Goal: Book appointment/travel/reservation

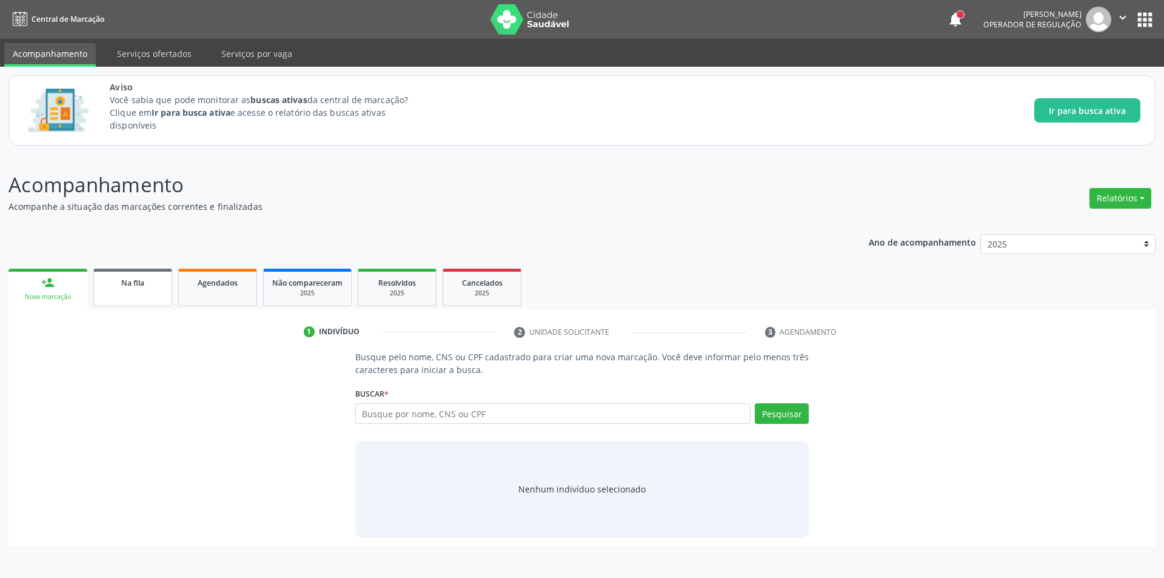
click at [121, 284] on span "Na fila" at bounding box center [132, 283] width 23 height 10
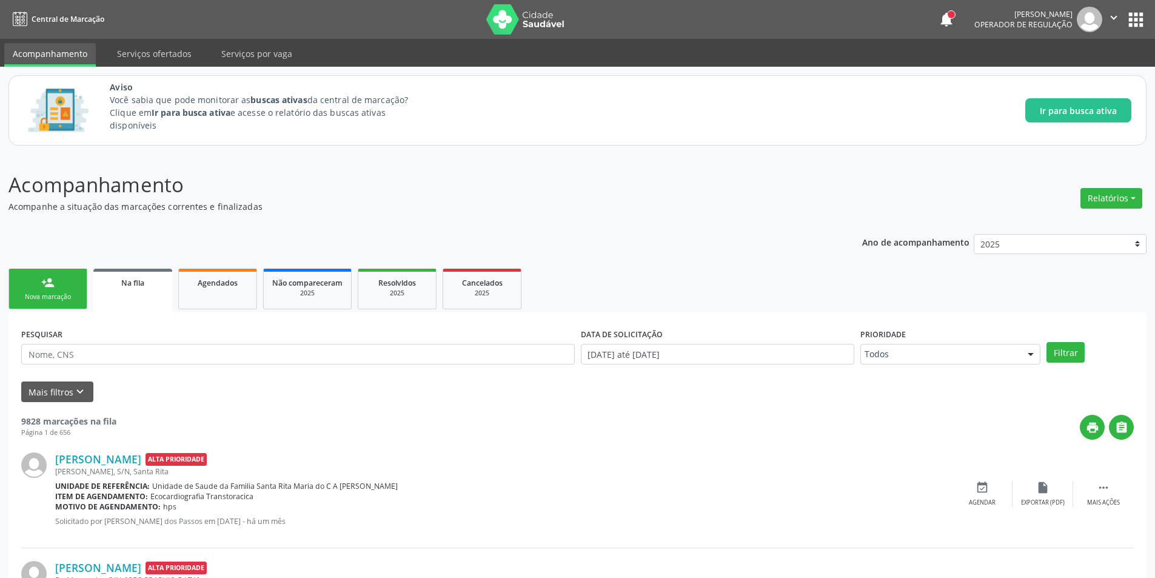
click at [136, 291] on link "Na fila" at bounding box center [132, 291] width 79 height 44
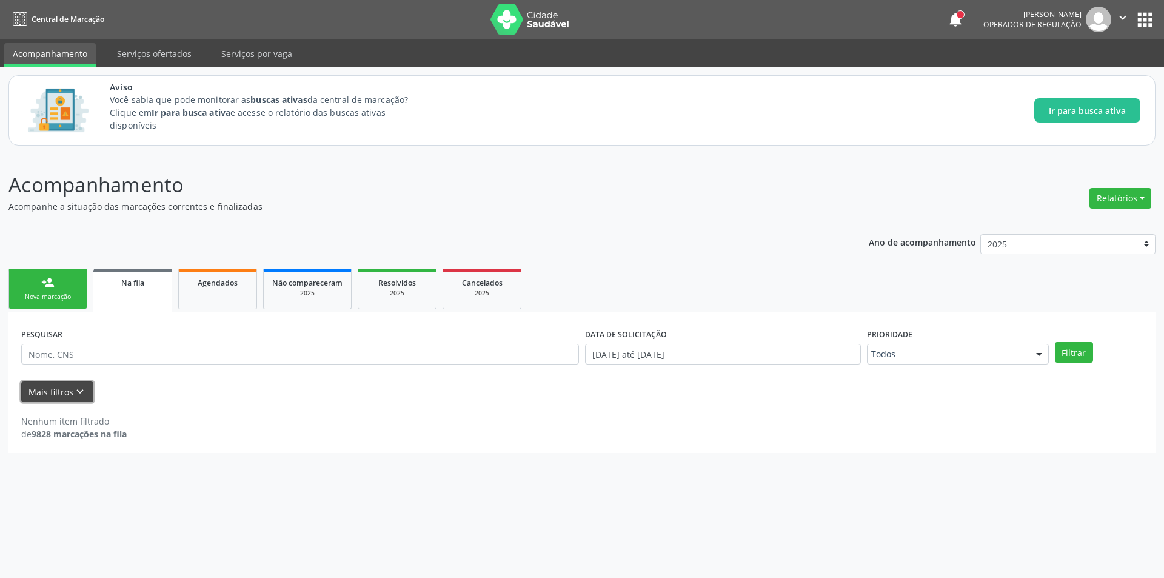
click at [81, 388] on icon "keyboard_arrow_down" at bounding box center [79, 391] width 13 height 13
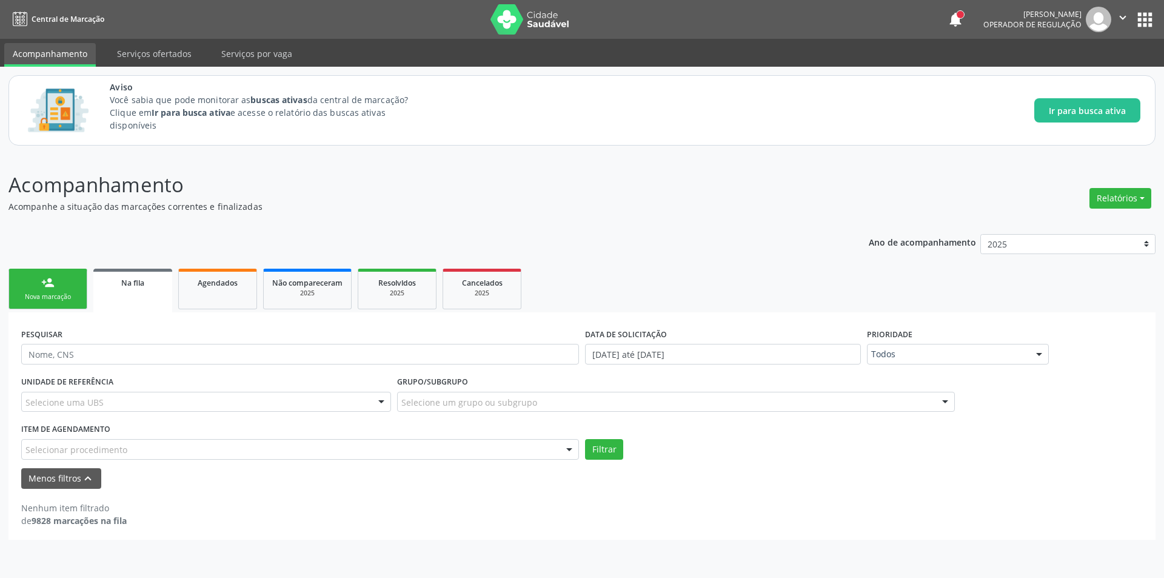
click at [222, 446] on div "Selecionar procedimento" at bounding box center [300, 449] width 558 height 21
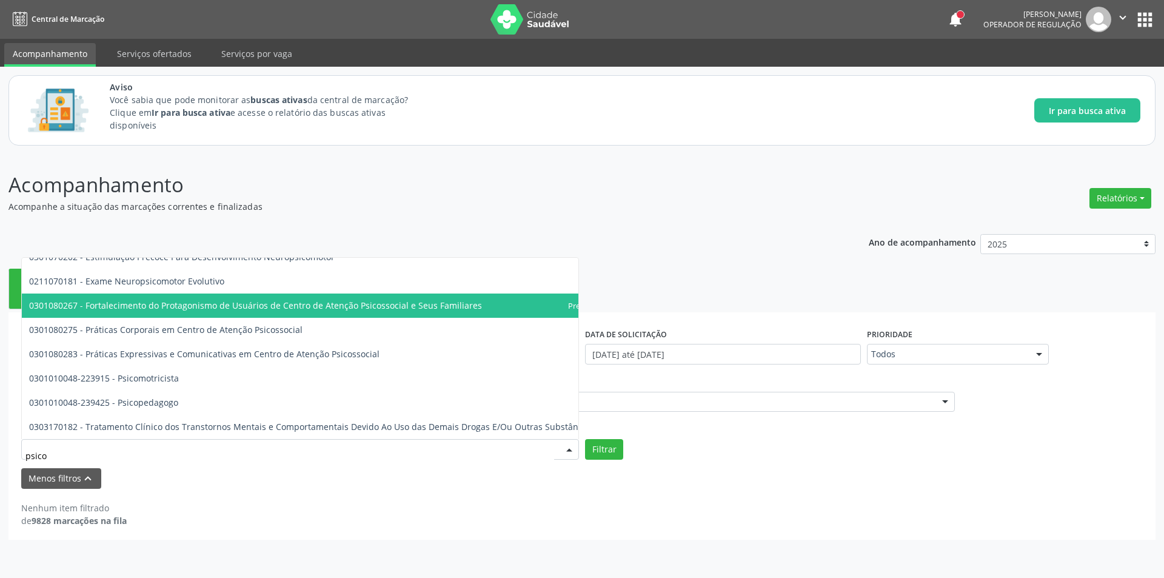
scroll to position [434, 0]
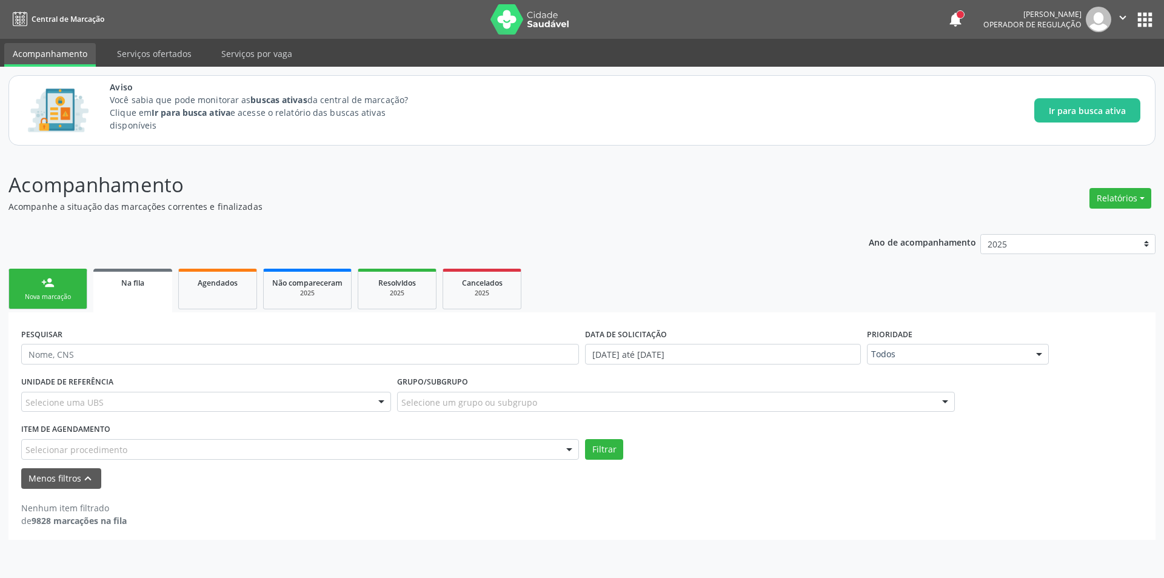
click at [215, 446] on div "Selecionar procedimento" at bounding box center [300, 449] width 558 height 21
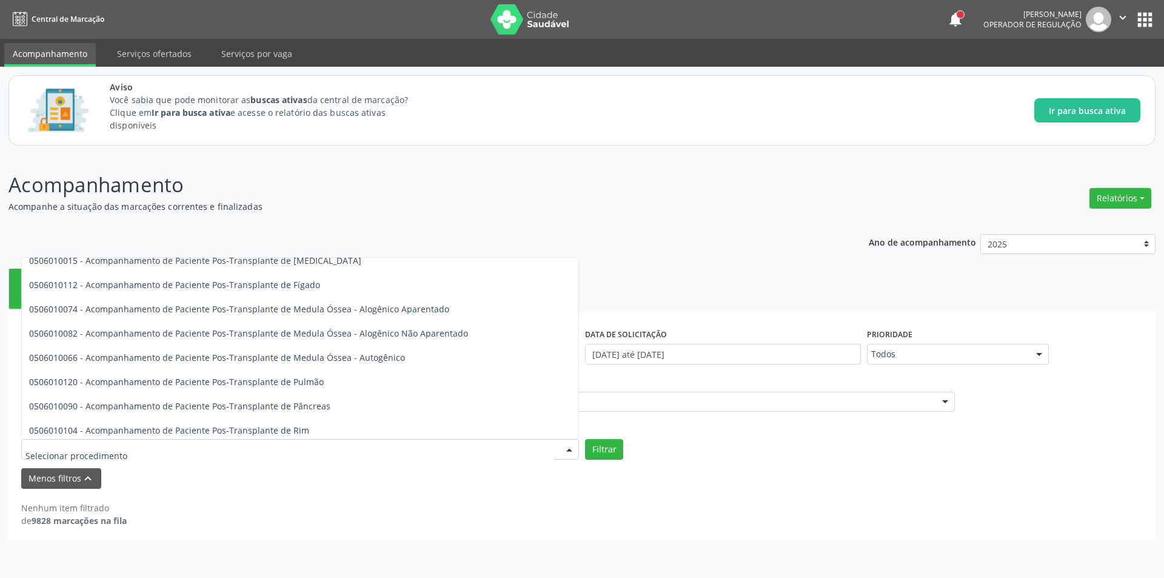
scroll to position [858, 0]
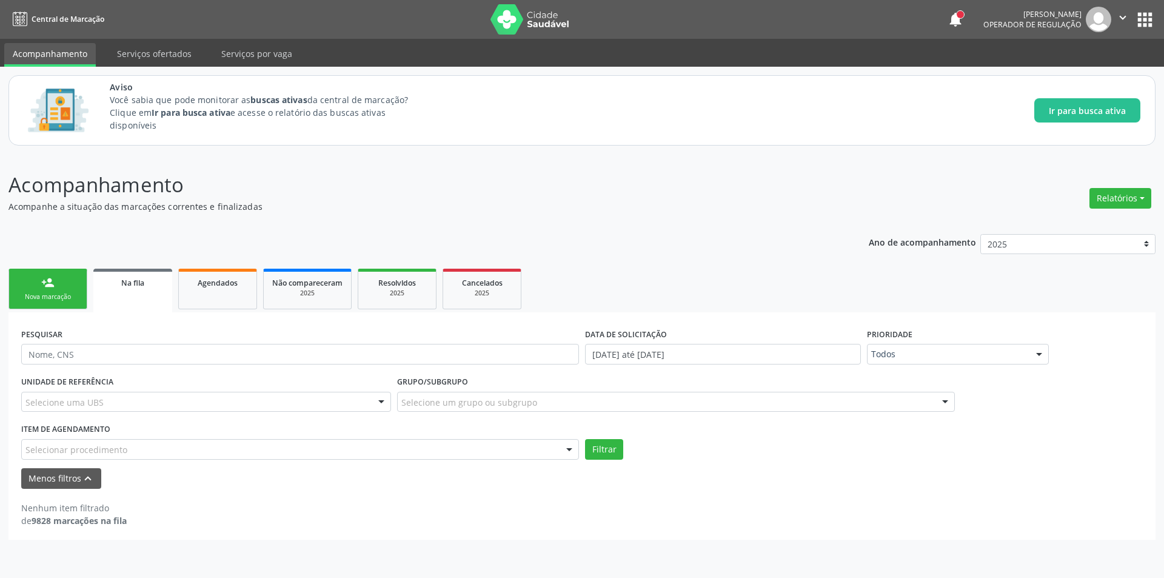
click at [352, 160] on div "Acompanhamento Acompanhe a situação das marcações correntes e finalizadas Relat…" at bounding box center [582, 366] width 1164 height 424
click at [135, 441] on div "Selecionar procedimento" at bounding box center [300, 449] width 558 height 21
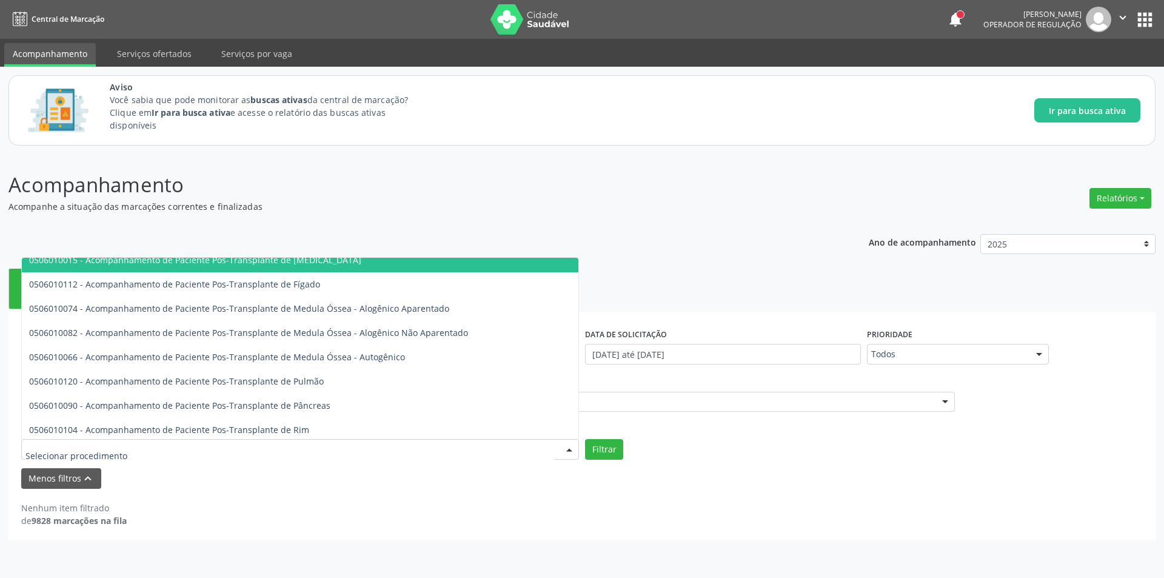
click at [121, 452] on input "text" at bounding box center [289, 455] width 529 height 24
type input "p"
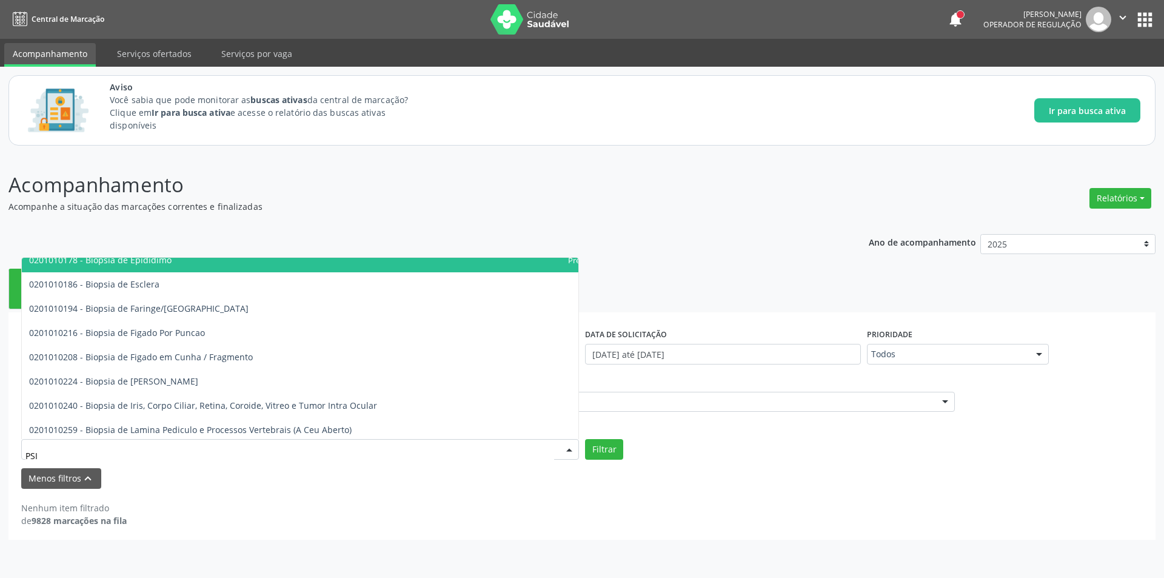
type input "PSIQ"
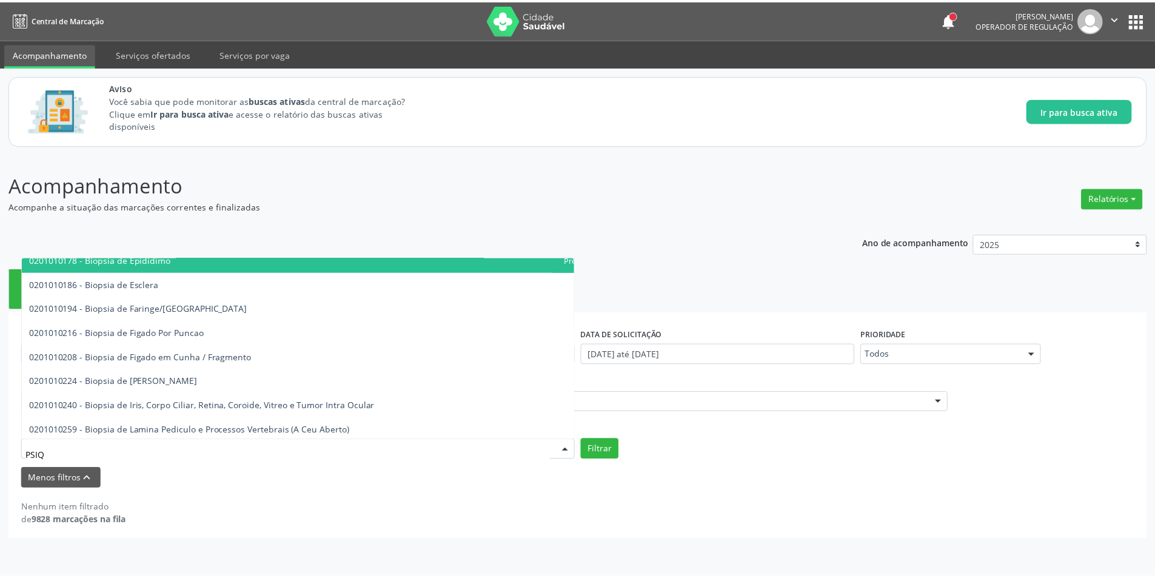
scroll to position [0, 0]
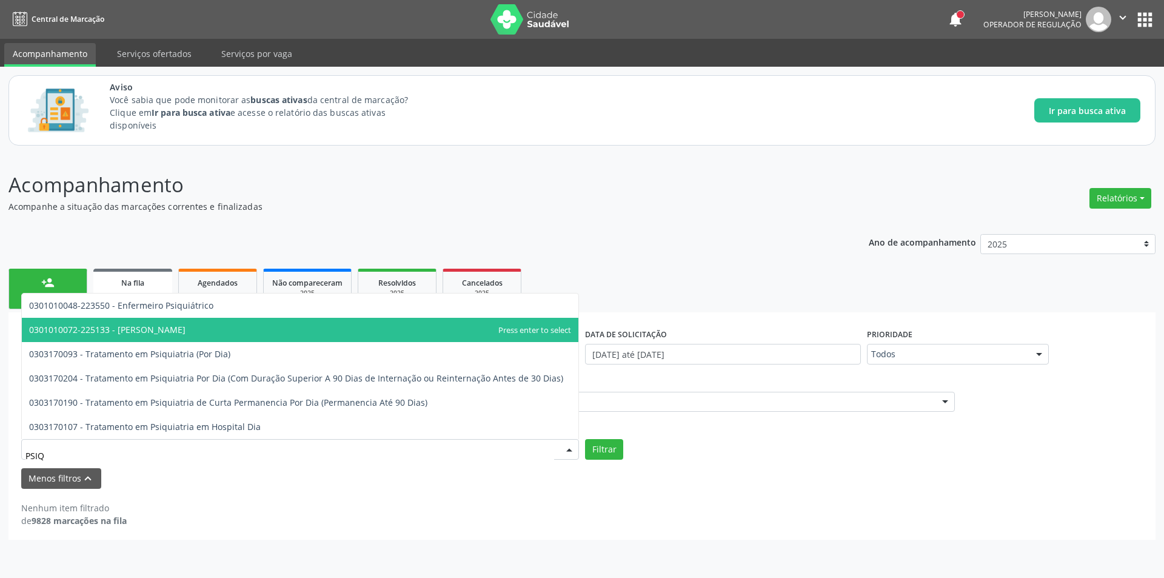
click at [220, 328] on span "0301010072-225133 - [PERSON_NAME]" at bounding box center [300, 330] width 557 height 24
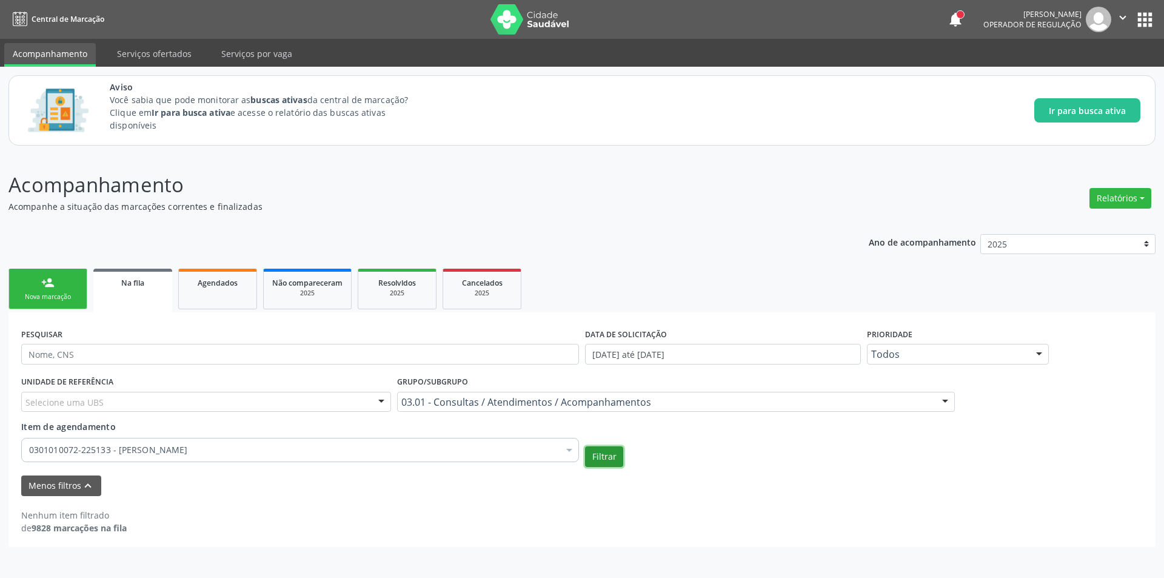
click at [607, 462] on button "Filtrar" at bounding box center [604, 456] width 38 height 21
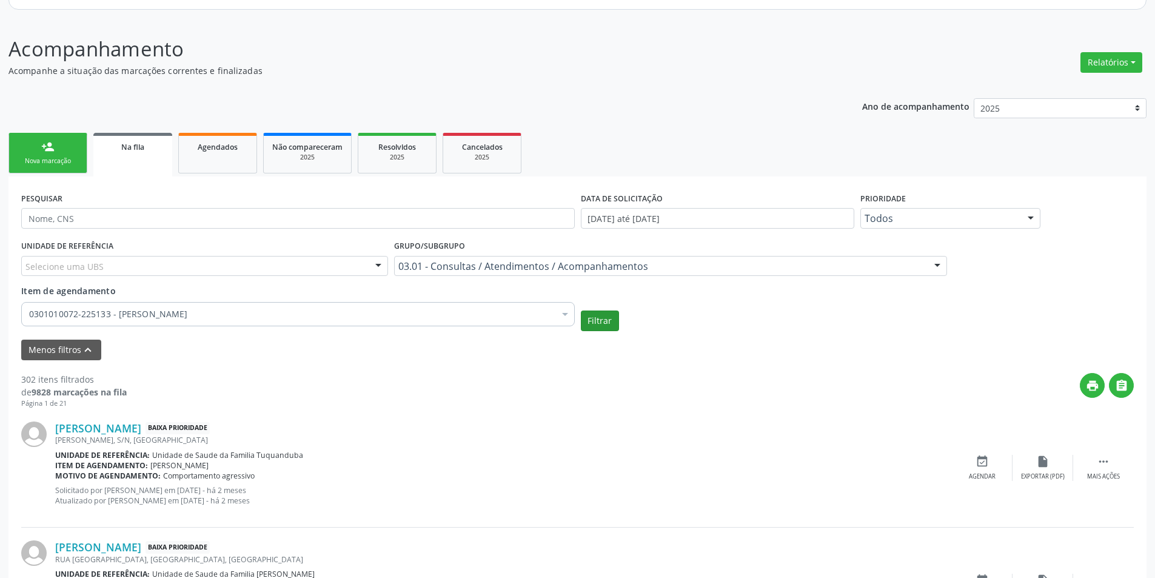
scroll to position [243, 0]
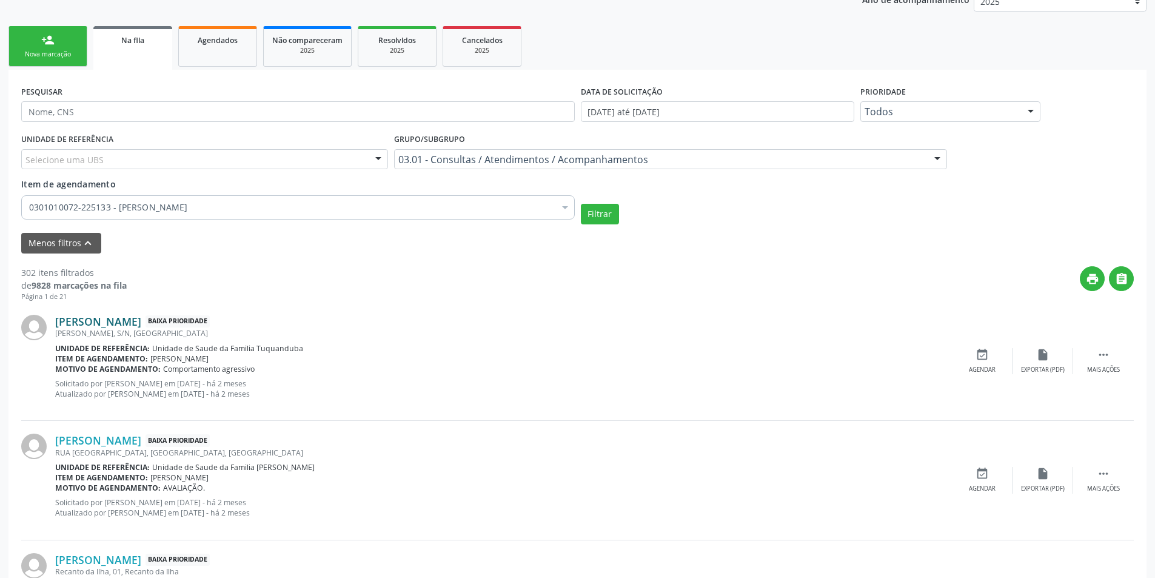
click at [116, 321] on link "[PERSON_NAME]" at bounding box center [98, 321] width 86 height 13
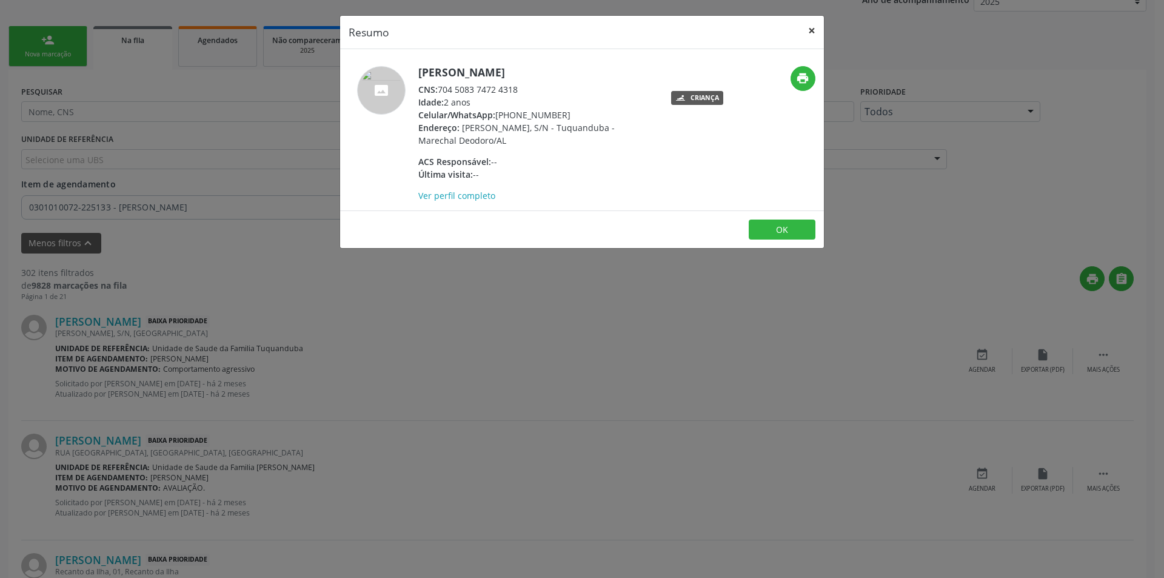
click at [812, 35] on button "×" at bounding box center [812, 31] width 24 height 30
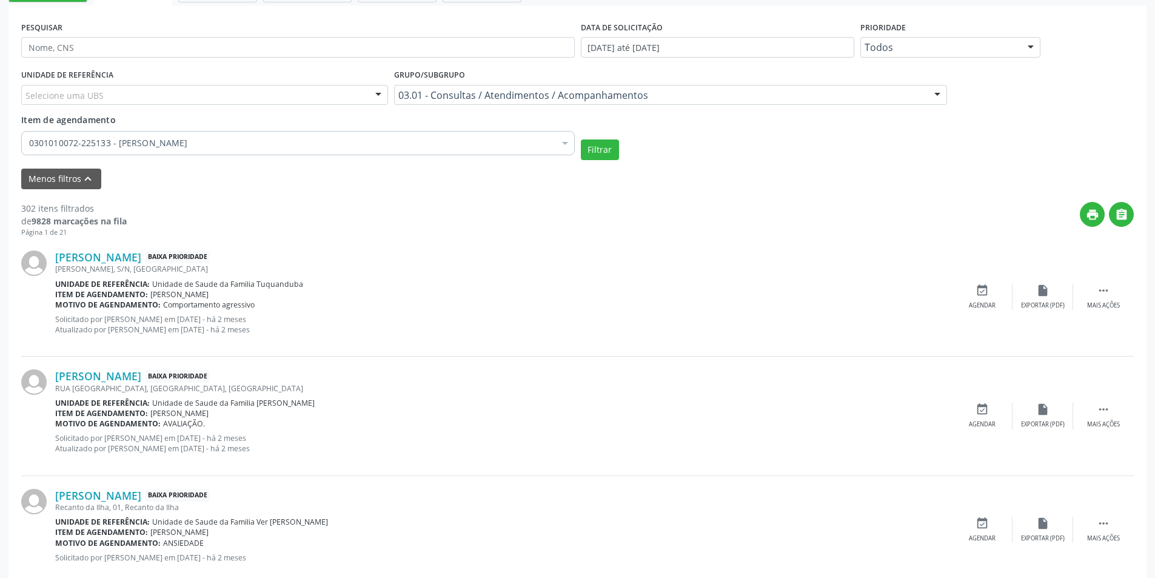
scroll to position [364, 0]
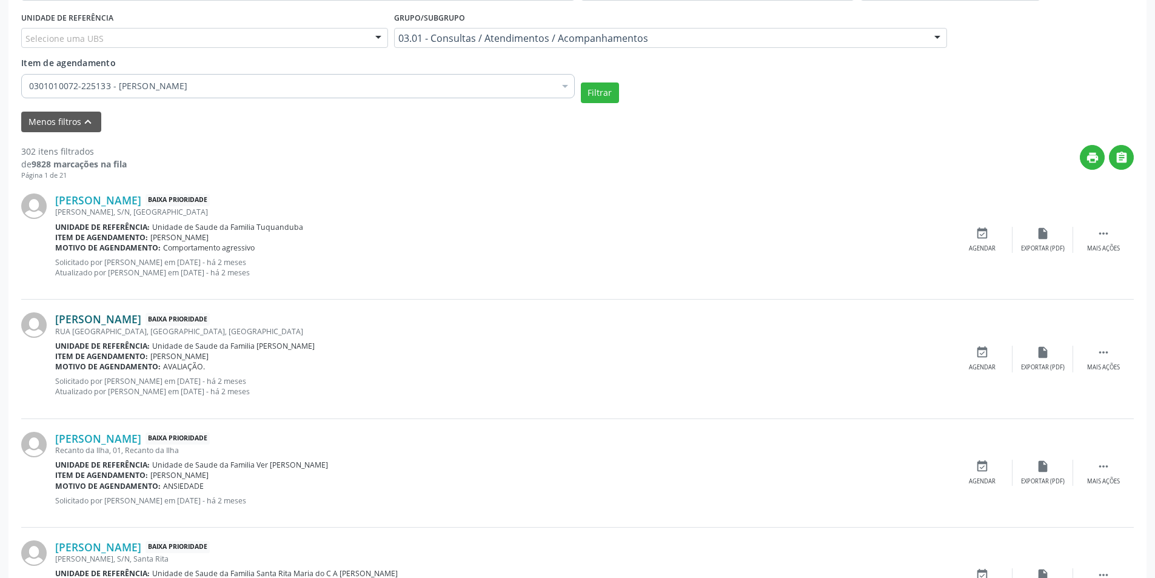
click at [137, 316] on link "[PERSON_NAME]" at bounding box center [98, 318] width 86 height 13
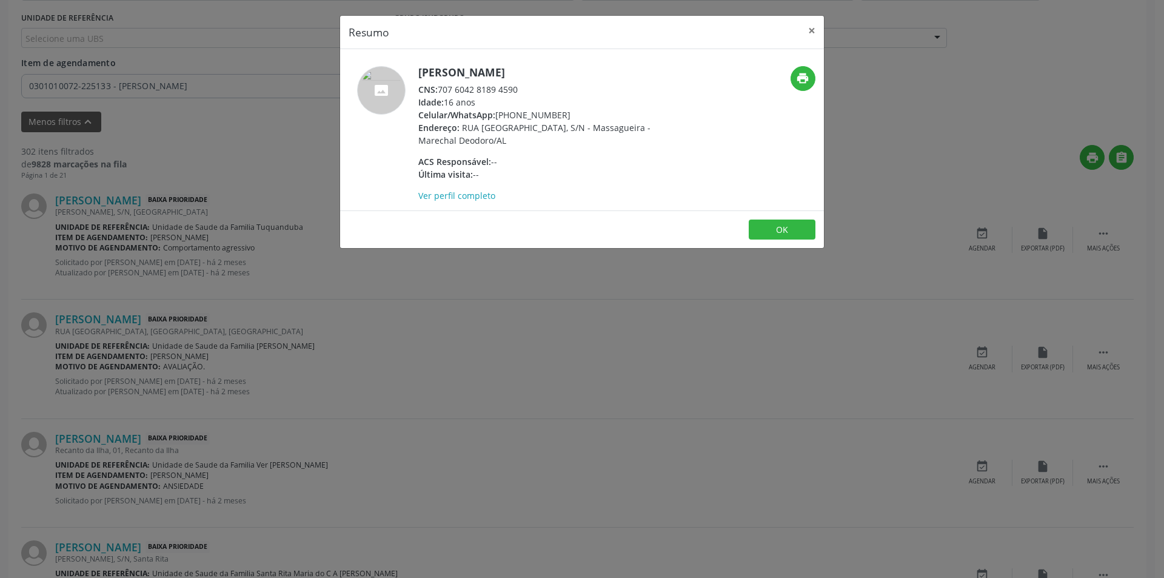
drag, startPoint x: 442, startPoint y: 87, endPoint x: 521, endPoint y: 92, distance: 79.6
click at [521, 92] on div "CNS: 707 6042 8189 4590" at bounding box center [536, 89] width 236 height 13
copy div "707 6042 8189 4590"
click at [817, 29] on button "×" at bounding box center [812, 31] width 24 height 30
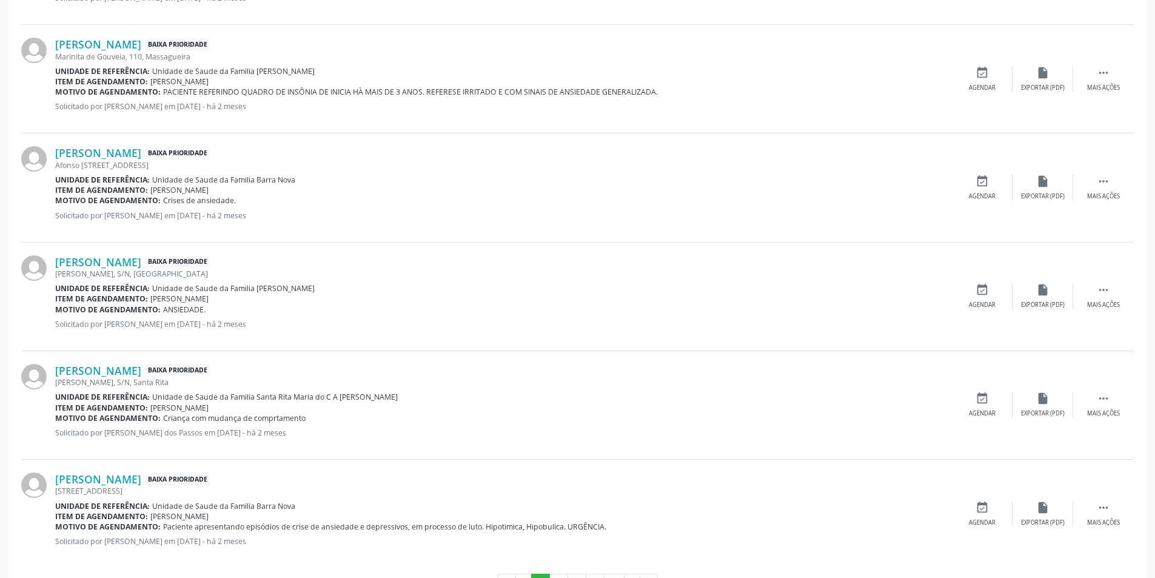
scroll to position [1683, 0]
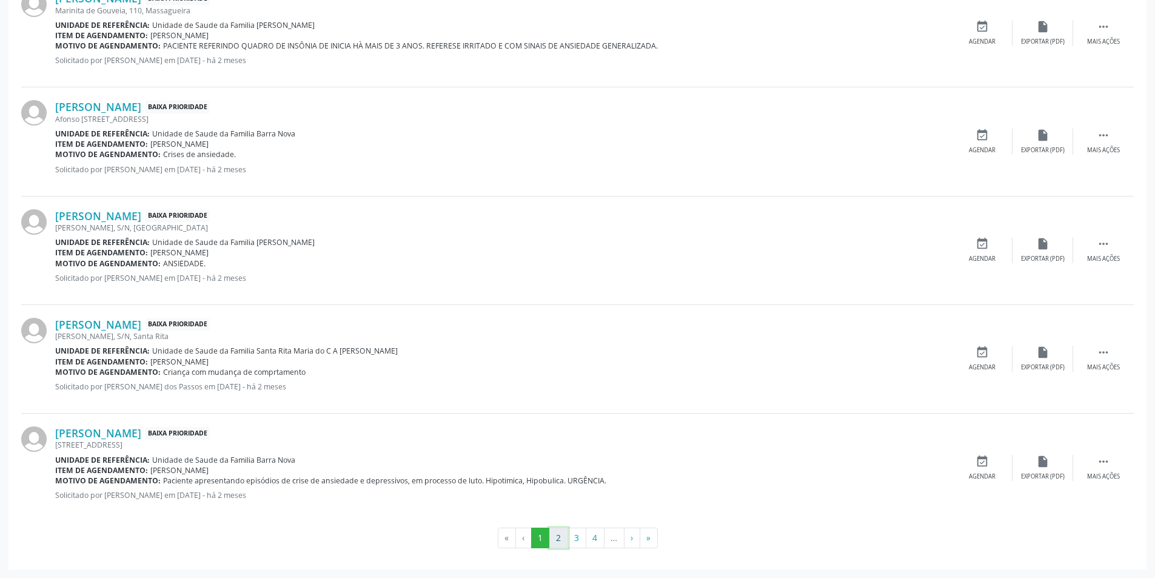
click at [559, 538] on button "2" at bounding box center [558, 537] width 19 height 21
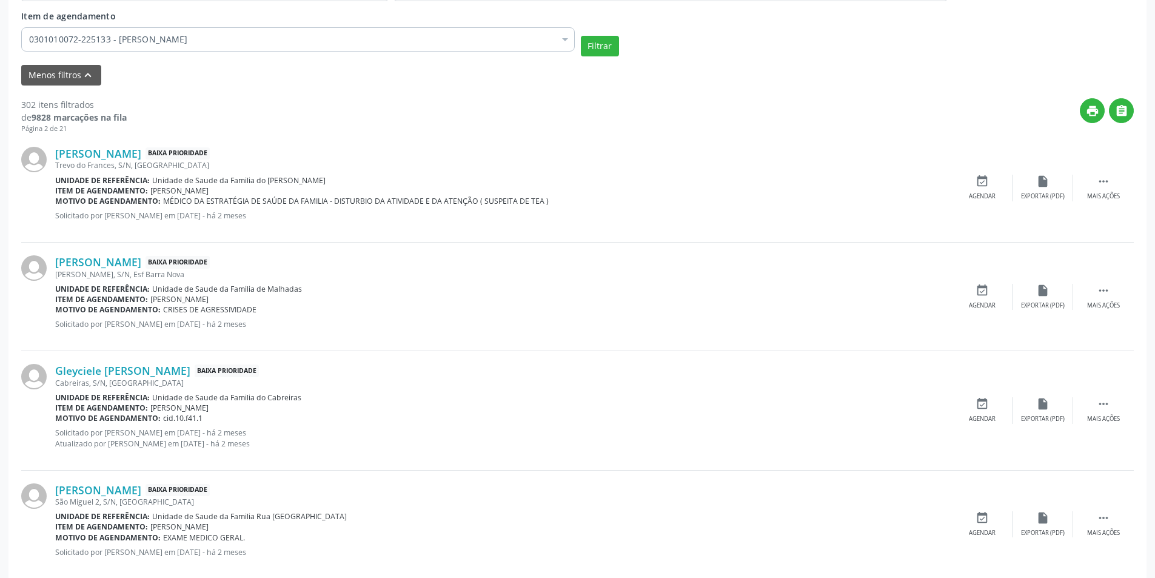
scroll to position [400, 0]
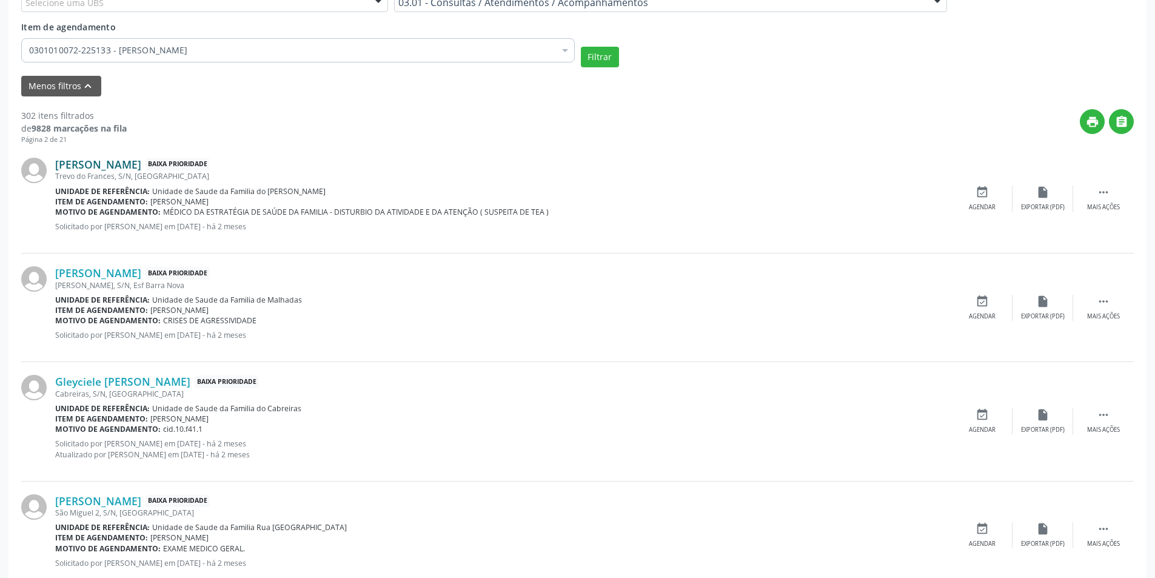
click at [138, 165] on link "[PERSON_NAME]" at bounding box center [98, 164] width 86 height 13
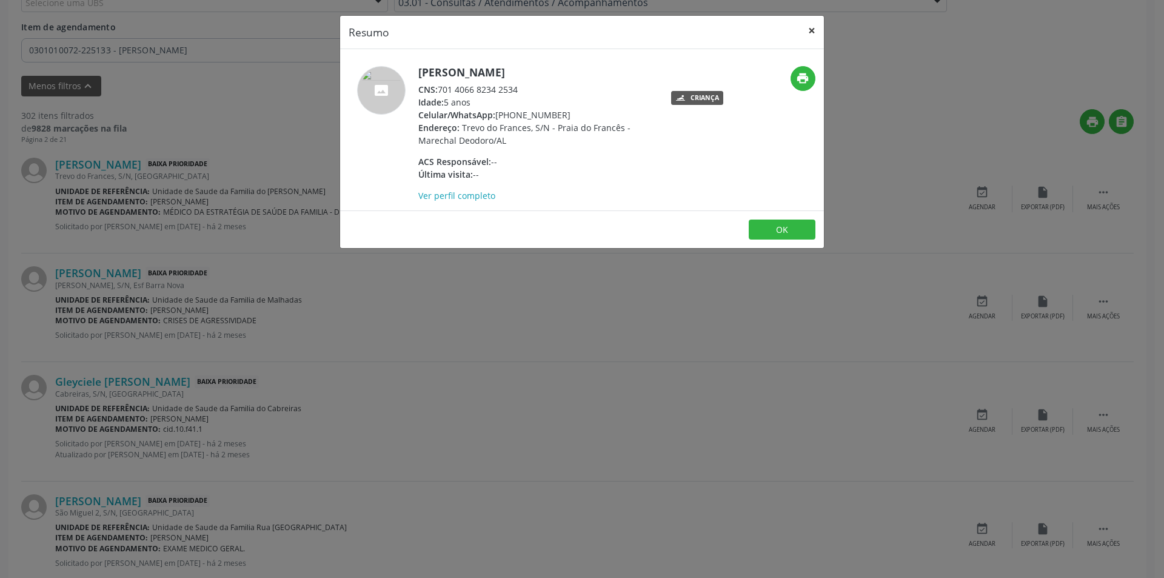
click at [812, 30] on button "×" at bounding box center [812, 31] width 24 height 30
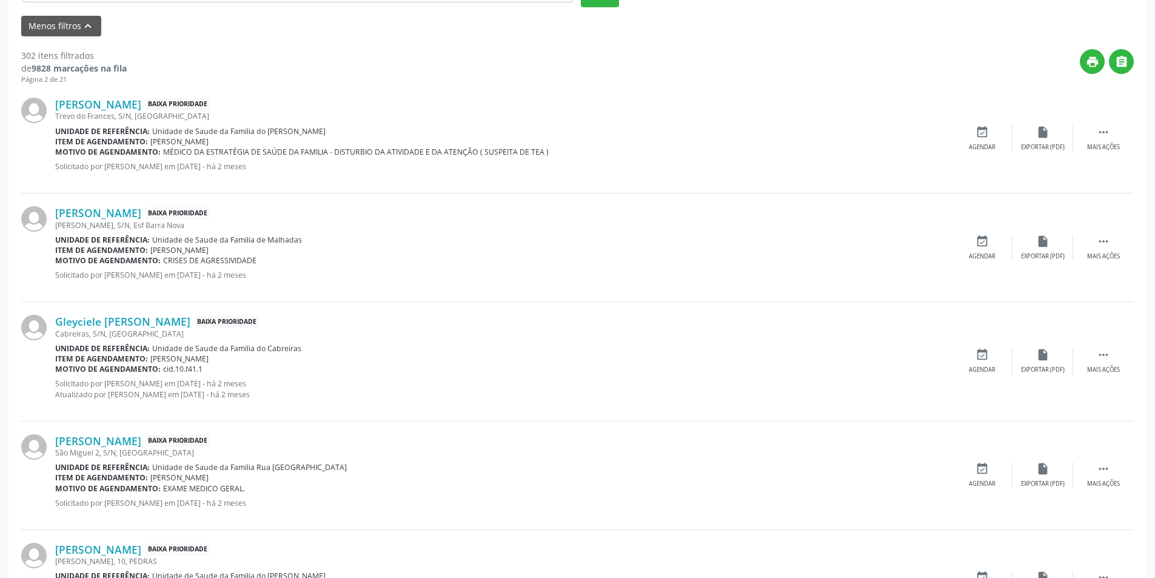
scroll to position [460, 0]
click at [161, 219] on div "[PERSON_NAME], S/N, Esf Barra Nova" at bounding box center [503, 224] width 897 height 10
click at [141, 215] on link "[PERSON_NAME]" at bounding box center [98, 212] width 86 height 13
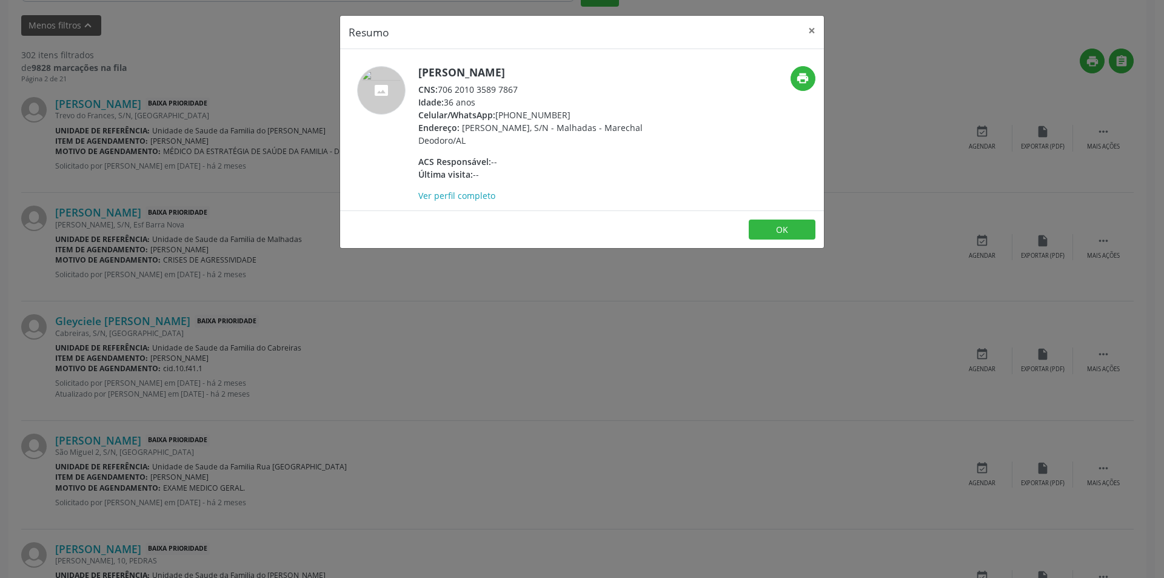
drag, startPoint x: 441, startPoint y: 89, endPoint x: 526, endPoint y: 89, distance: 84.3
click at [526, 89] on div "CNS: 706 2010 3589 7867" at bounding box center [536, 89] width 236 height 13
copy div "706 2010 3589 7867"
click at [795, 229] on button "OK" at bounding box center [782, 229] width 67 height 21
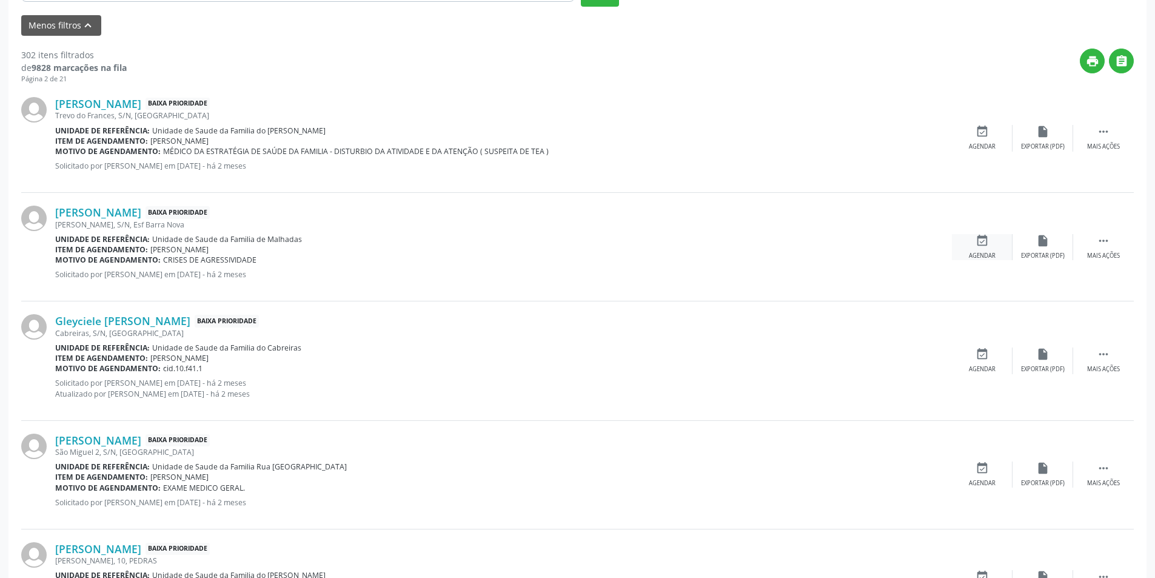
click at [994, 247] on div "event_available Agendar" at bounding box center [982, 247] width 61 height 26
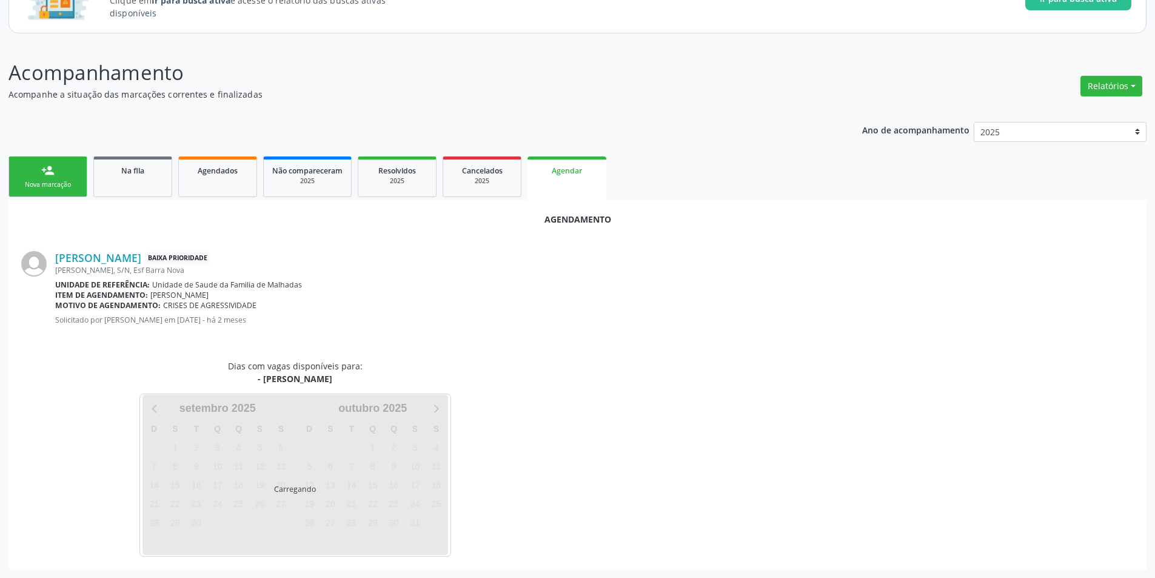
scroll to position [141, 0]
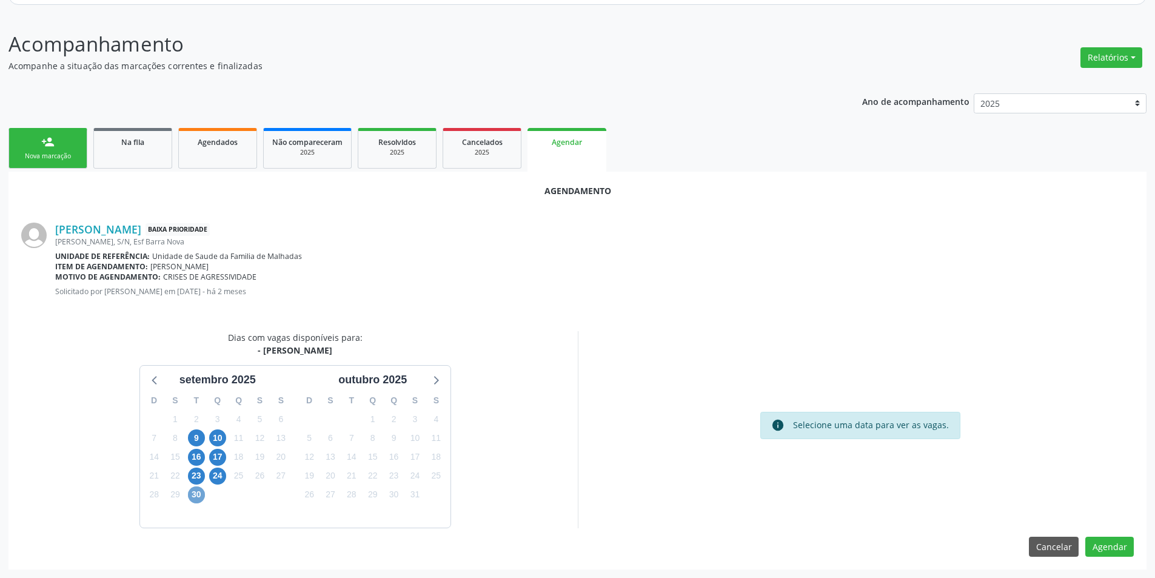
click at [198, 493] on span "30" at bounding box center [196, 494] width 17 height 17
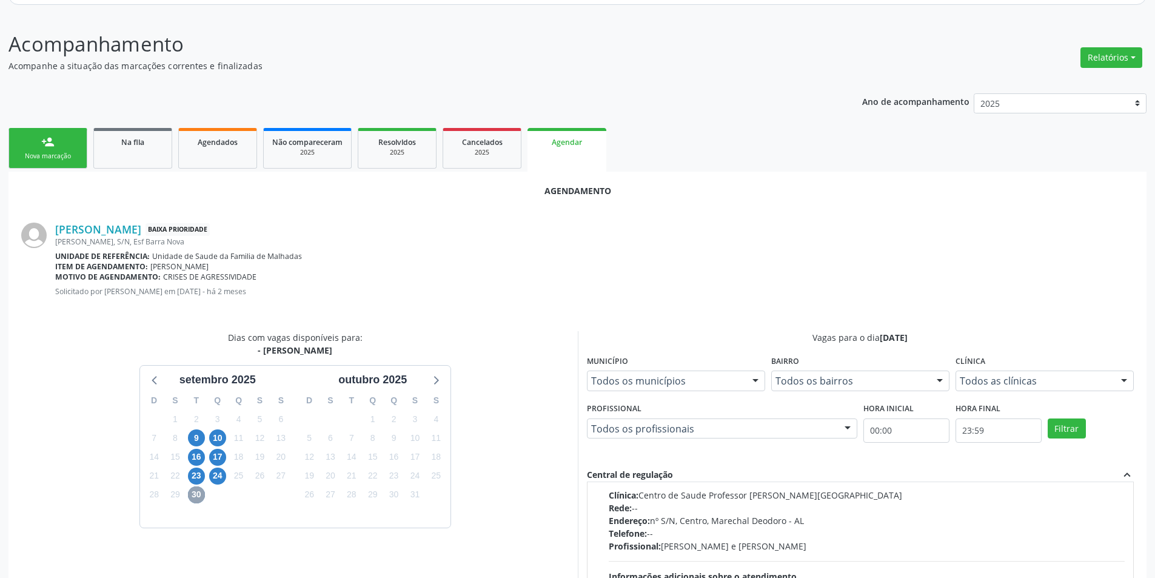
scroll to position [0, 0]
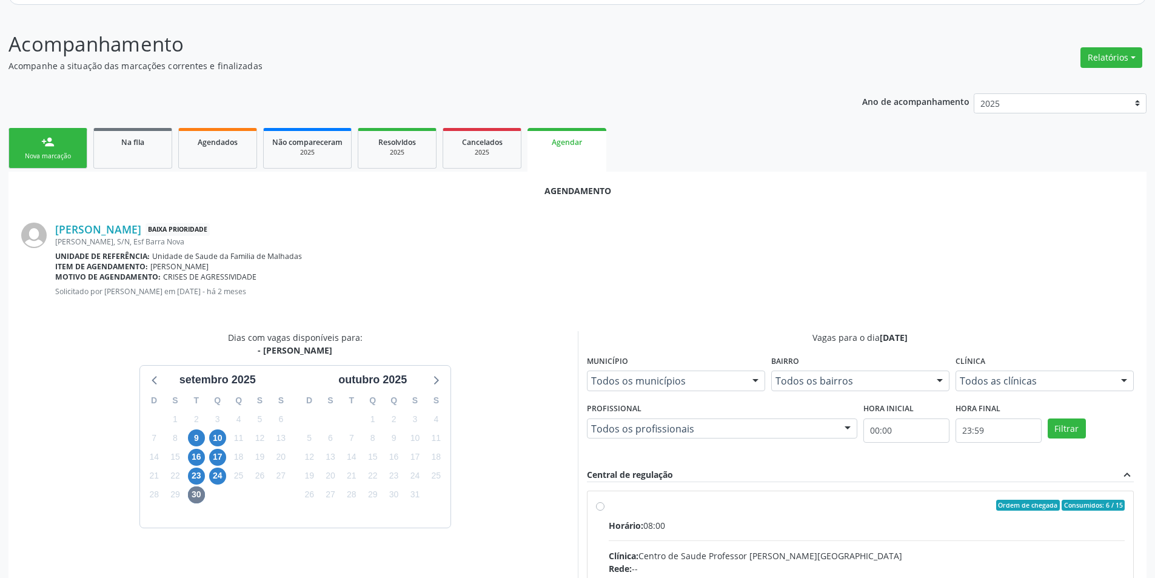
click at [600, 506] on input "Ordem de chegada Consumidos: 6 / 15 Horário: 08:00 Clínica: Centro de Saude Pro…" at bounding box center [600, 505] width 8 height 11
radio input "true"
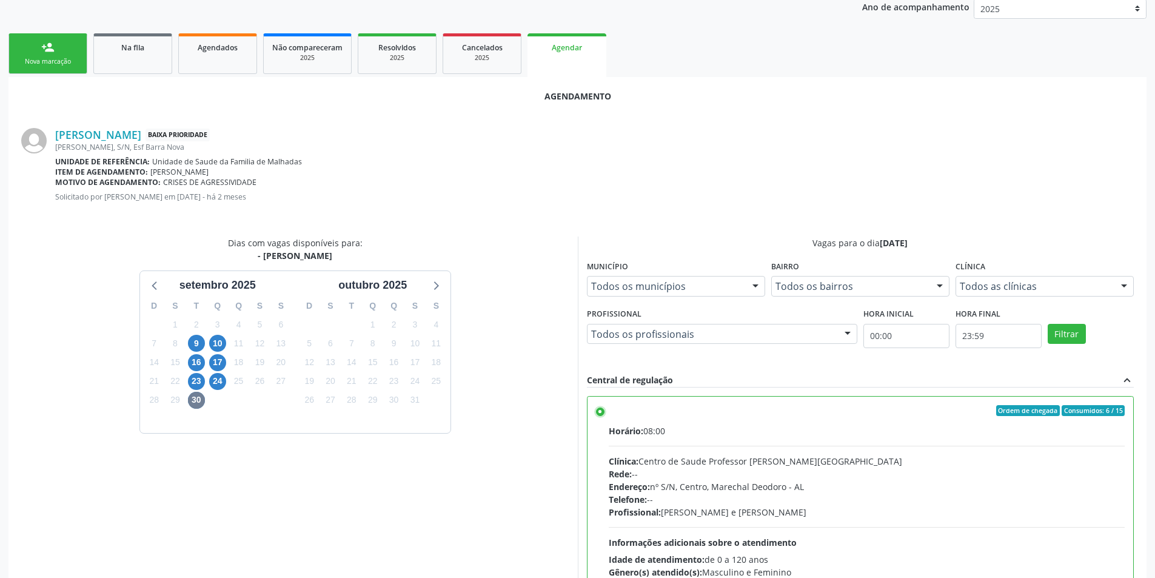
scroll to position [338, 0]
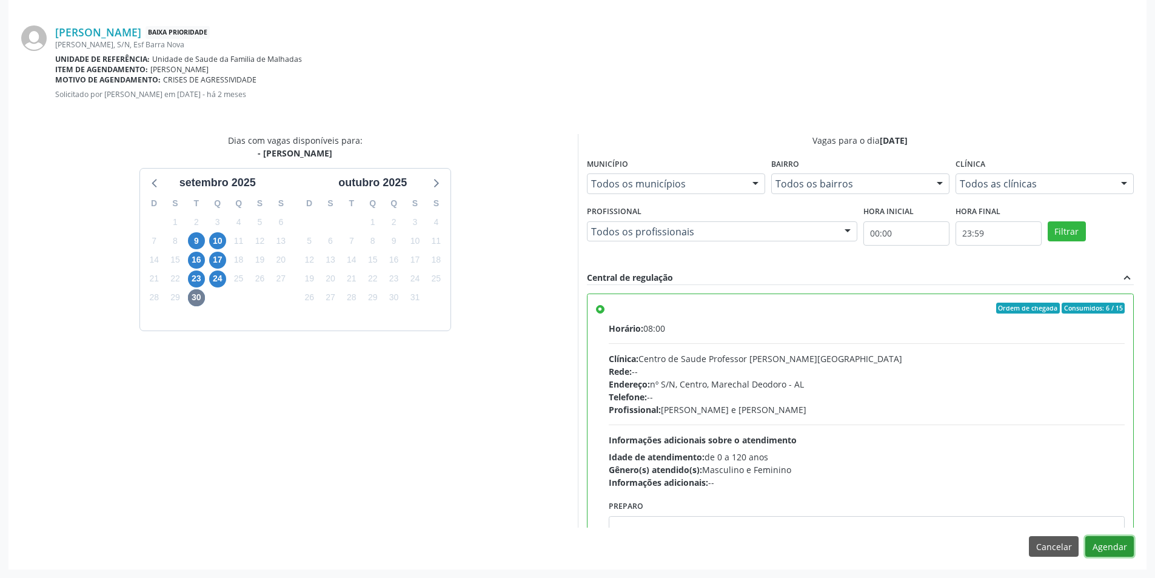
click at [1105, 544] on button "Agendar" at bounding box center [1109, 546] width 49 height 21
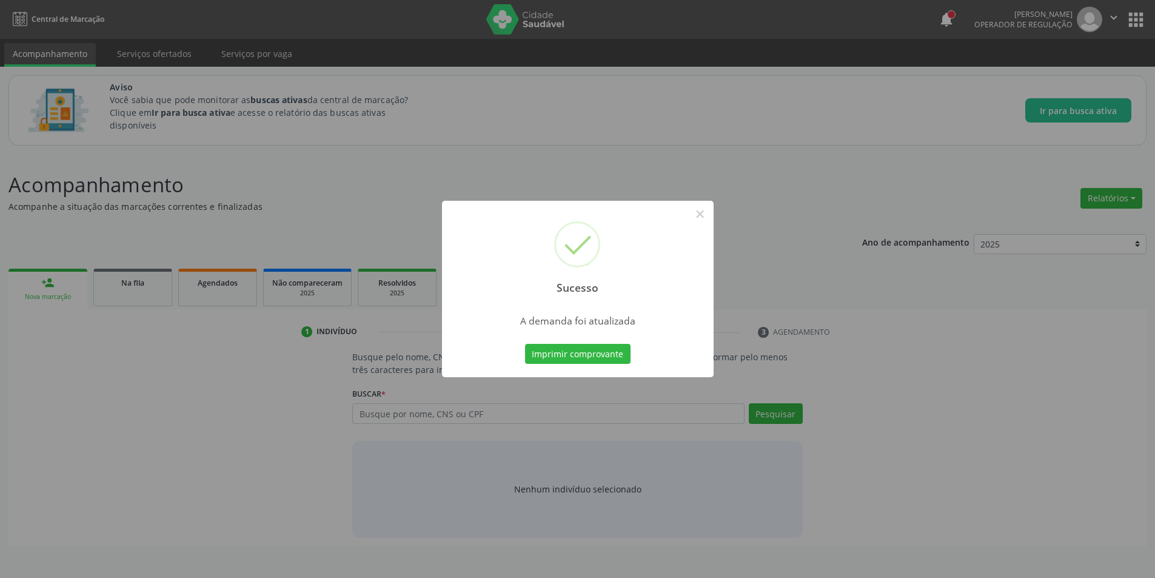
scroll to position [0, 0]
click at [701, 212] on button "×" at bounding box center [704, 214] width 21 height 21
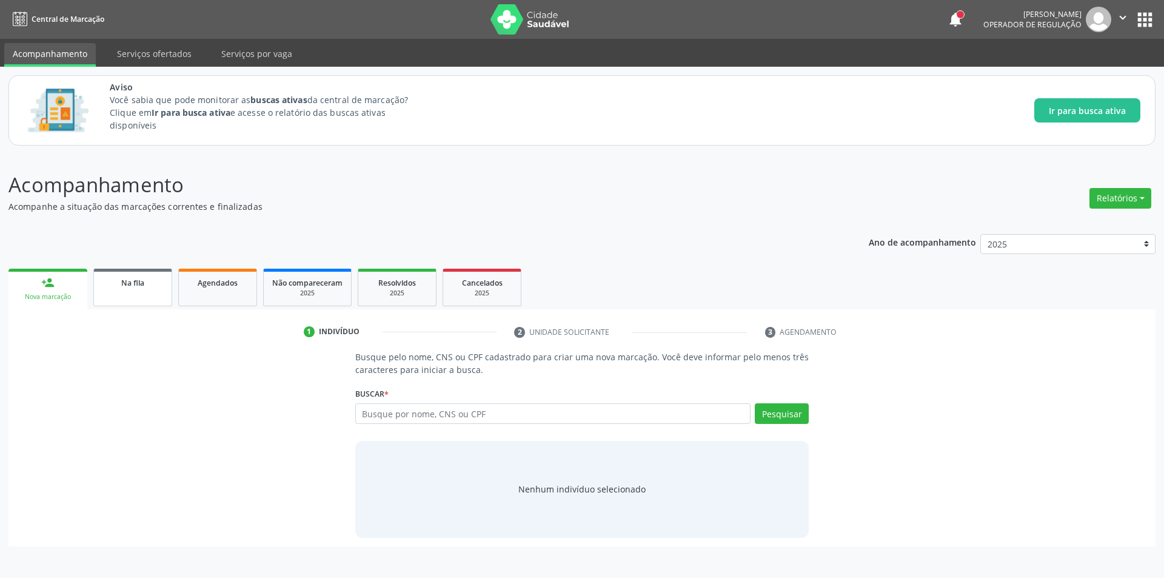
click at [134, 299] on link "Na fila" at bounding box center [132, 288] width 79 height 38
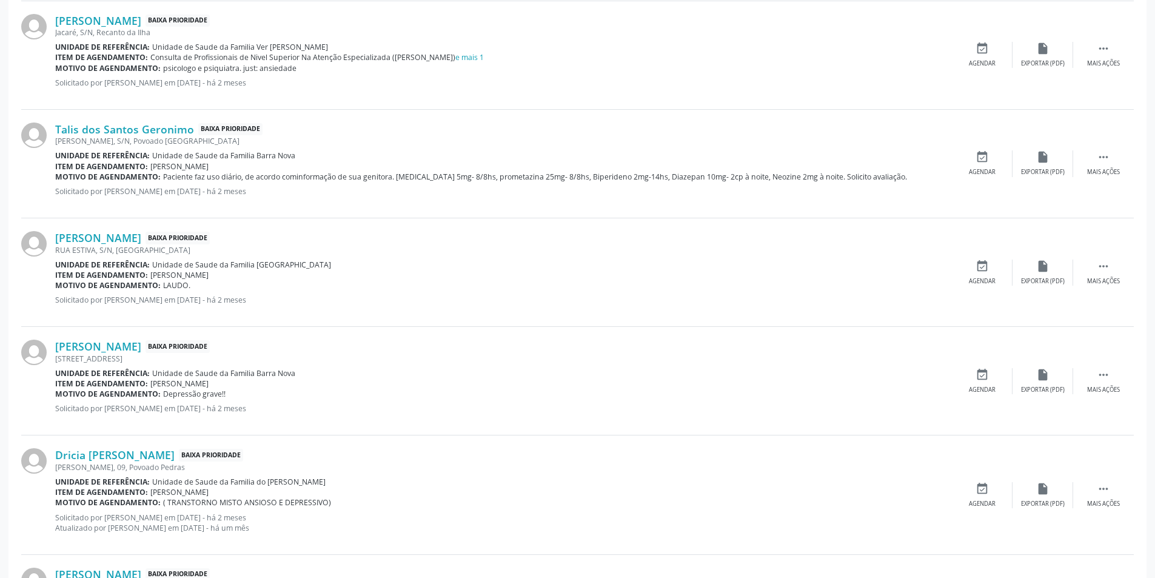
scroll to position [1334, 0]
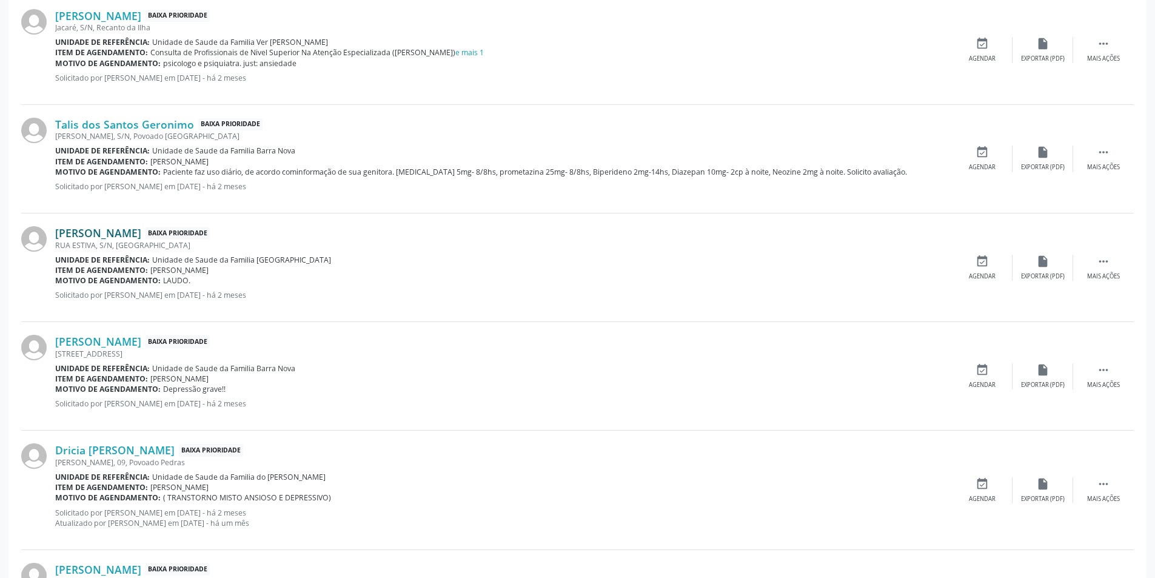
click at [110, 238] on link "[PERSON_NAME]" at bounding box center [98, 232] width 86 height 13
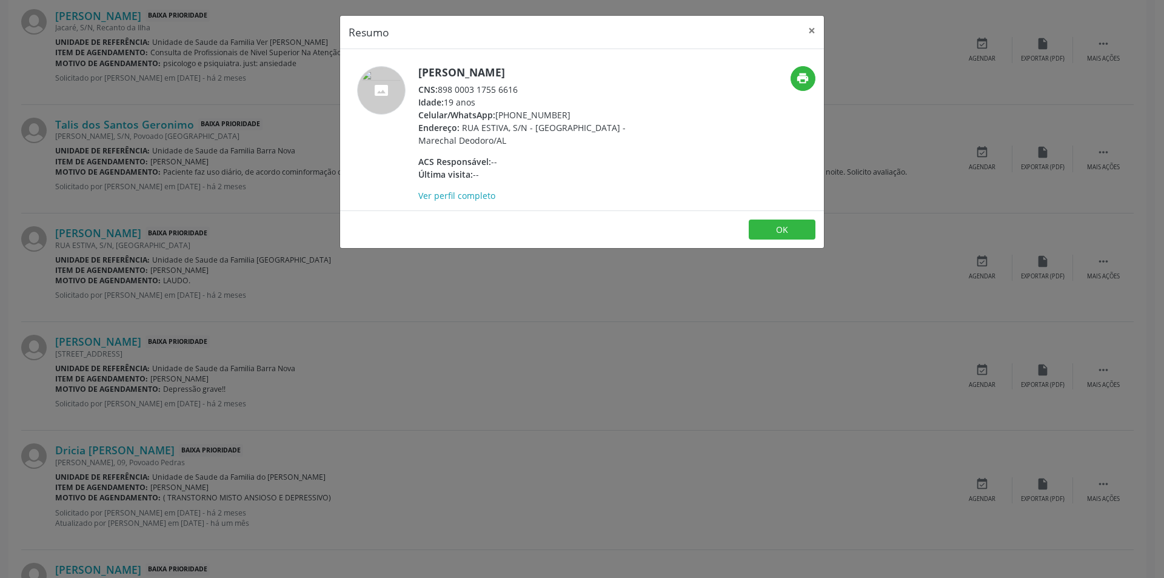
drag, startPoint x: 440, startPoint y: 86, endPoint x: 531, endPoint y: 92, distance: 91.1
click at [531, 92] on div "CNS: 898 0003 1755 6616" at bounding box center [536, 89] width 236 height 13
copy div "898 0003 1755 6616"
click at [766, 227] on button "OK" at bounding box center [782, 229] width 67 height 21
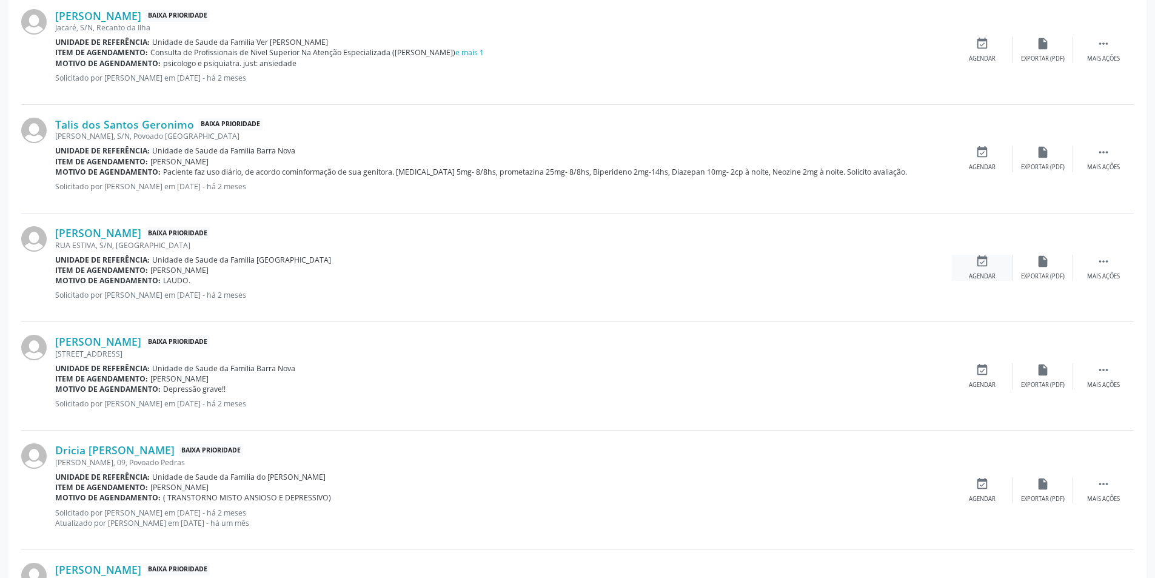
click at [989, 267] on div "event_available Agendar" at bounding box center [982, 268] width 61 height 26
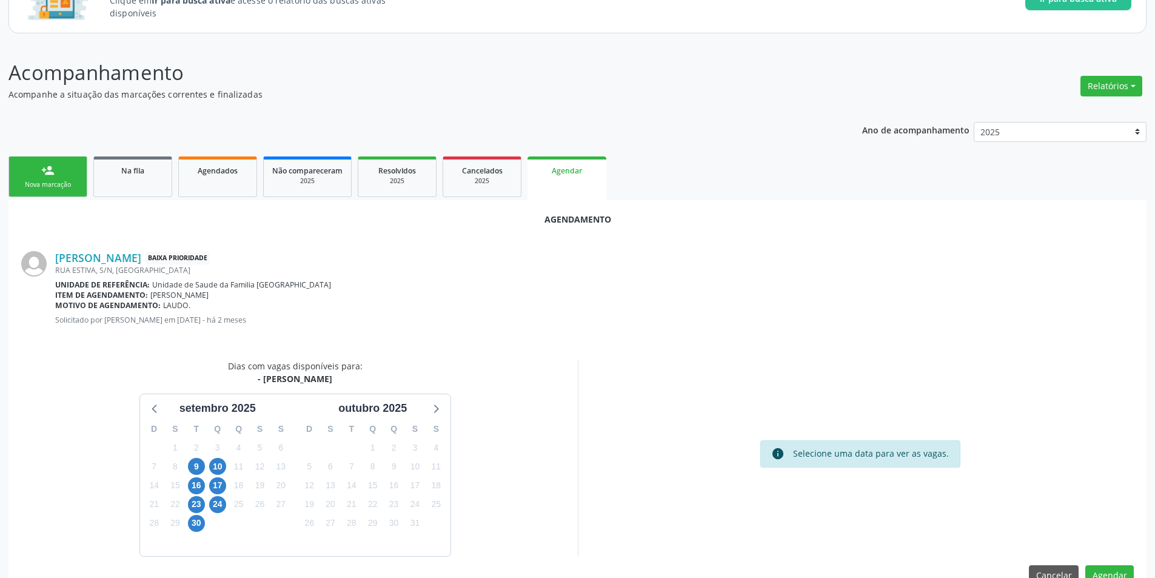
scroll to position [141, 0]
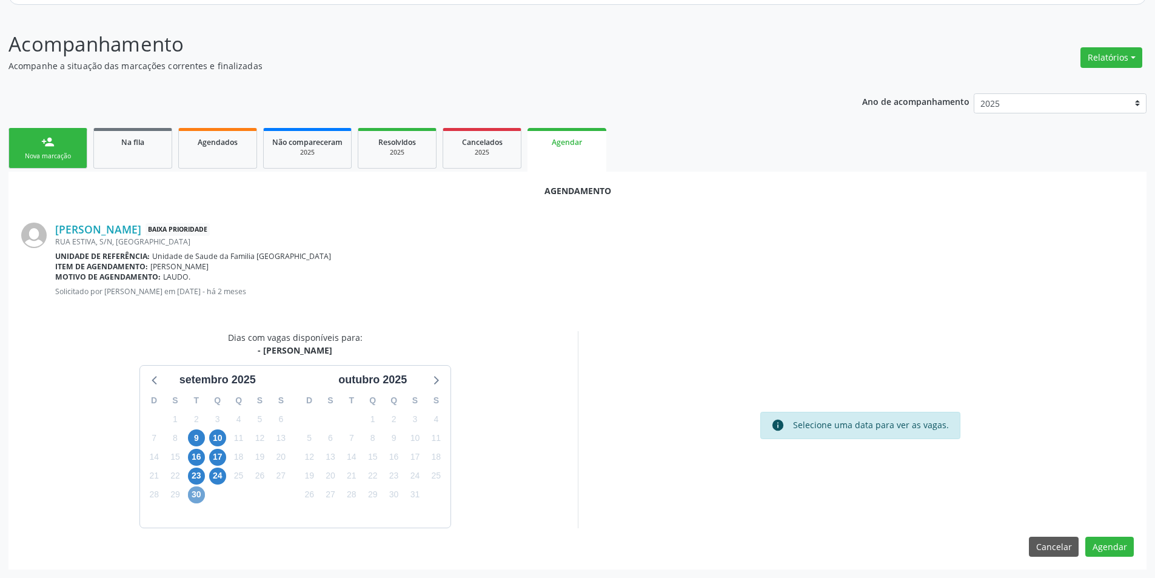
click at [196, 492] on span "30" at bounding box center [196, 494] width 17 height 17
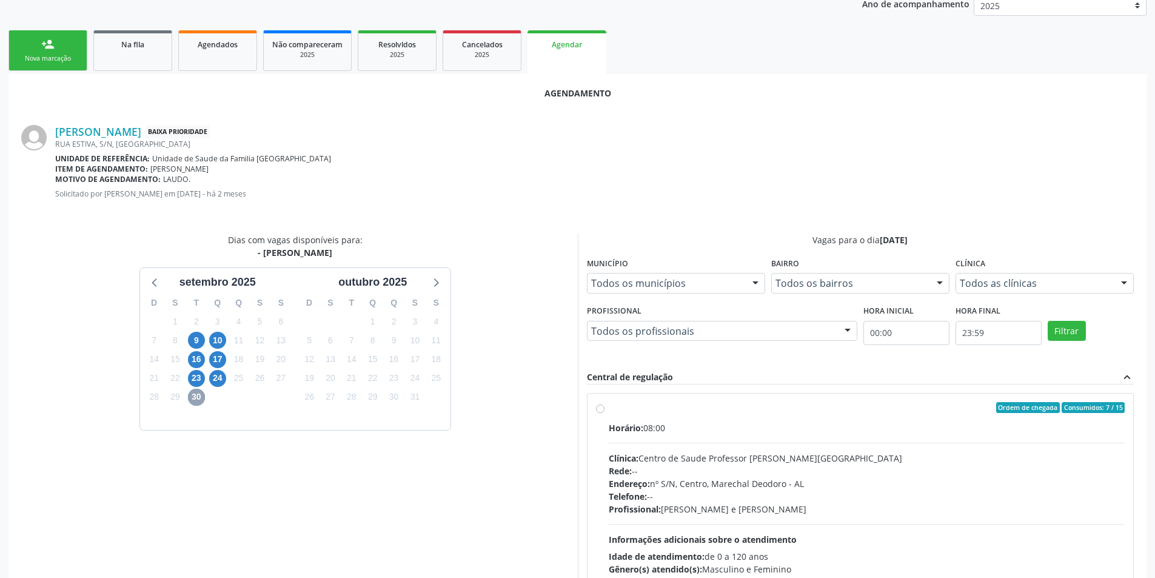
scroll to position [338, 0]
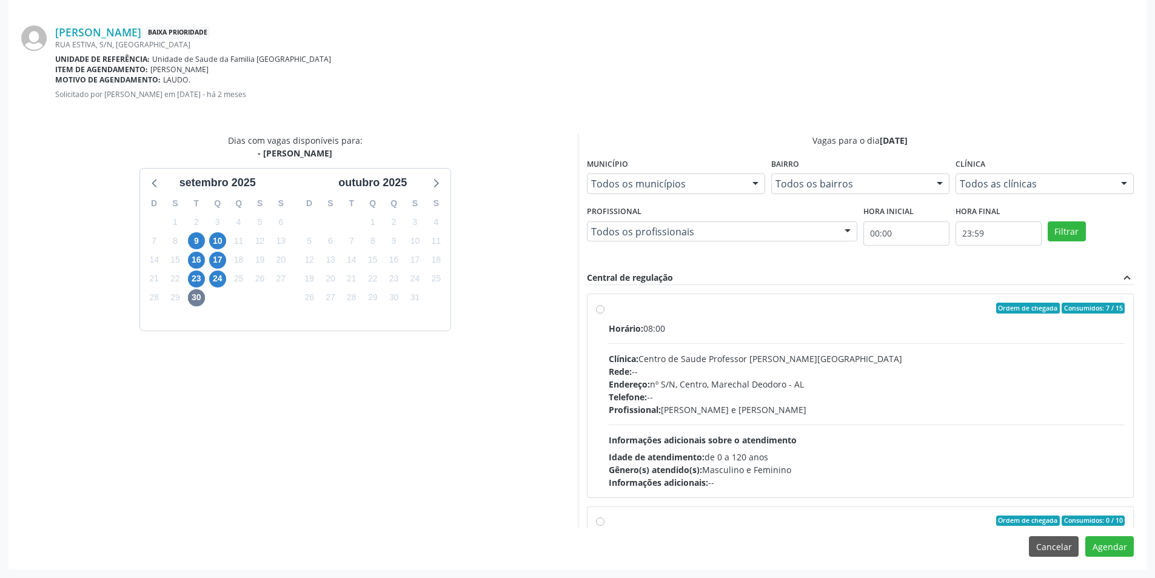
click at [609, 309] on label "Ordem de chegada Consumidos: 7 / 15 Horário: 08:00 Clínica: Centro de Saude Pro…" at bounding box center [867, 396] width 517 height 186
click at [600, 309] on input "Ordem de chegada Consumidos: 7 / 15 Horário: 08:00 Clínica: Centro de Saude Pro…" at bounding box center [600, 308] width 8 height 11
radio input "true"
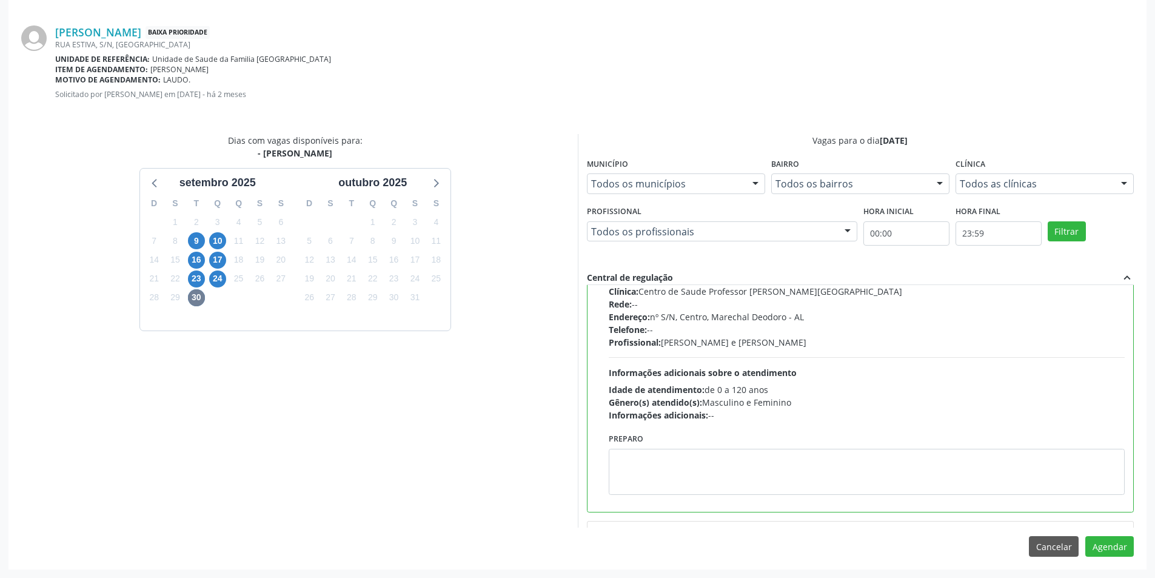
scroll to position [121, 0]
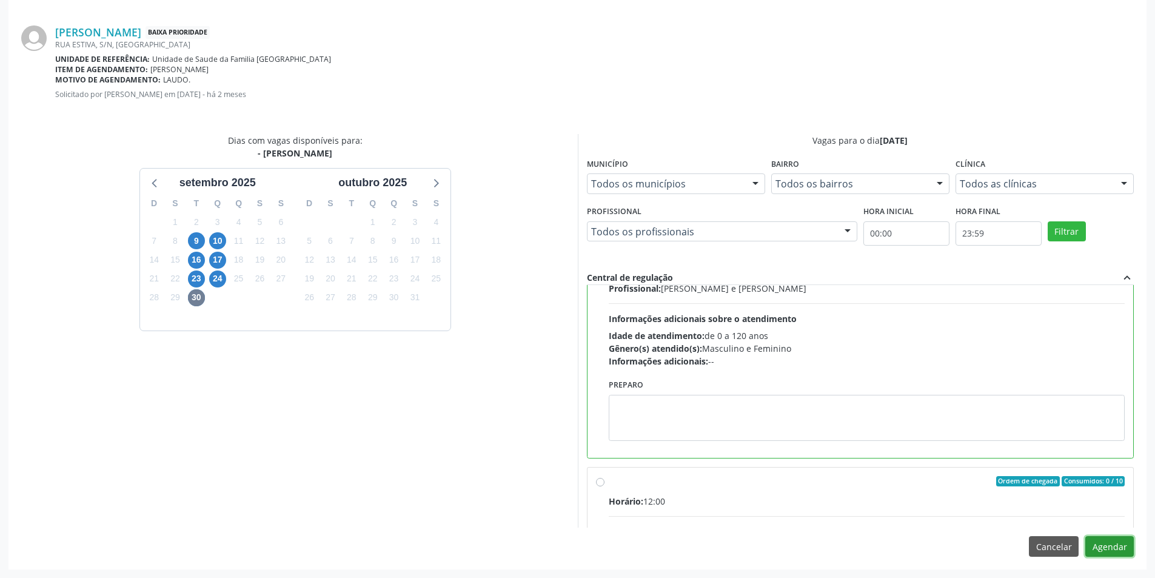
click at [1112, 542] on button "Agendar" at bounding box center [1109, 546] width 49 height 21
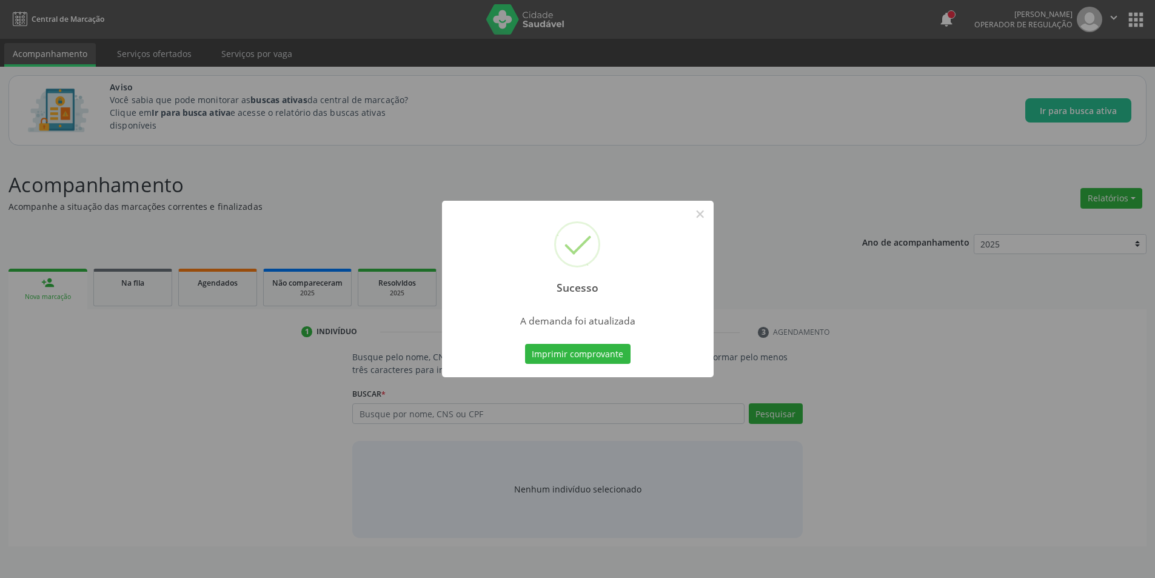
scroll to position [0, 0]
click at [707, 215] on button "×" at bounding box center [704, 214] width 21 height 21
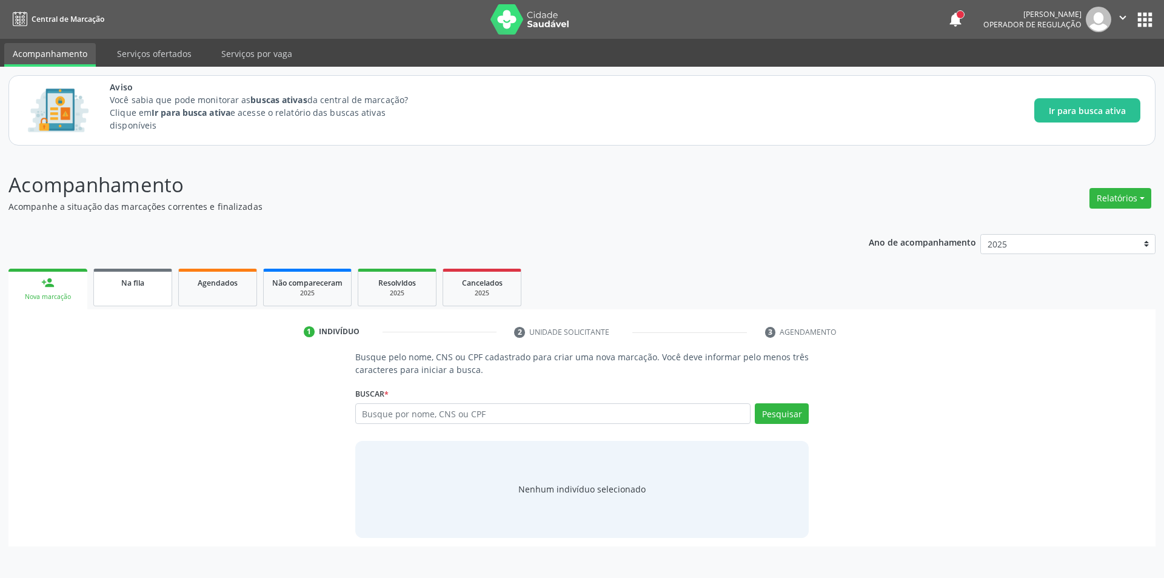
click at [135, 283] on span "Na fila" at bounding box center [132, 283] width 23 height 10
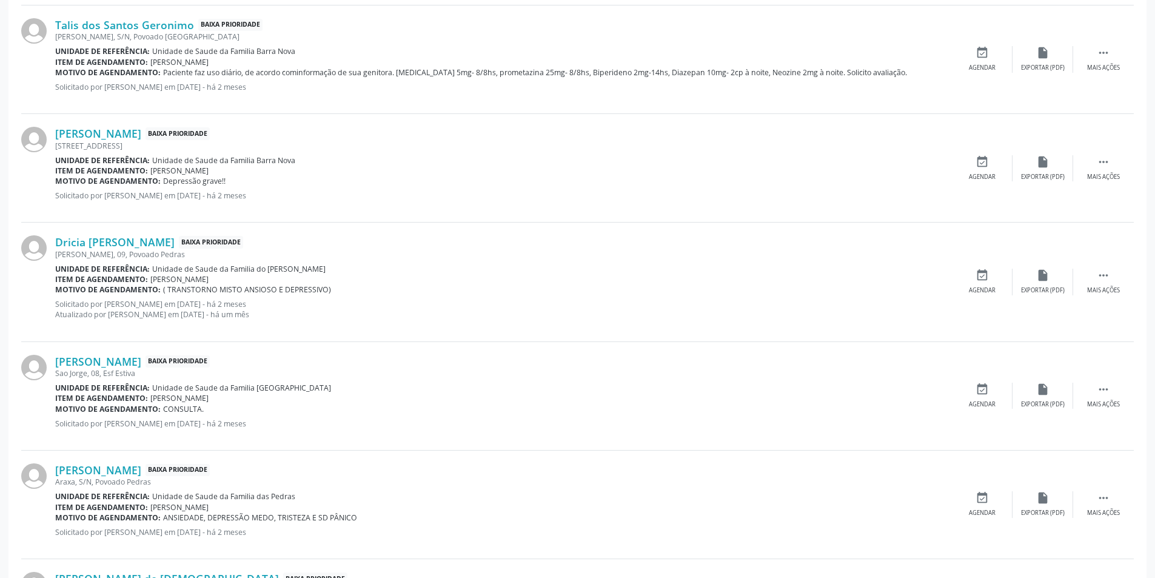
scroll to position [1455, 0]
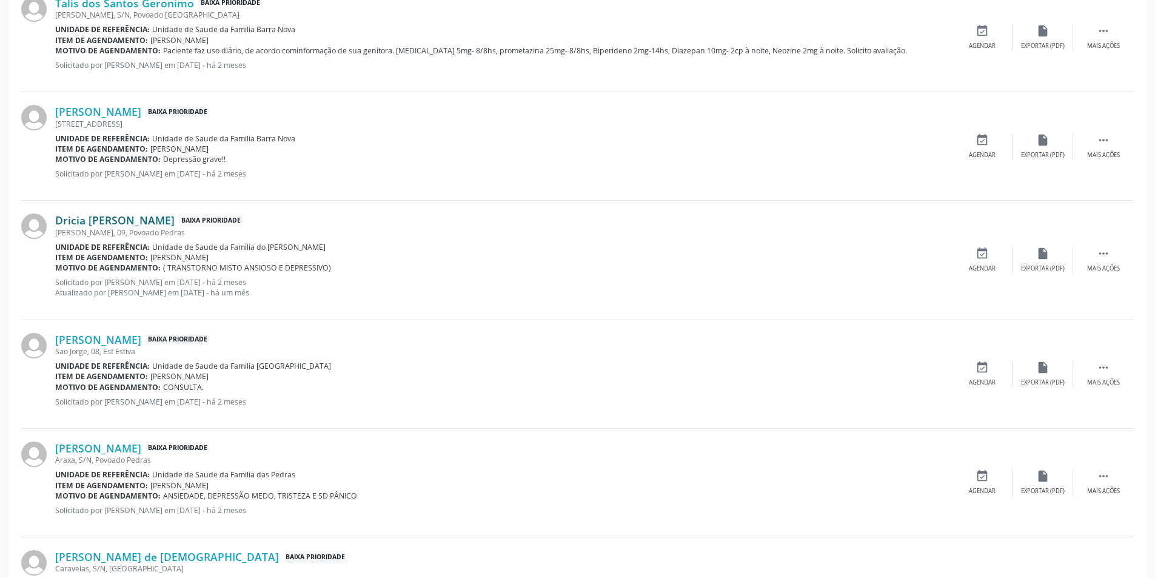
click at [141, 224] on link "Dricia [PERSON_NAME]" at bounding box center [114, 219] width 119 height 13
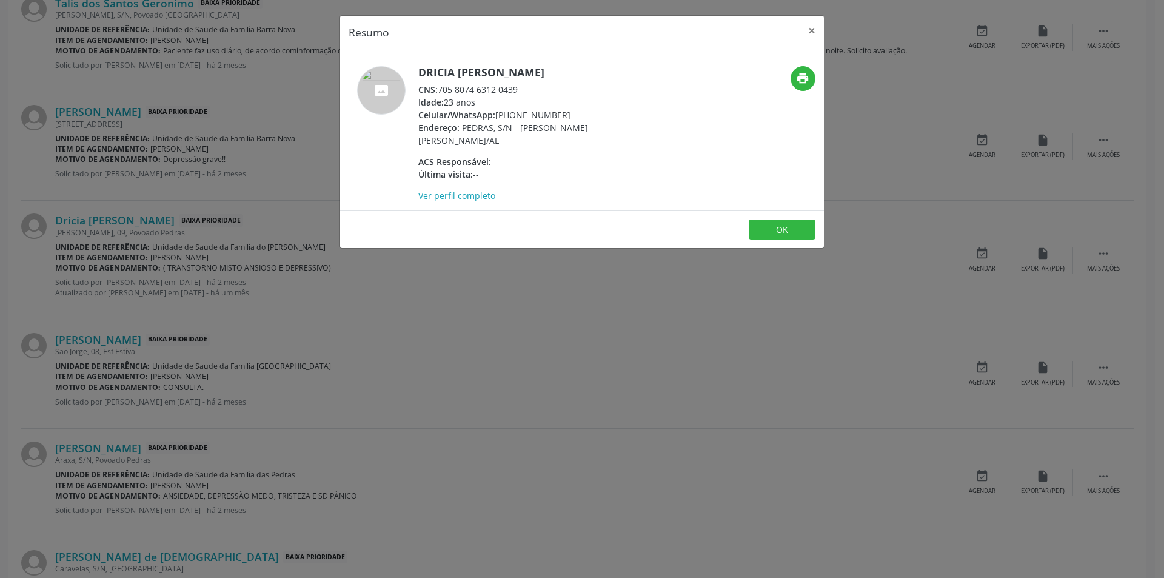
drag, startPoint x: 443, startPoint y: 85, endPoint x: 526, endPoint y: 94, distance: 84.1
click at [526, 94] on div "CNS: 705 8074 6312 0439" at bounding box center [536, 89] width 236 height 13
copy div "705 8074 6312 0439"
click at [780, 229] on button "OK" at bounding box center [782, 229] width 67 height 21
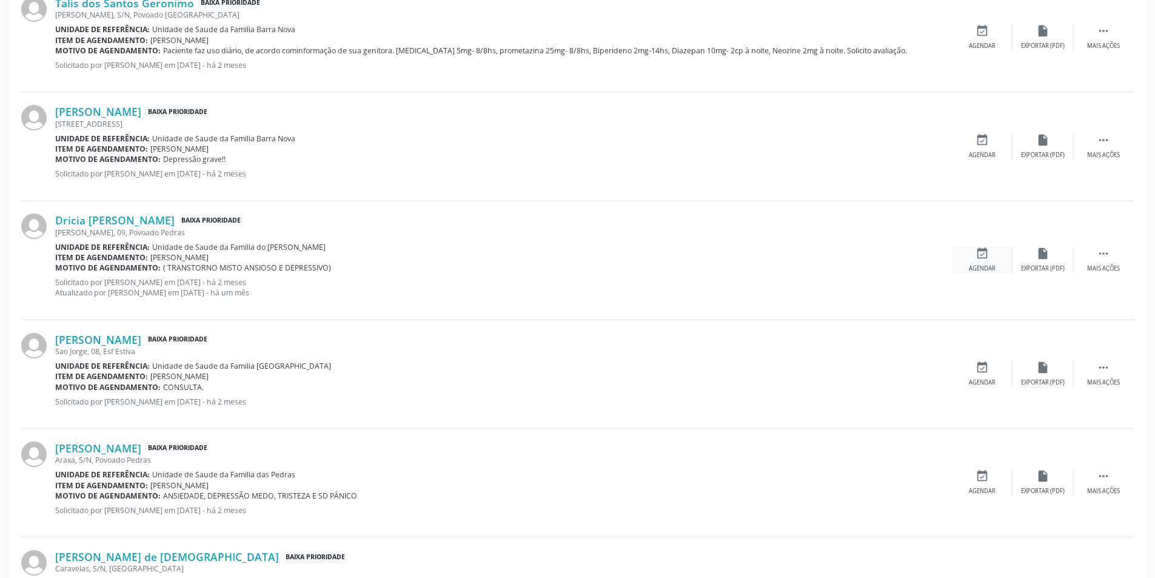
click at [985, 258] on icon "event_available" at bounding box center [981, 253] width 13 height 13
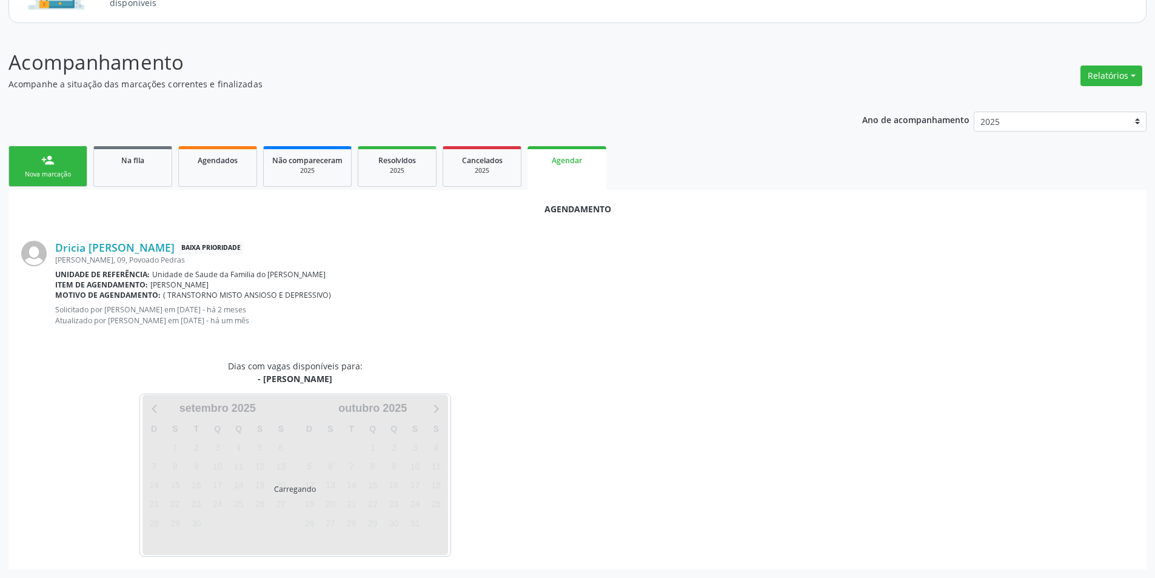
scroll to position [151, 0]
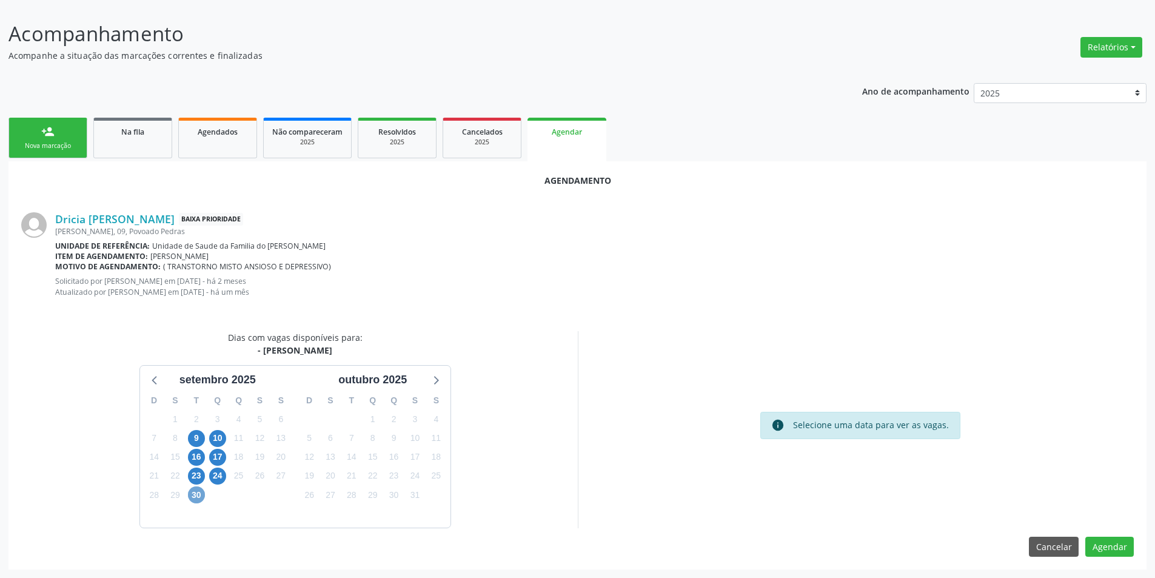
click at [200, 492] on span "30" at bounding box center [196, 494] width 17 height 17
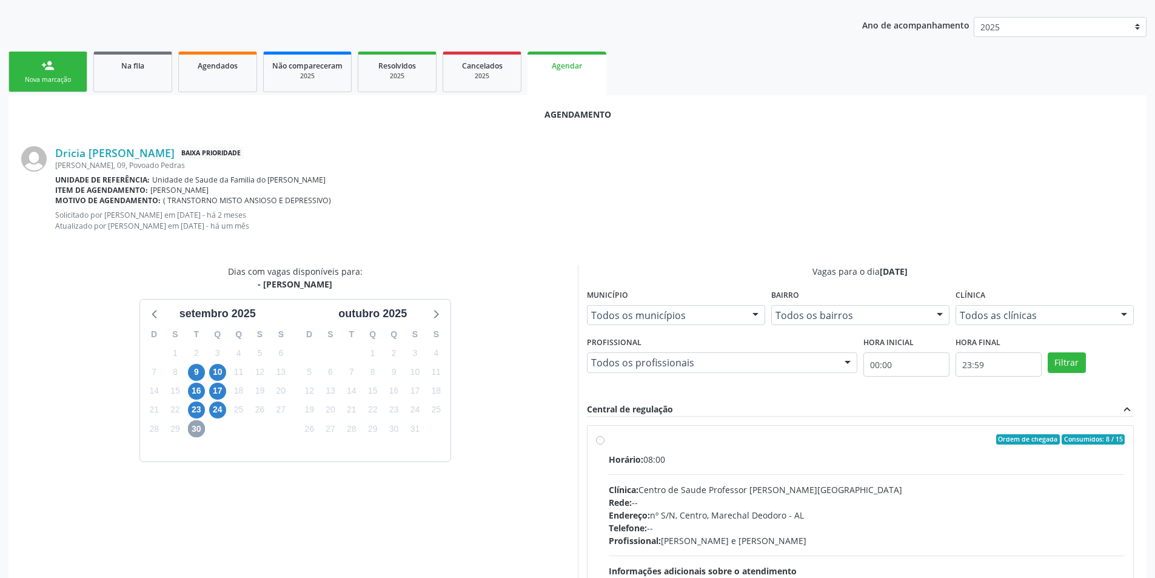
scroll to position [272, 0]
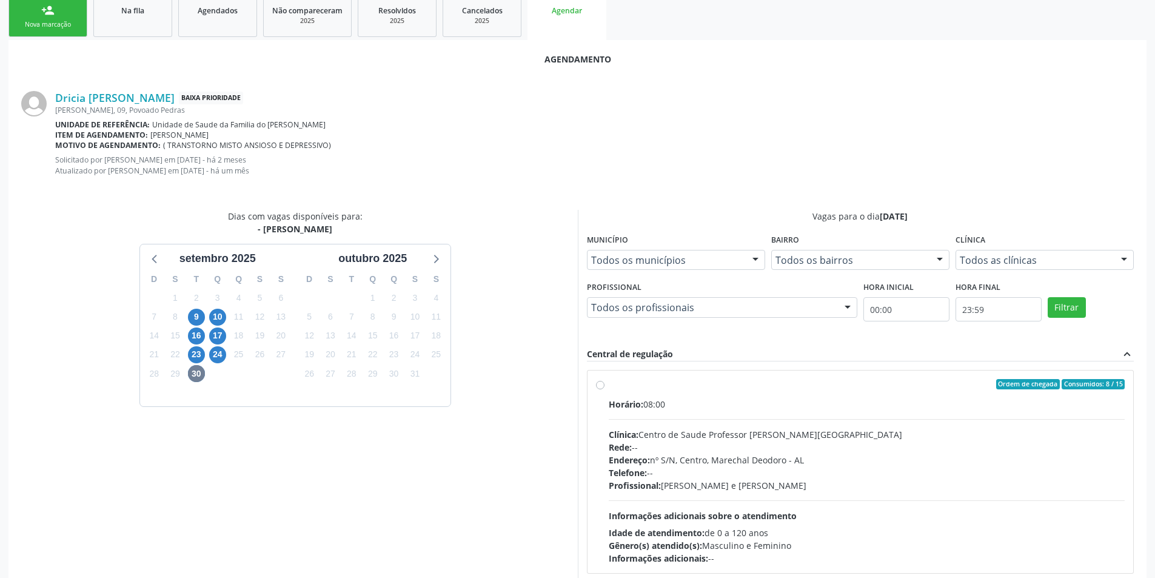
click at [609, 387] on label "Ordem de chegada Consumidos: 8 / 15 Horário: 08:00 Clínica: Centro de Saude Pro…" at bounding box center [867, 472] width 517 height 186
click at [602, 387] on input "Ordem de chegada Consumidos: 8 / 15 Horário: 08:00 Clínica: Centro de Saude Pro…" at bounding box center [600, 384] width 8 height 11
radio input "true"
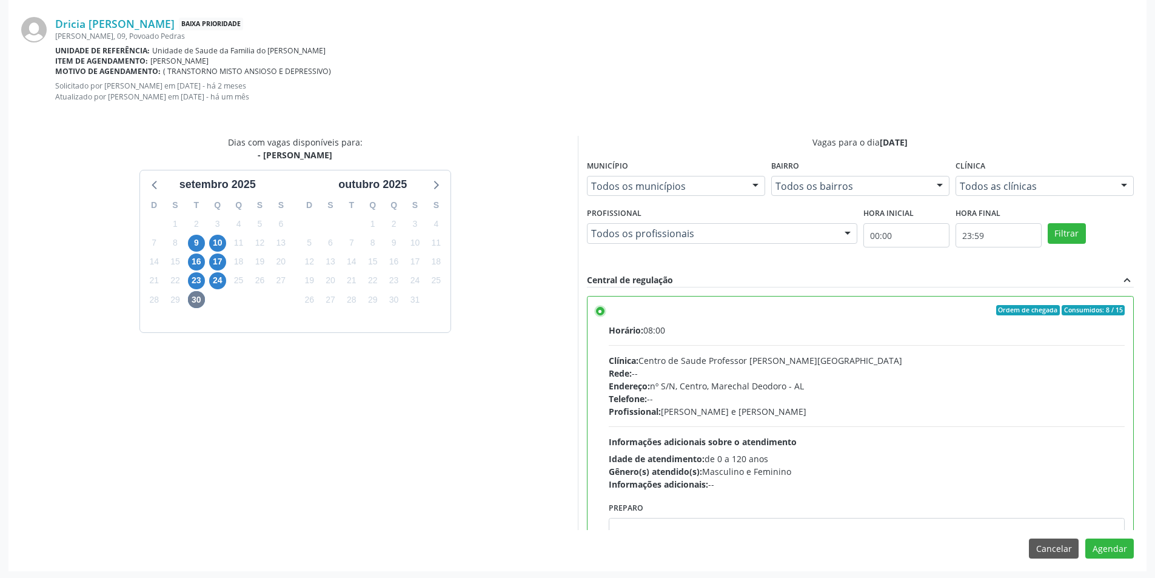
scroll to position [348, 0]
click at [1120, 537] on button "Agendar" at bounding box center [1109, 547] width 49 height 21
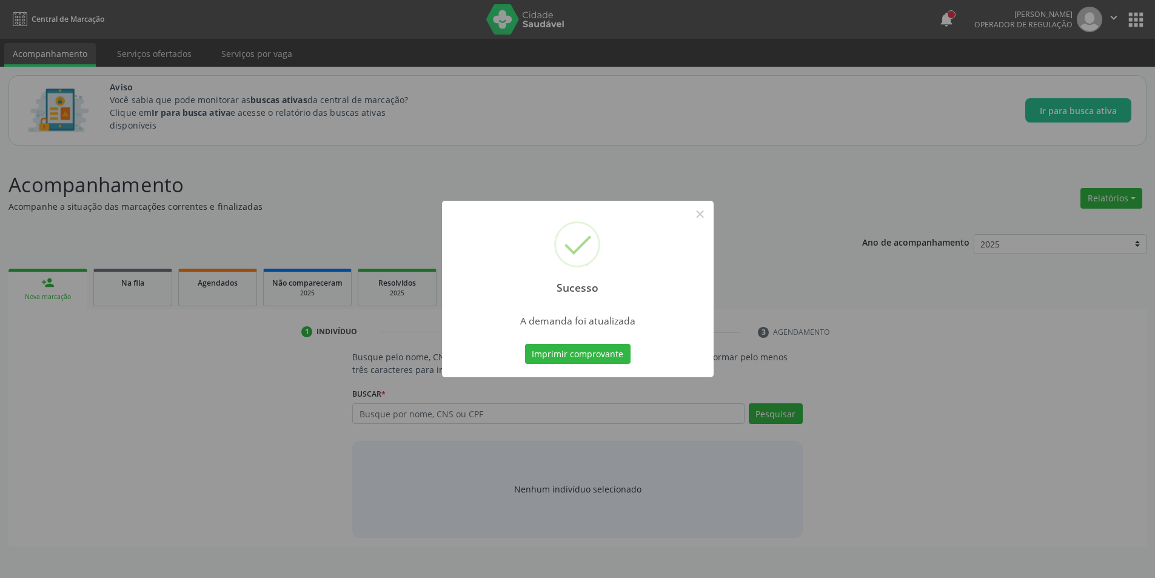
scroll to position [0, 0]
click at [701, 213] on button "×" at bounding box center [704, 214] width 21 height 21
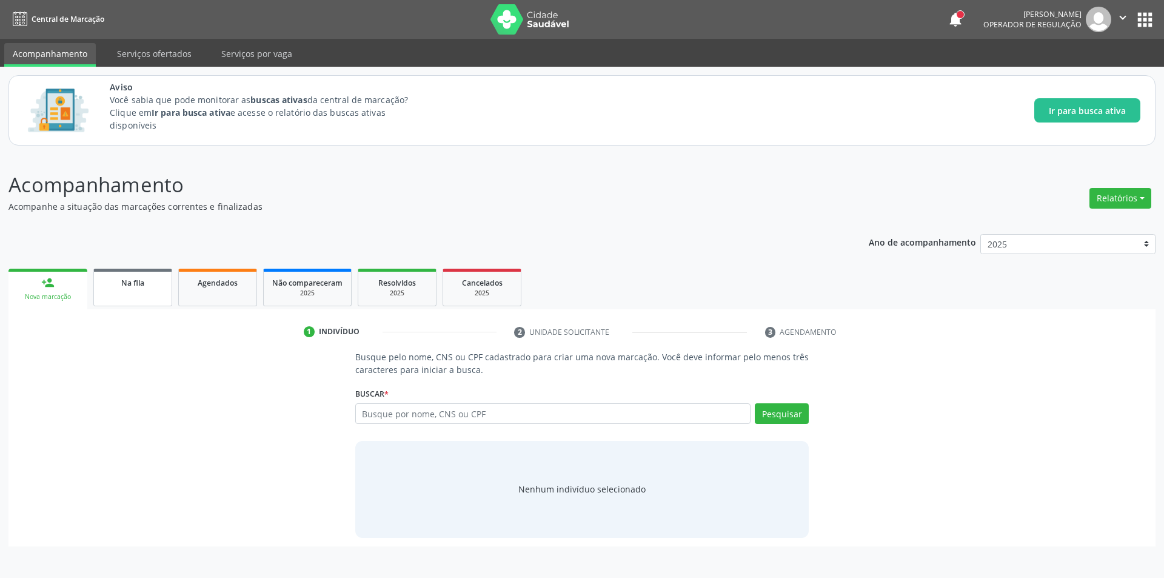
click at [124, 286] on span "Na fila" at bounding box center [132, 283] width 23 height 10
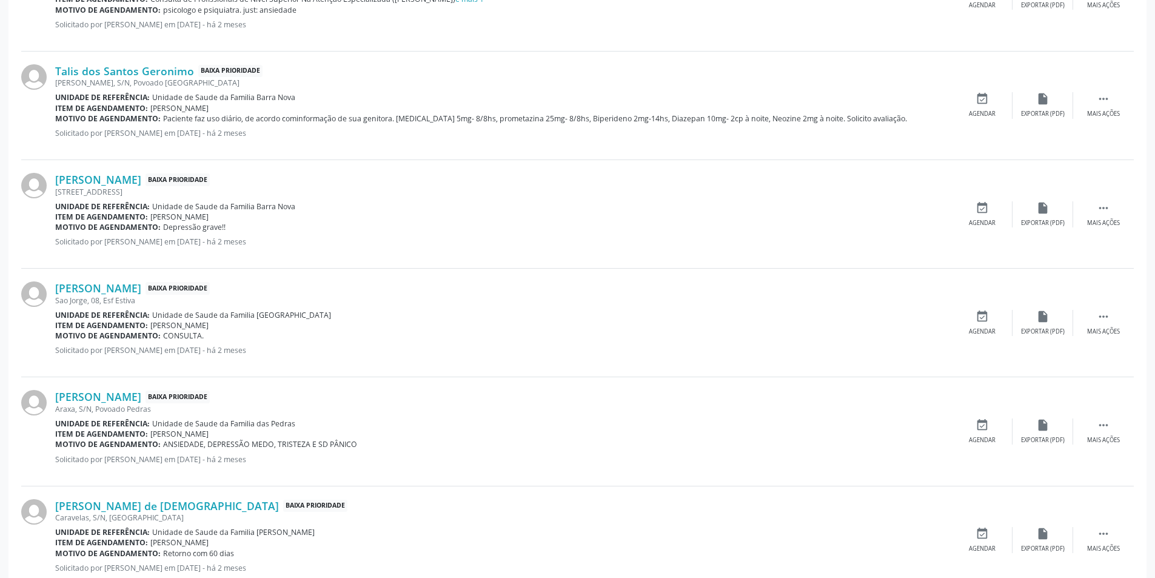
scroll to position [1394, 0]
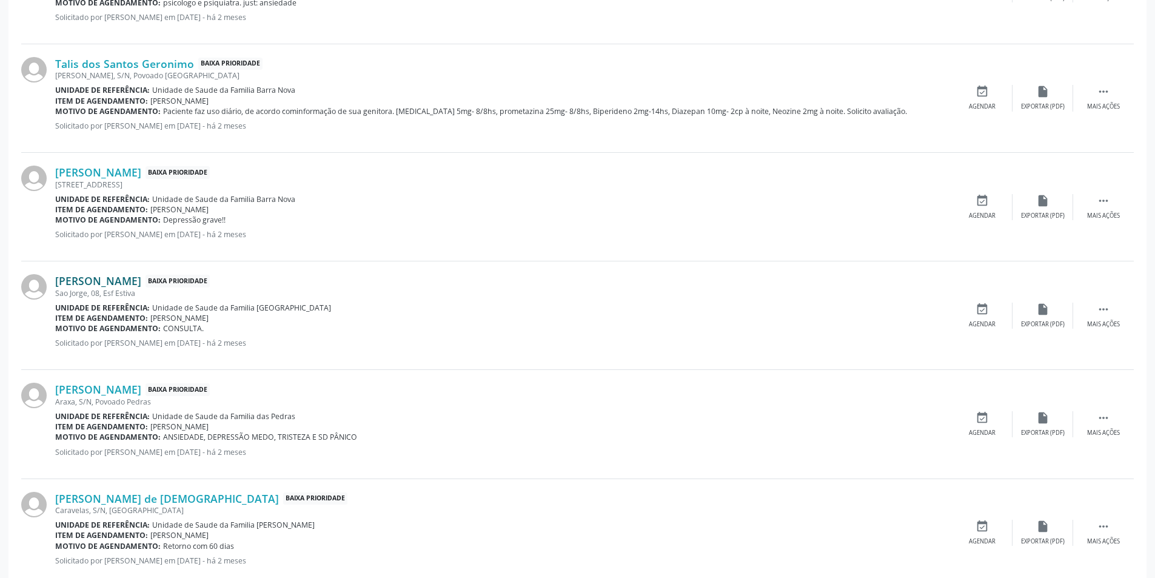
click at [126, 276] on link "[PERSON_NAME]" at bounding box center [98, 280] width 86 height 13
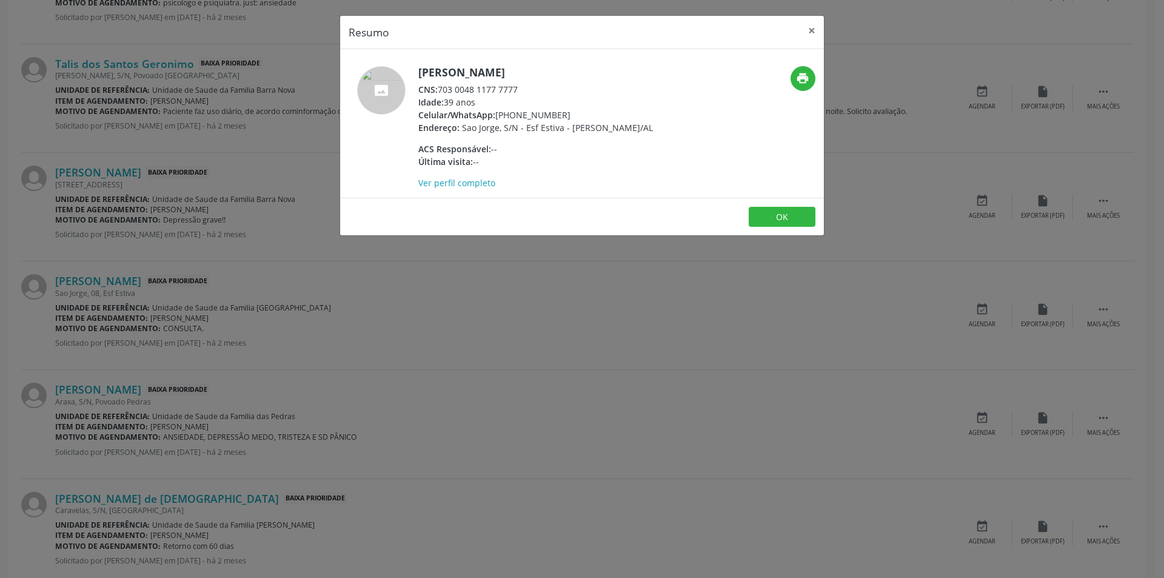
drag, startPoint x: 440, startPoint y: 89, endPoint x: 526, endPoint y: 87, distance: 86.7
click at [526, 87] on div "CNS: 703 0048 1177 7777" at bounding box center [535, 89] width 235 height 13
copy div "703 0048 1177 7777"
click at [785, 227] on button "OK" at bounding box center [782, 217] width 67 height 21
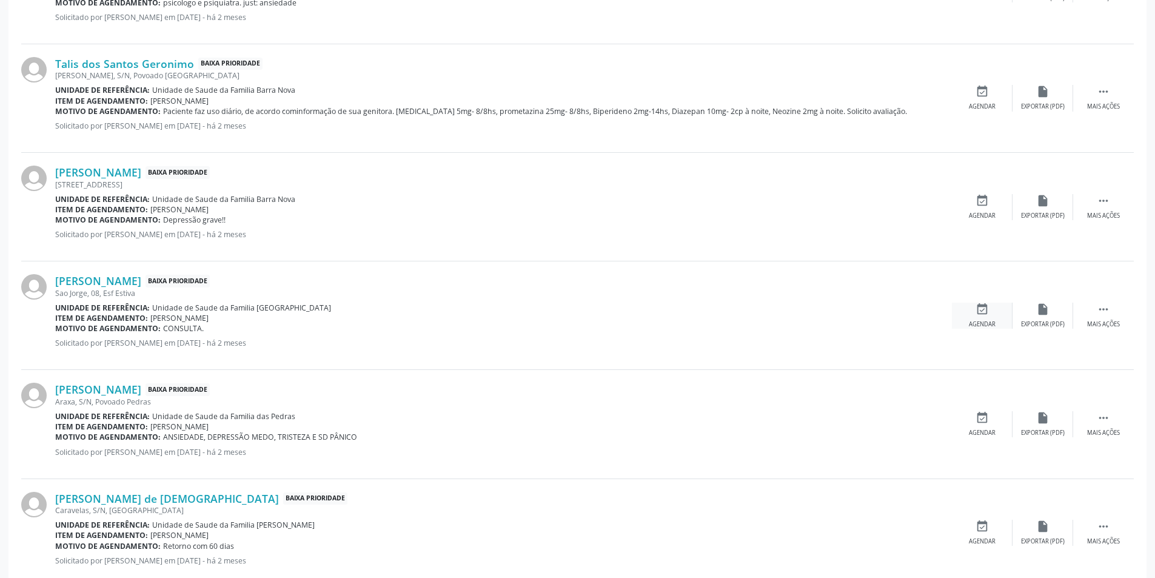
click at [981, 318] on div "event_available Agendar" at bounding box center [982, 316] width 61 height 26
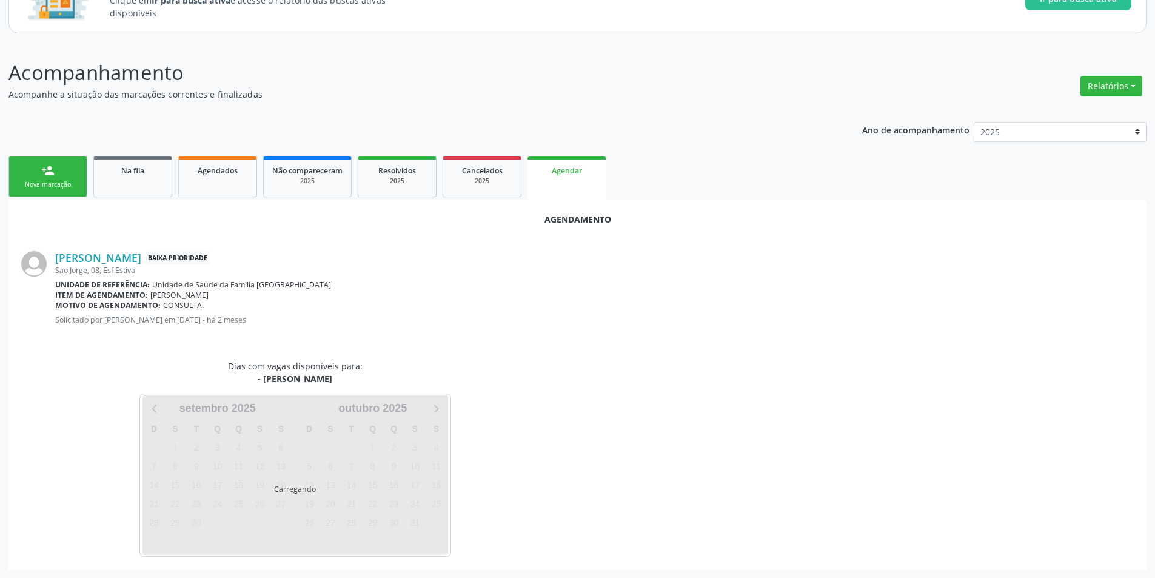
scroll to position [141, 0]
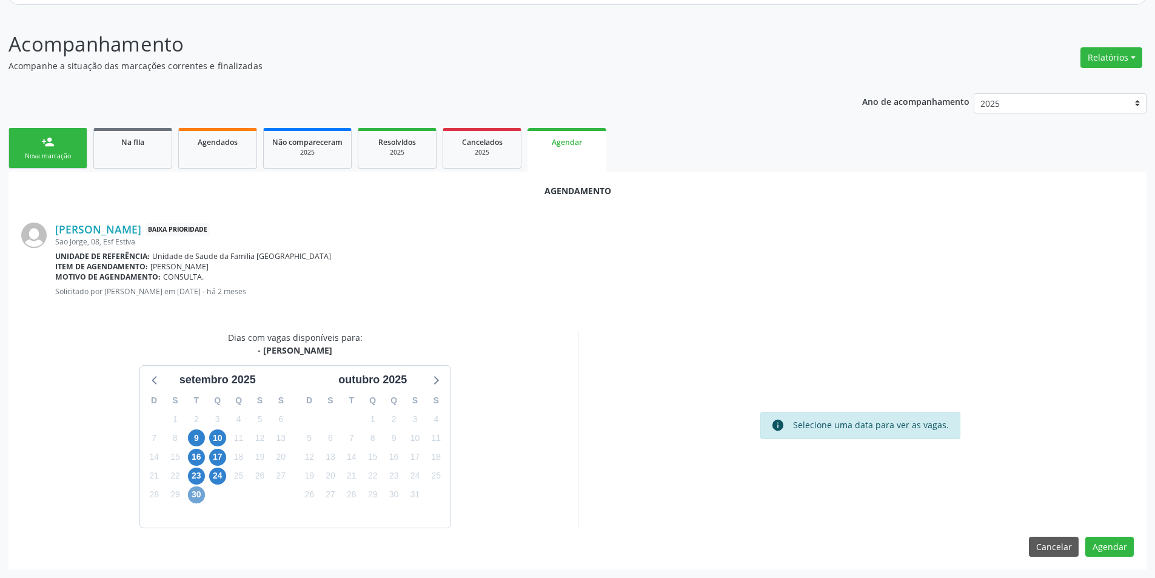
click at [198, 500] on span "30" at bounding box center [196, 494] width 17 height 17
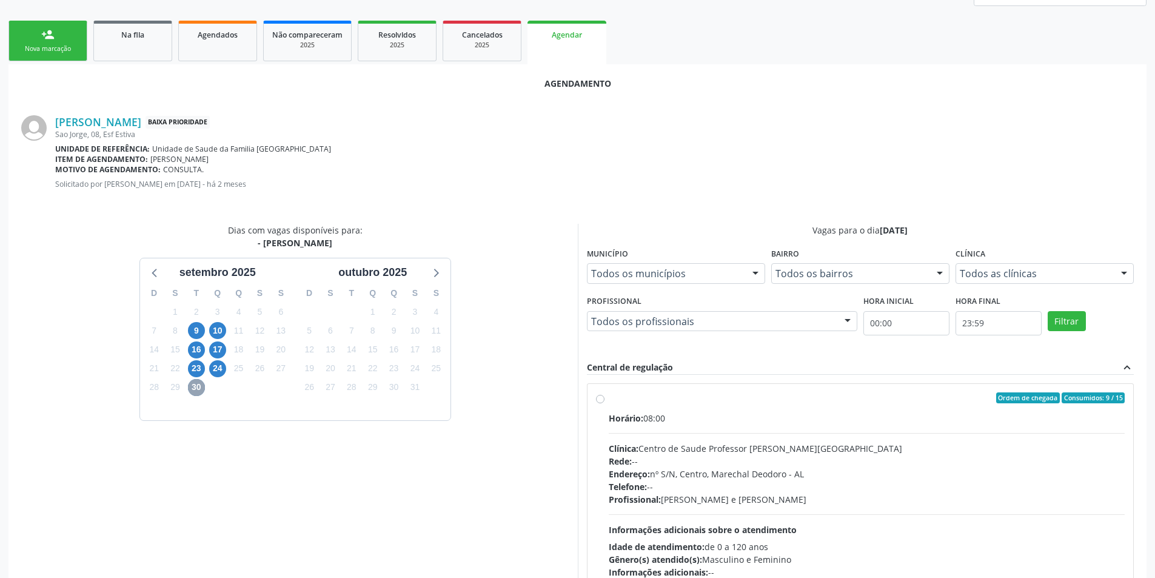
scroll to position [262, 0]
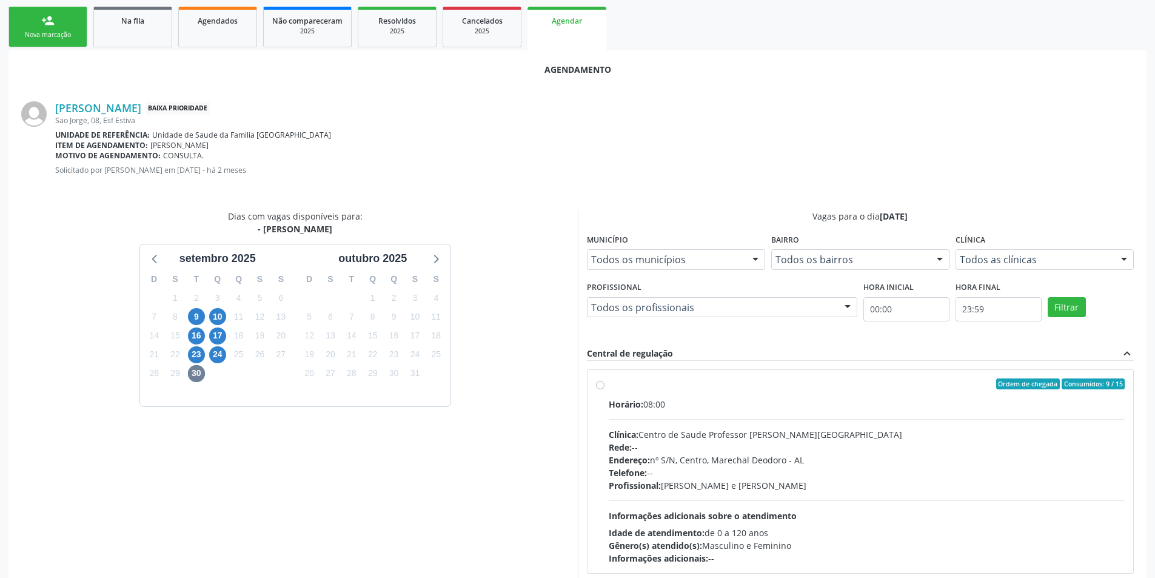
click at [609, 384] on label "Ordem de chegada Consumidos: 9 / 15 Horário: 08:00 Clínica: Centro de Saude Pro…" at bounding box center [867, 471] width 517 height 186
click at [596, 384] on input "Ordem de chegada Consumidos: 9 / 15 Horário: 08:00 Clínica: Centro de Saude Pro…" at bounding box center [600, 383] width 8 height 11
radio input "true"
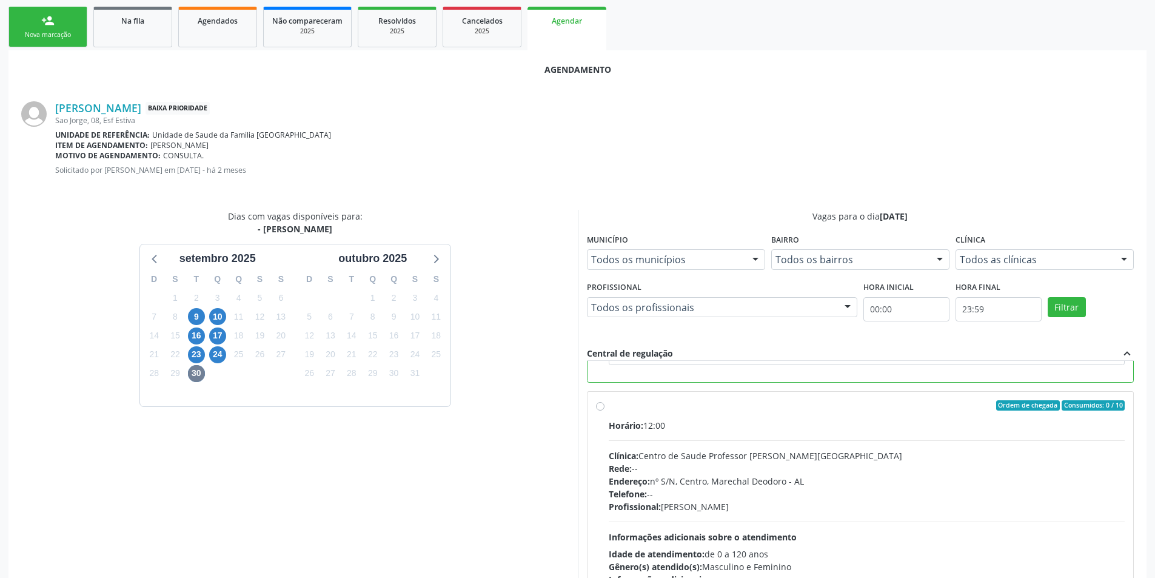
scroll to position [338, 0]
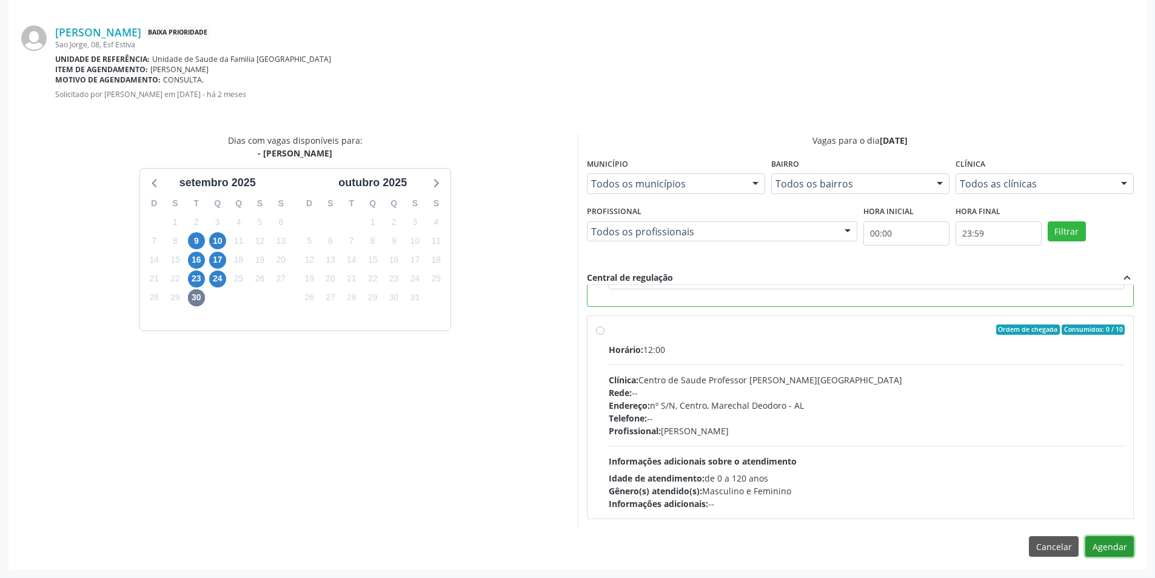
click at [1122, 551] on button "Agendar" at bounding box center [1109, 546] width 49 height 21
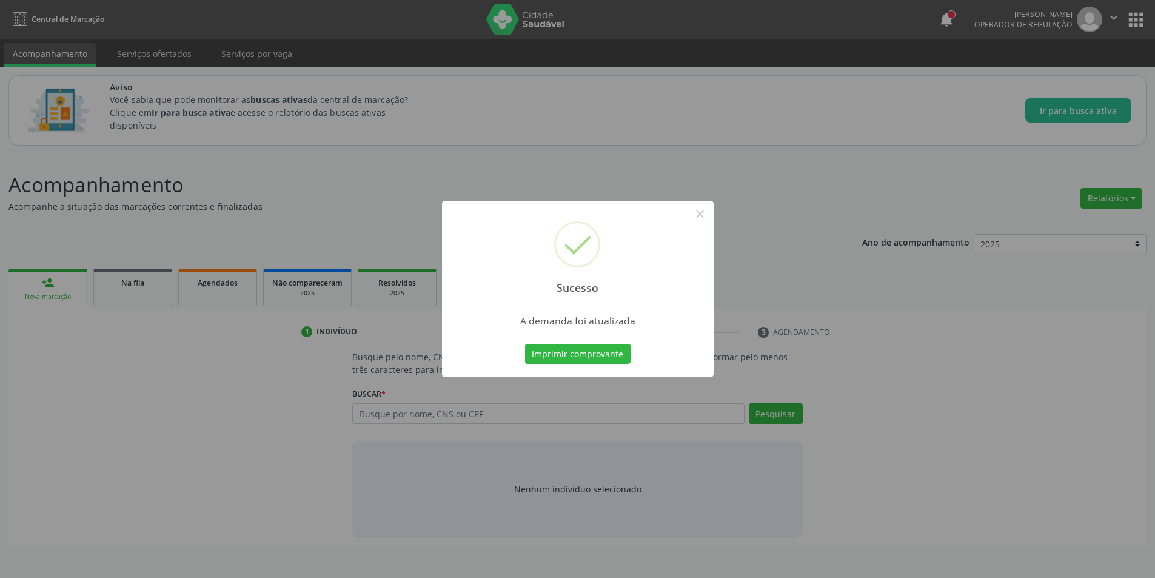
scroll to position [0, 0]
click at [704, 219] on button "×" at bounding box center [704, 214] width 21 height 21
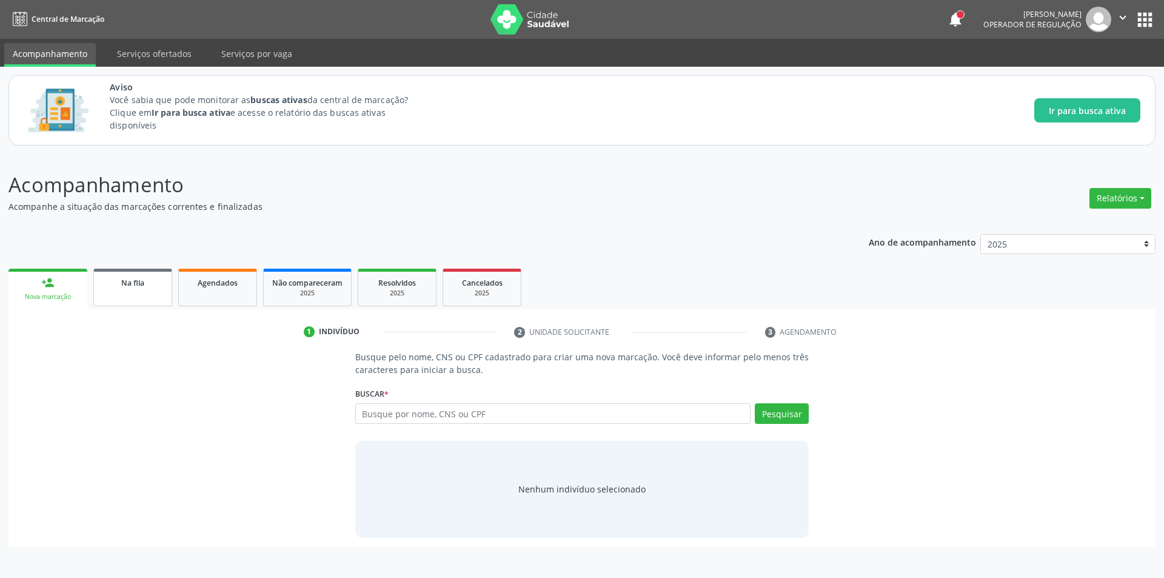
click at [137, 287] on span "Na fila" at bounding box center [132, 283] width 23 height 10
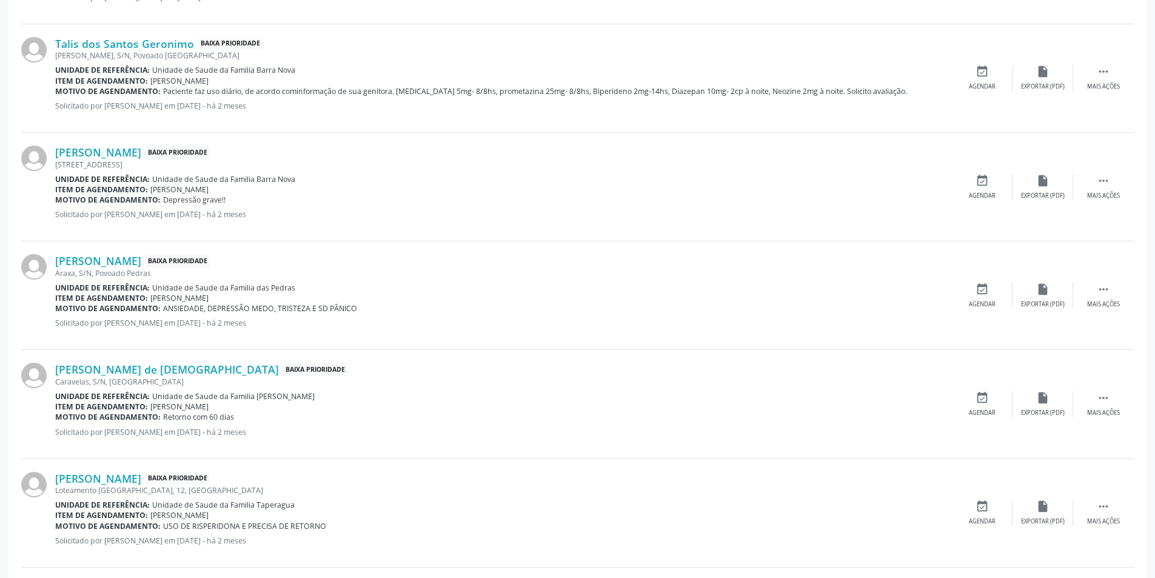
scroll to position [1455, 0]
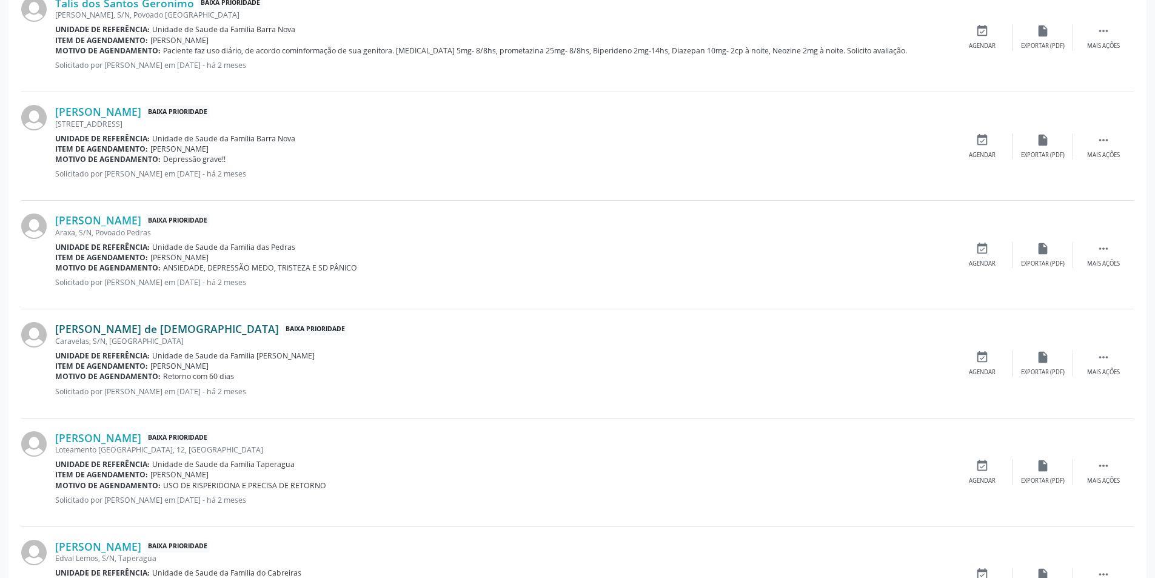
click at [129, 332] on link "[PERSON_NAME] de [DEMOGRAPHIC_DATA]" at bounding box center [167, 328] width 224 height 13
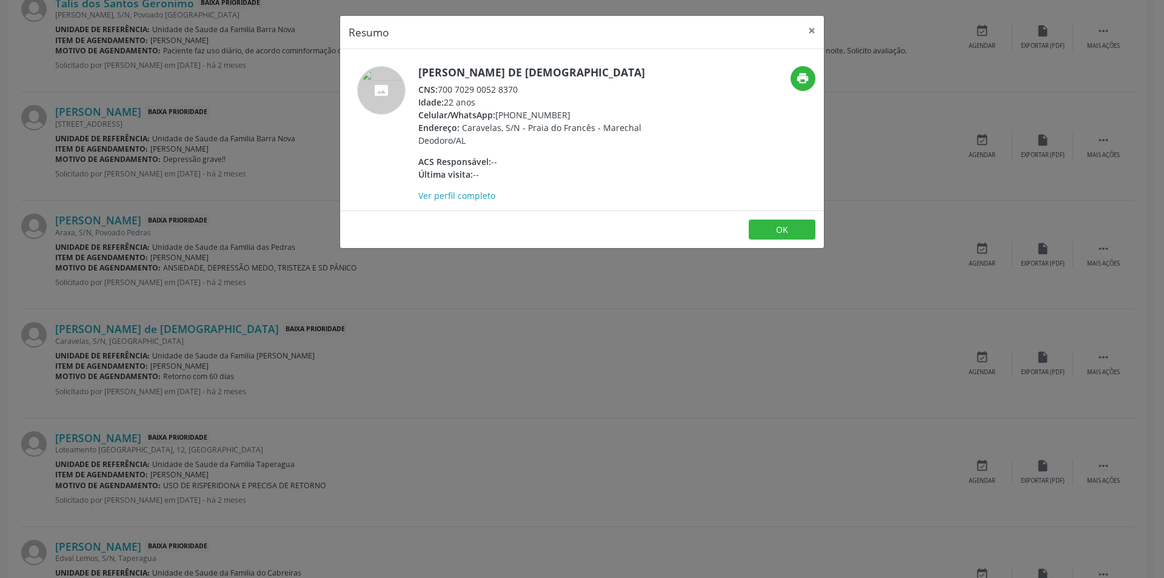
drag, startPoint x: 441, startPoint y: 86, endPoint x: 530, endPoint y: 87, distance: 89.1
click at [530, 87] on div "CNS: 700 7029 0052 8370" at bounding box center [536, 89] width 236 height 13
copy div "700 7029 0052 8370"
click at [771, 226] on button "OK" at bounding box center [782, 229] width 67 height 21
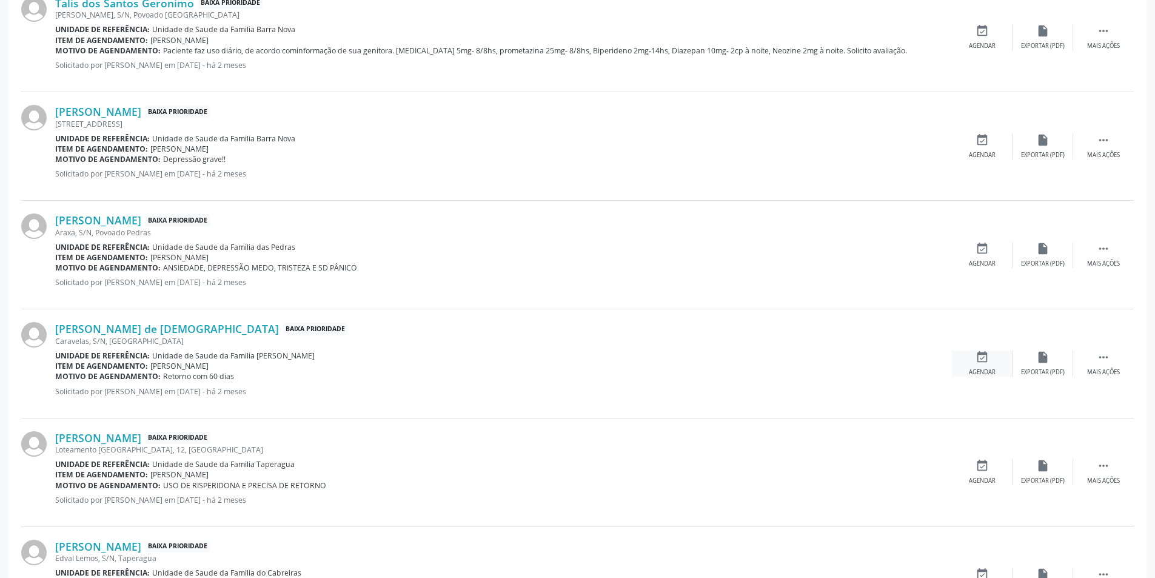
click at [977, 360] on icon "event_available" at bounding box center [981, 356] width 13 height 13
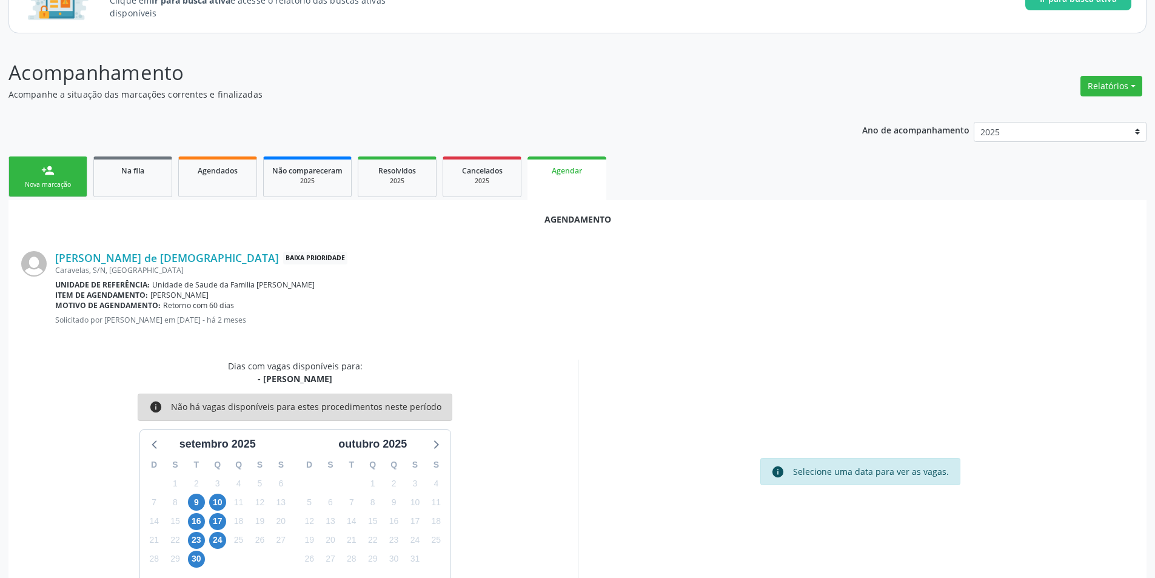
scroll to position [141, 0]
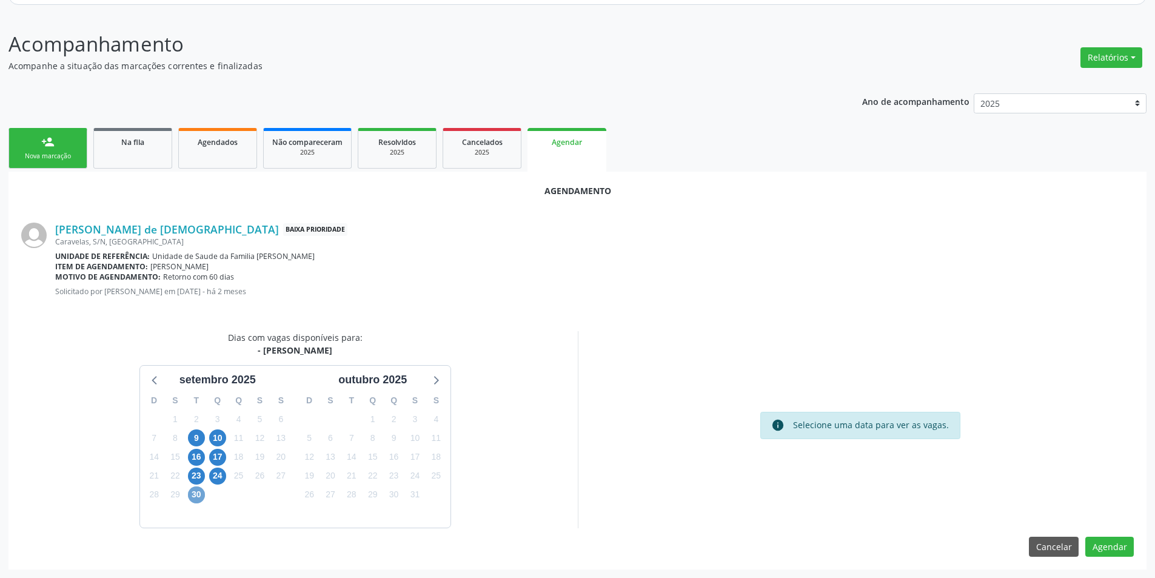
click at [196, 495] on span "30" at bounding box center [196, 494] width 17 height 17
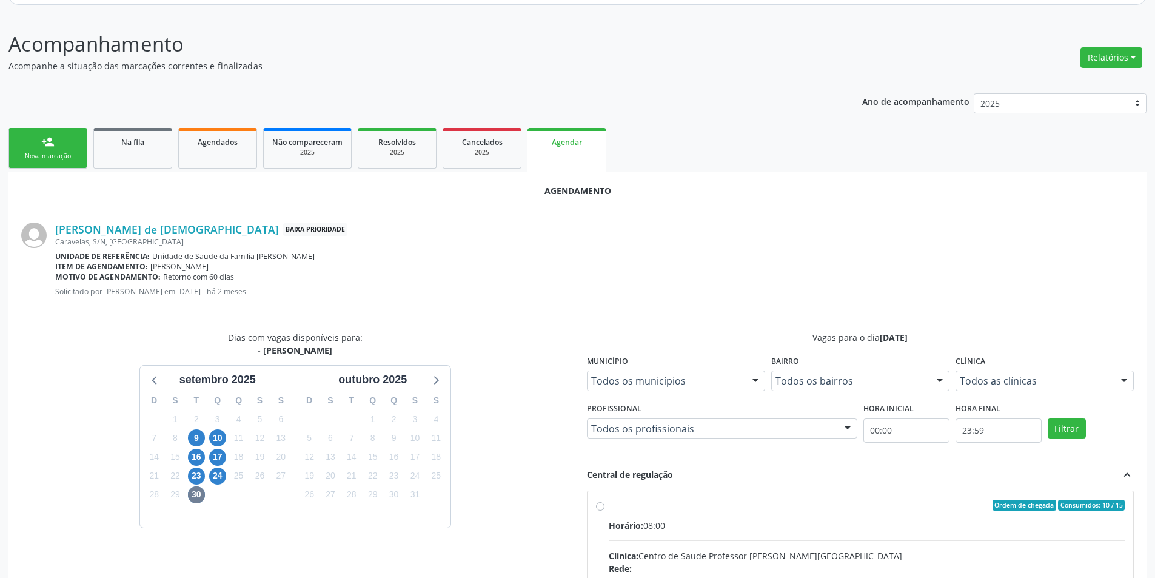
click at [601, 508] on input "Ordem de chegada Consumidos: 10 / 15 Horário: 08:00 Clínica: Centro de Saude Pr…" at bounding box center [600, 505] width 8 height 11
radio input "true"
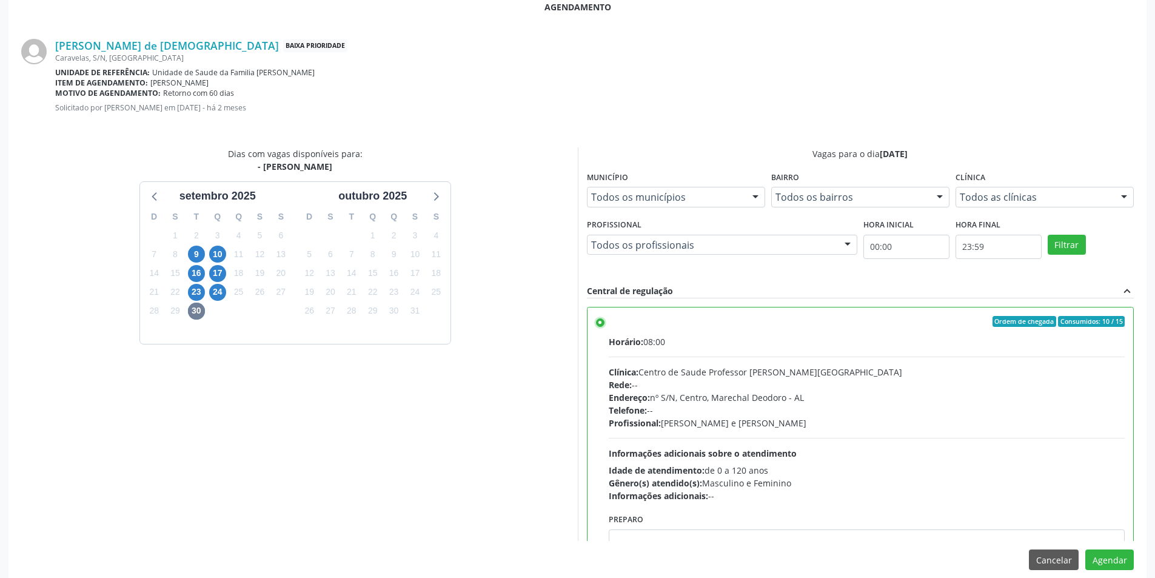
scroll to position [338, 0]
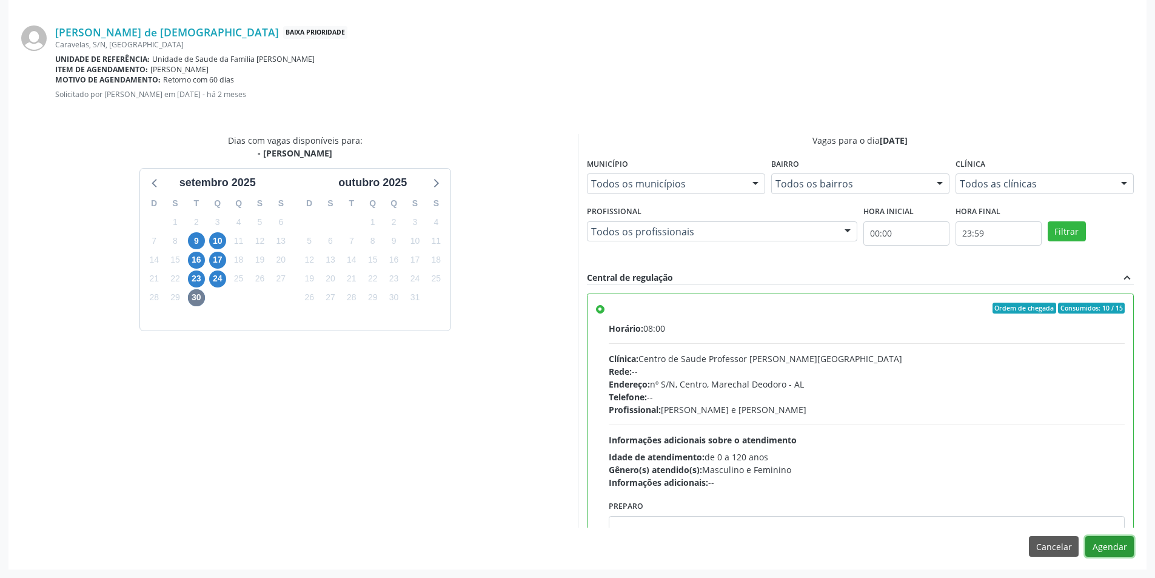
click at [1108, 542] on button "Agendar" at bounding box center [1109, 546] width 49 height 21
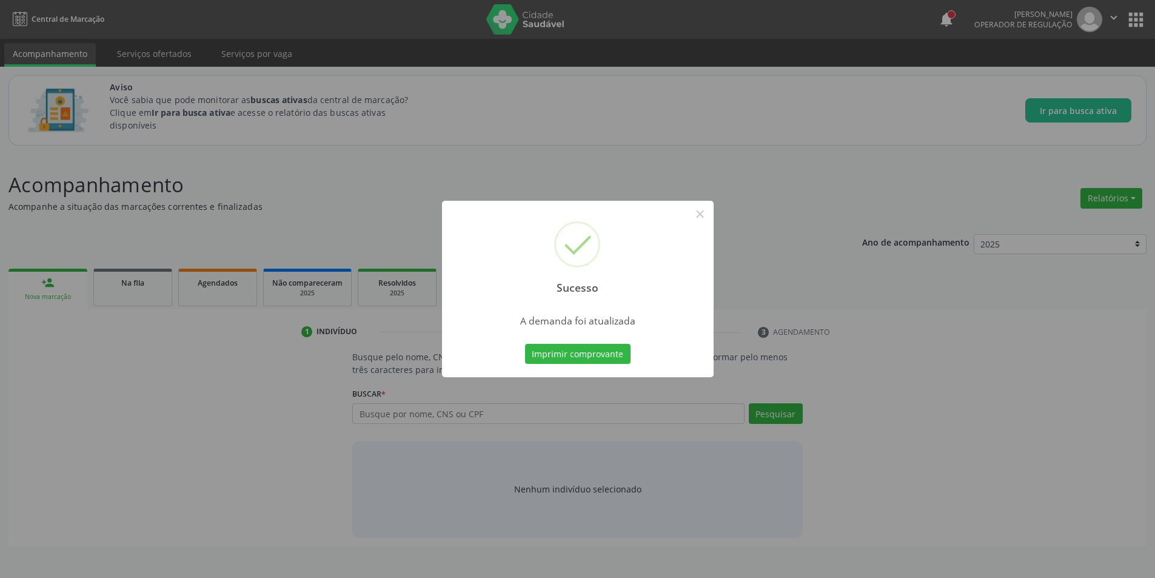
scroll to position [0, 0]
click at [701, 218] on button "×" at bounding box center [704, 214] width 21 height 21
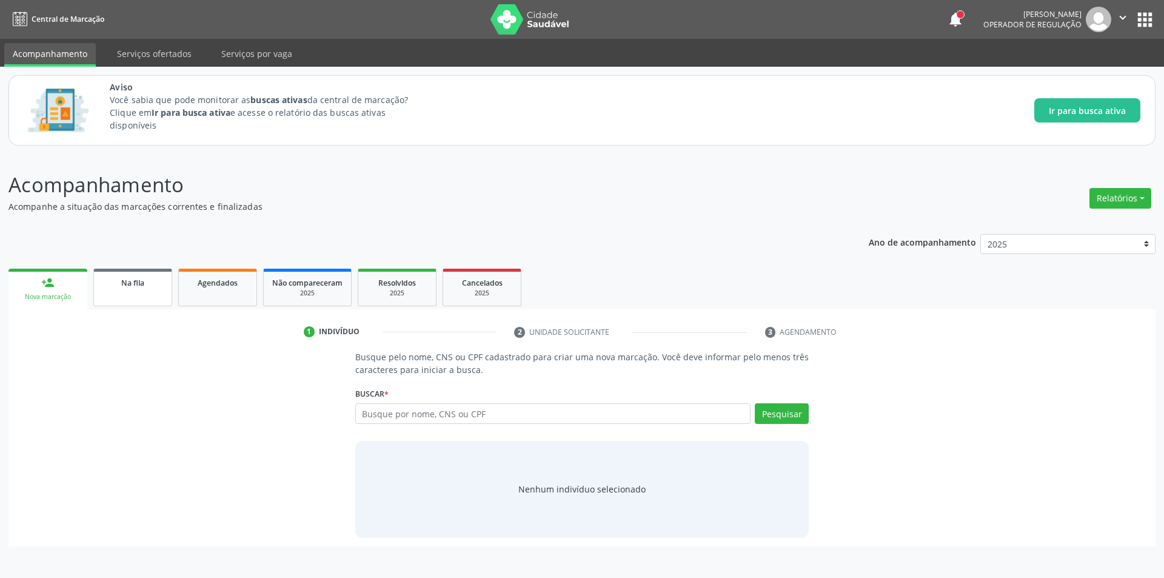
click at [113, 293] on link "Na fila" at bounding box center [132, 288] width 79 height 38
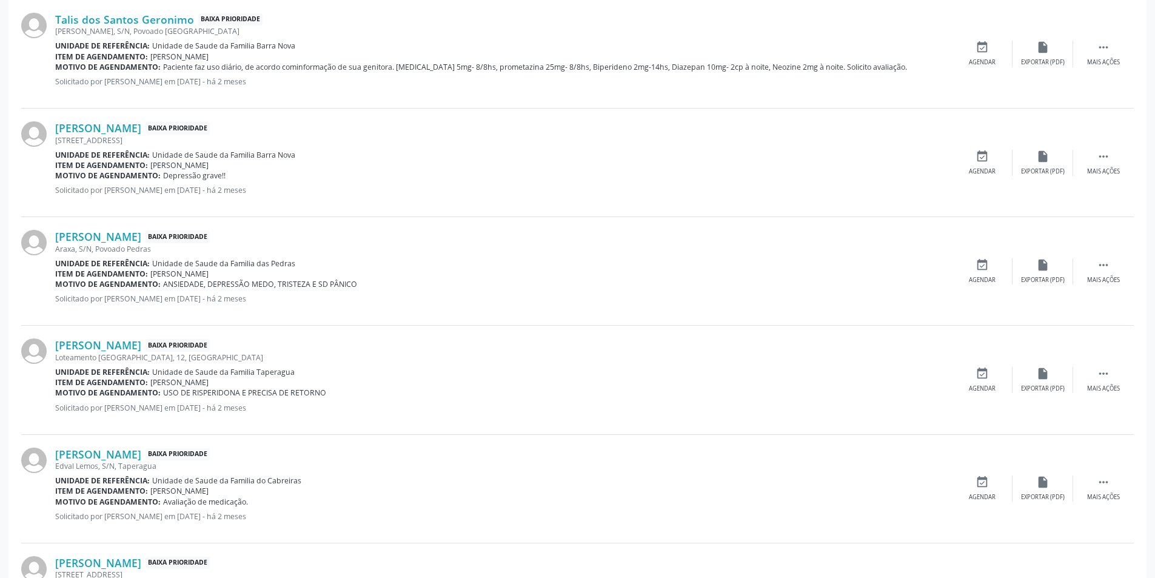
scroll to position [1455, 0]
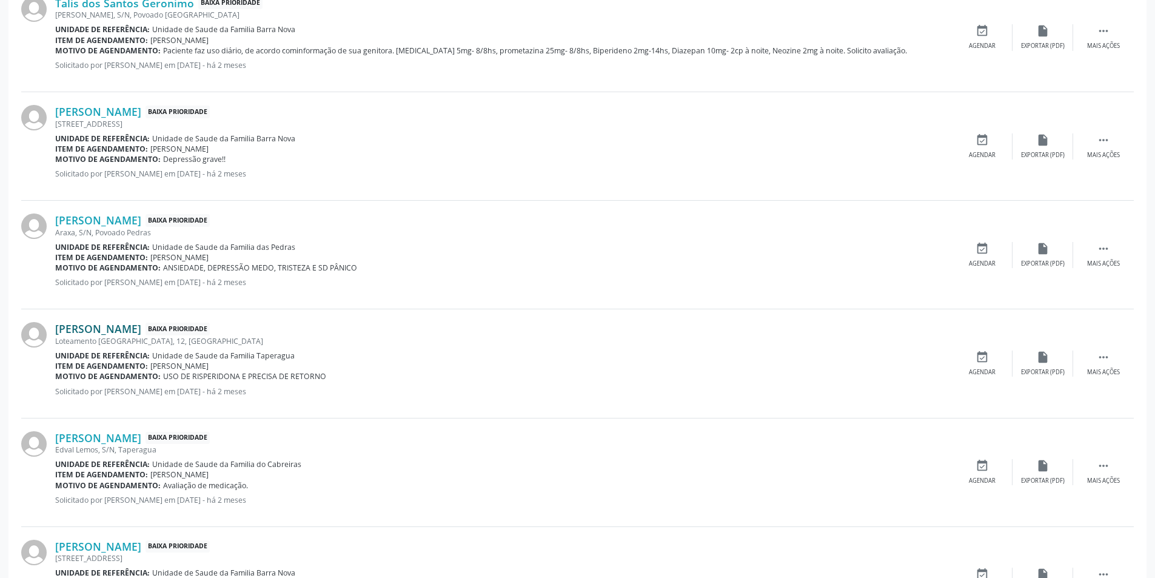
click at [117, 329] on link "[PERSON_NAME]" at bounding box center [98, 328] width 86 height 13
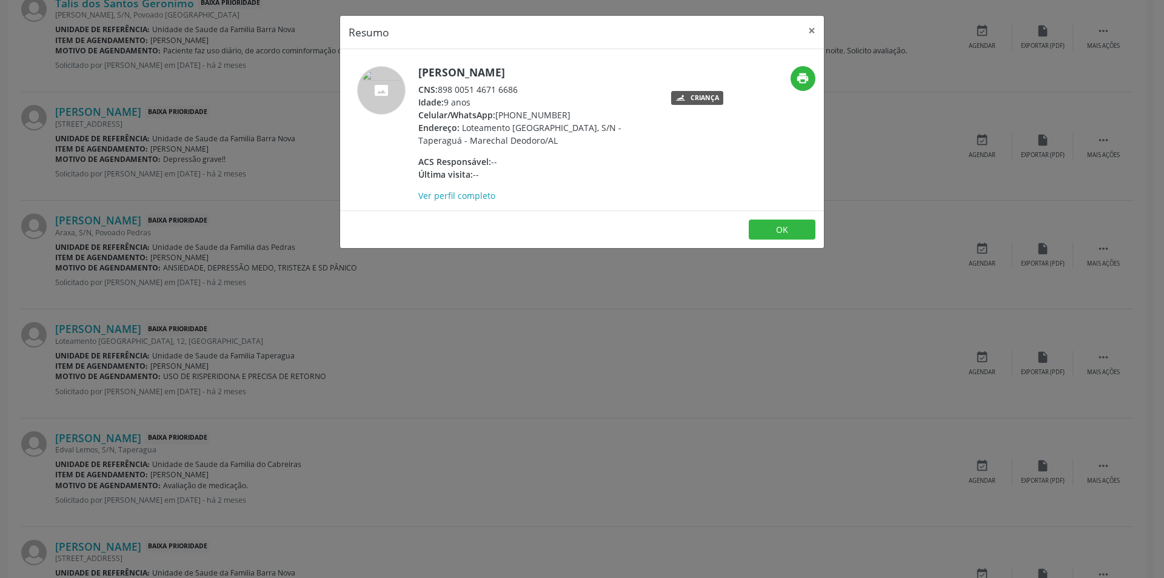
drag, startPoint x: 440, startPoint y: 88, endPoint x: 515, endPoint y: 88, distance: 75.2
click at [527, 88] on div "CNS: 898 0051 4671 6686" at bounding box center [536, 89] width 236 height 13
copy div "898 0051 4671 6686"
click at [792, 230] on button "OK" at bounding box center [782, 229] width 67 height 21
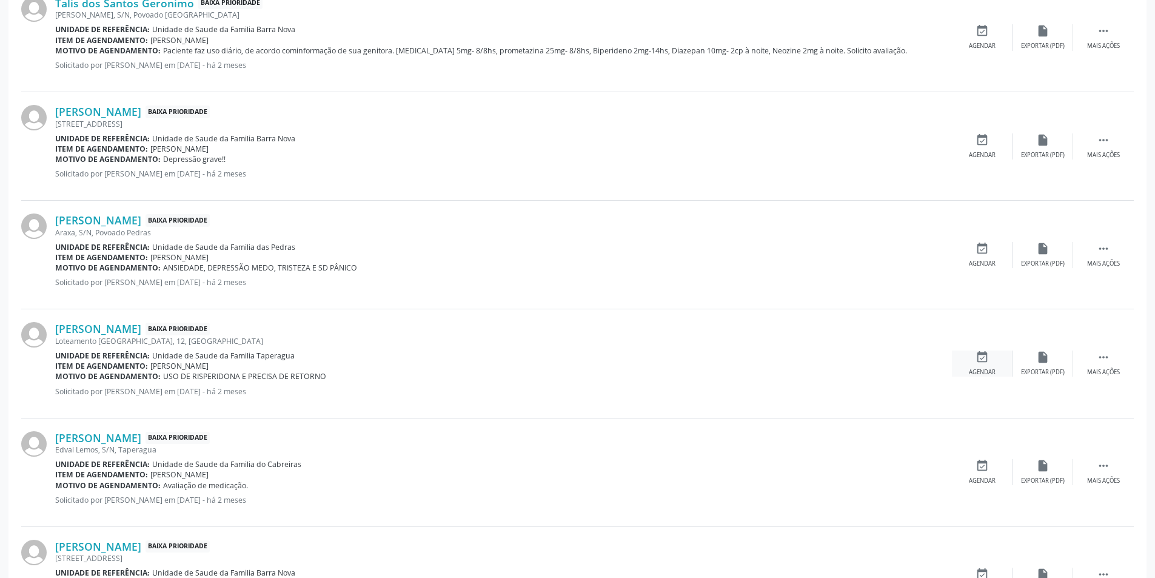
click at [983, 357] on icon "event_available" at bounding box center [981, 356] width 13 height 13
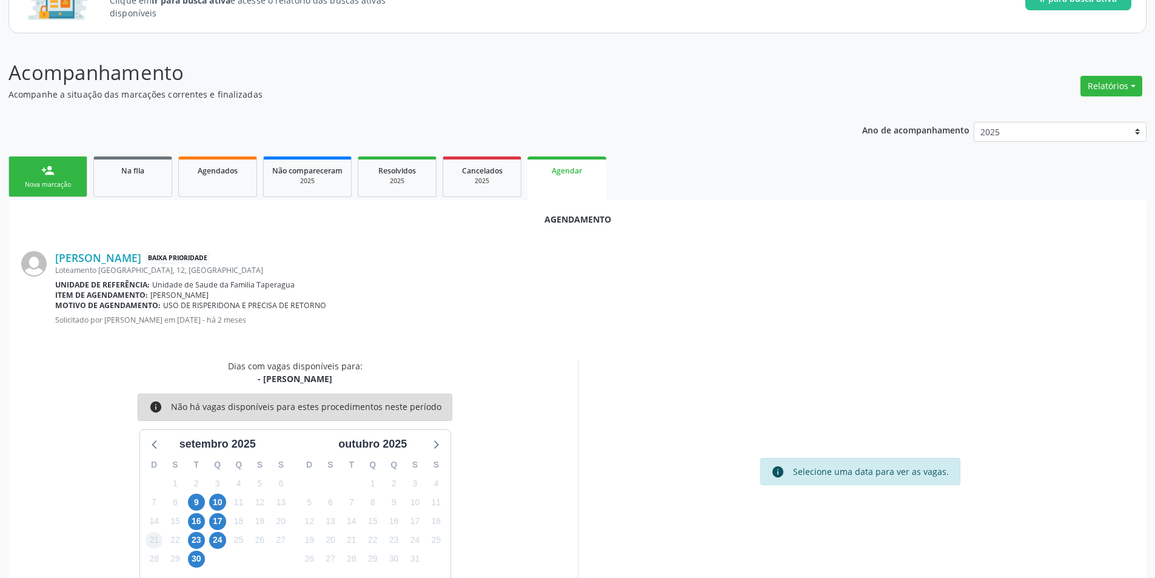
scroll to position [141, 0]
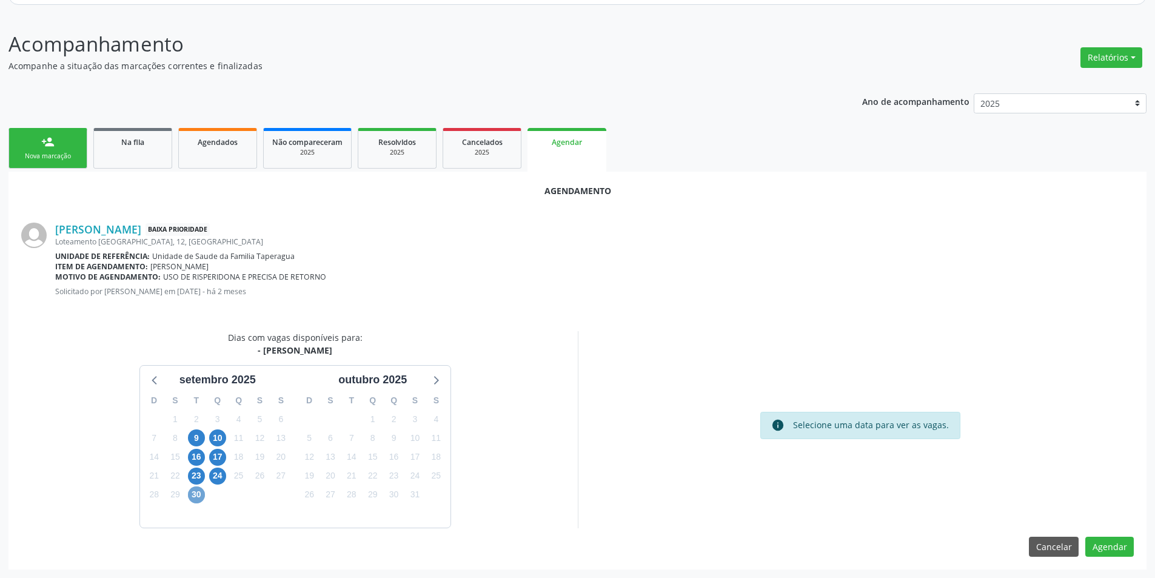
click at [196, 489] on span "30" at bounding box center [196, 494] width 17 height 17
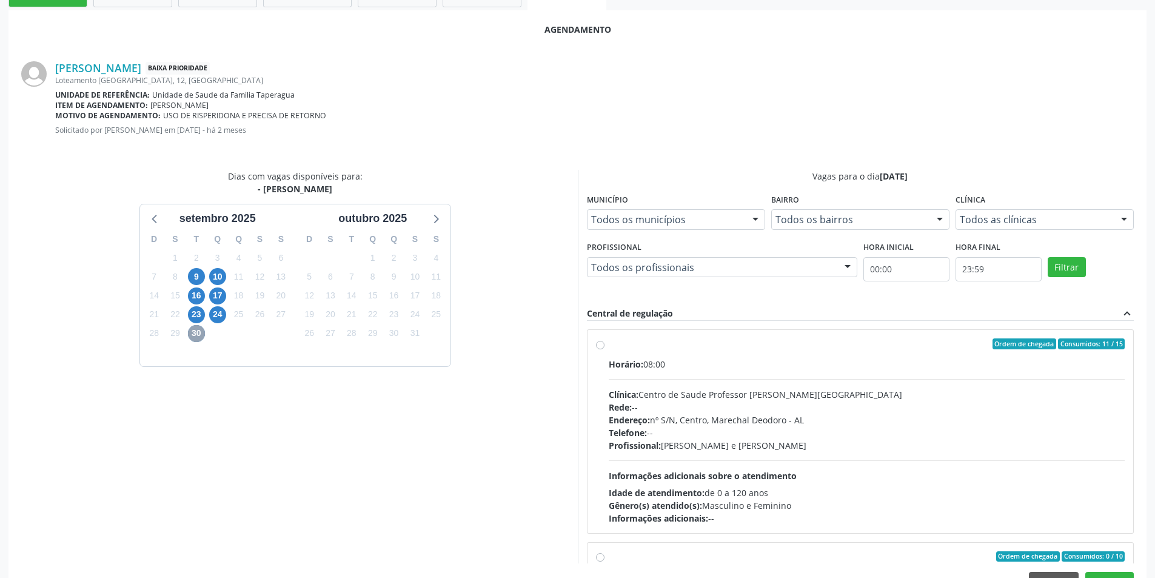
scroll to position [338, 0]
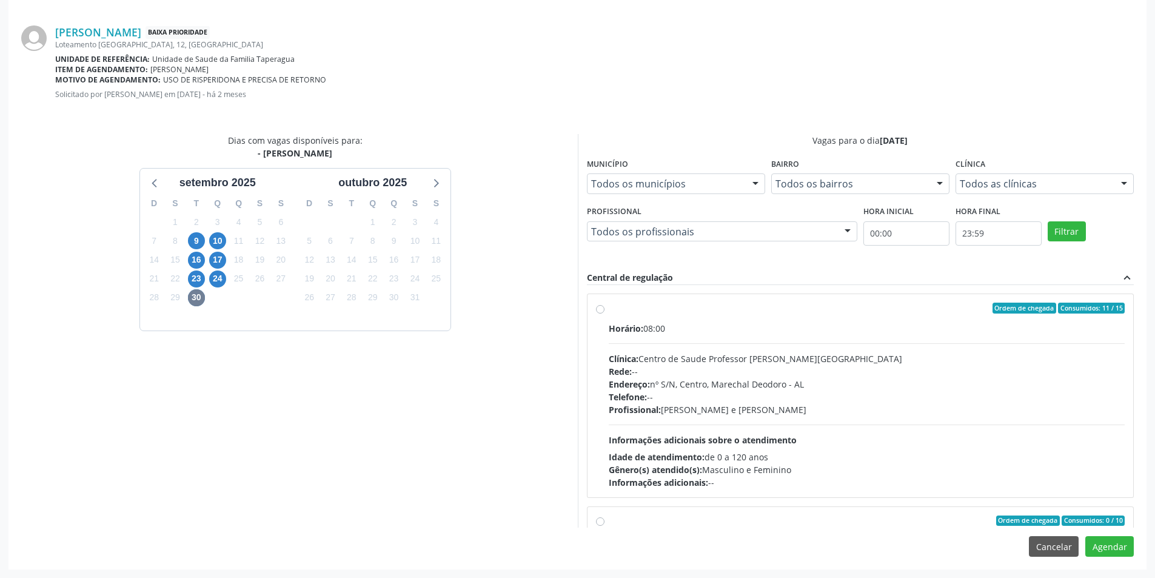
click at [609, 307] on label "Ordem de chegada Consumidos: 11 / 15 Horário: 08:00 Clínica: Centro de Saude Pr…" at bounding box center [867, 396] width 517 height 186
click at [603, 307] on input "Ordem de chegada Consumidos: 11 / 15 Horário: 08:00 Clínica: Centro de Saude Pr…" at bounding box center [600, 308] width 8 height 11
radio input "true"
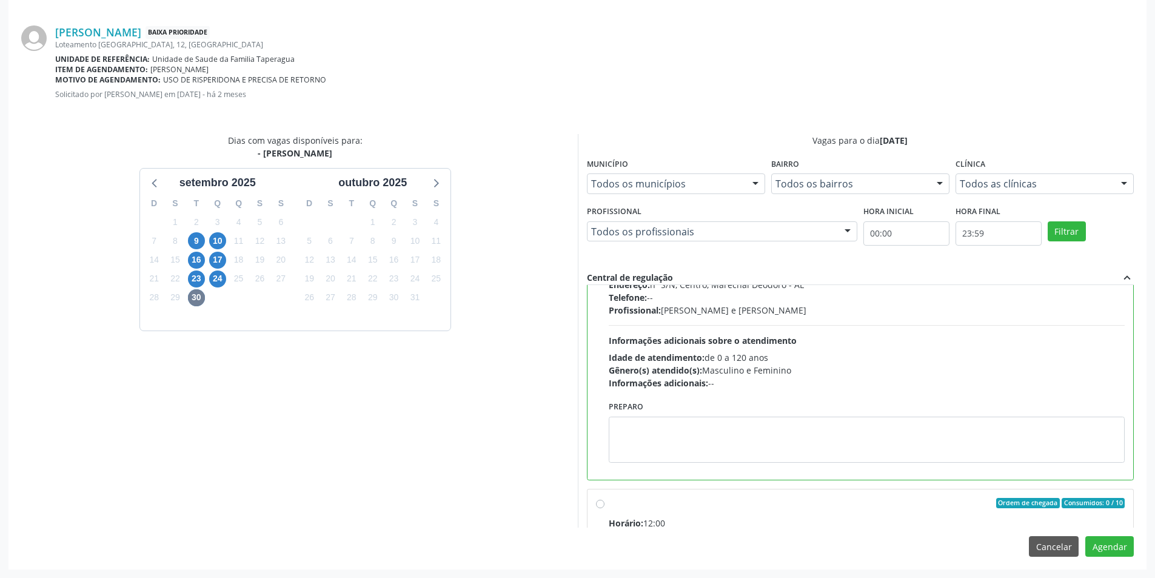
scroll to position [273, 0]
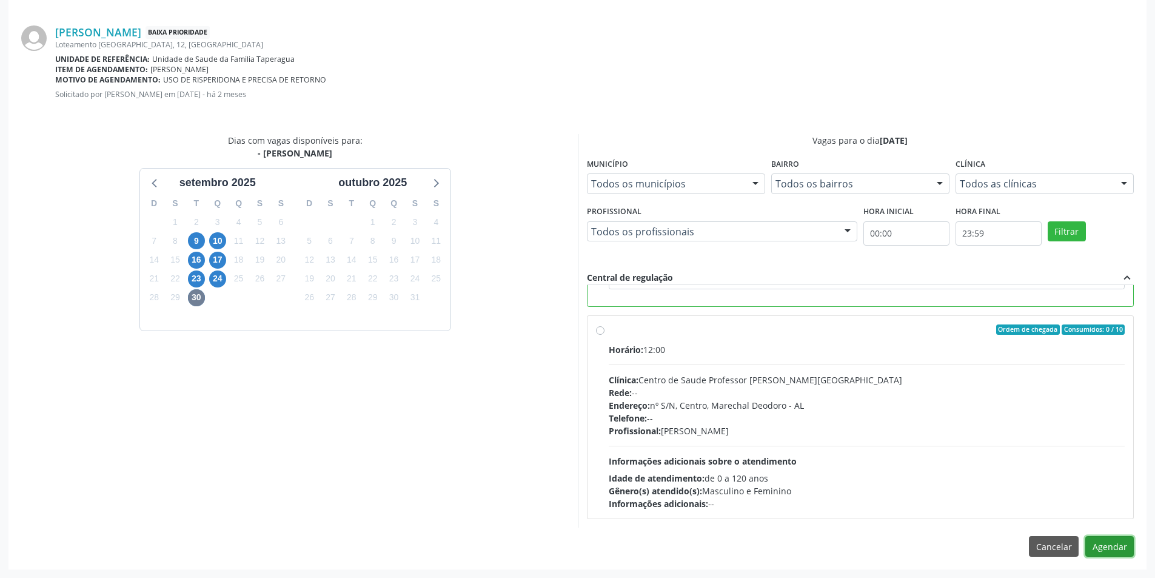
click at [1120, 553] on button "Agendar" at bounding box center [1109, 546] width 49 height 21
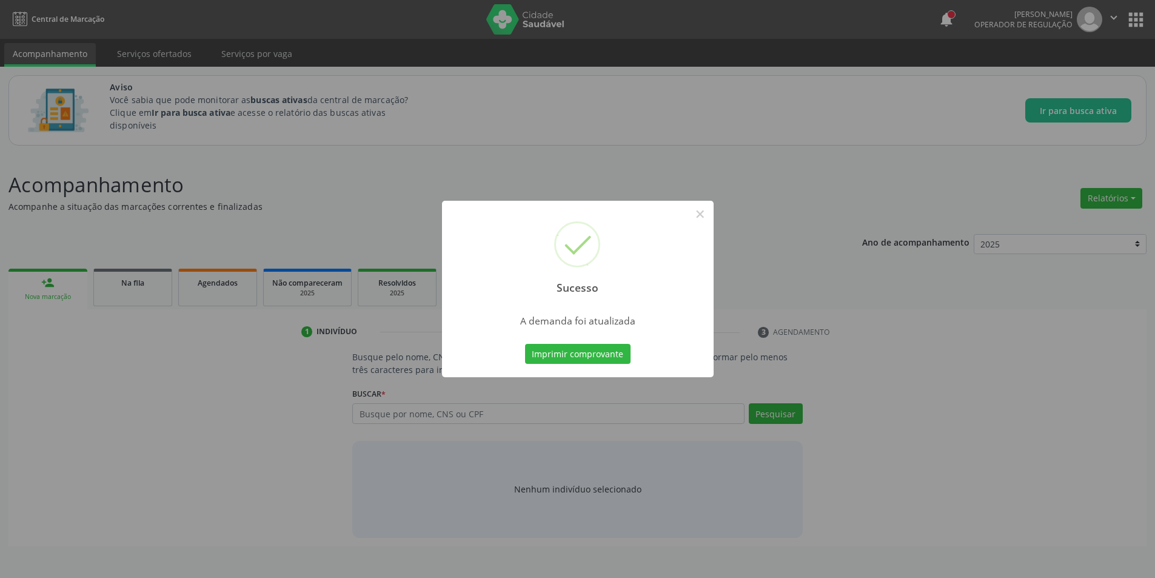
scroll to position [0, 0]
click at [704, 212] on button "×" at bounding box center [704, 214] width 21 height 21
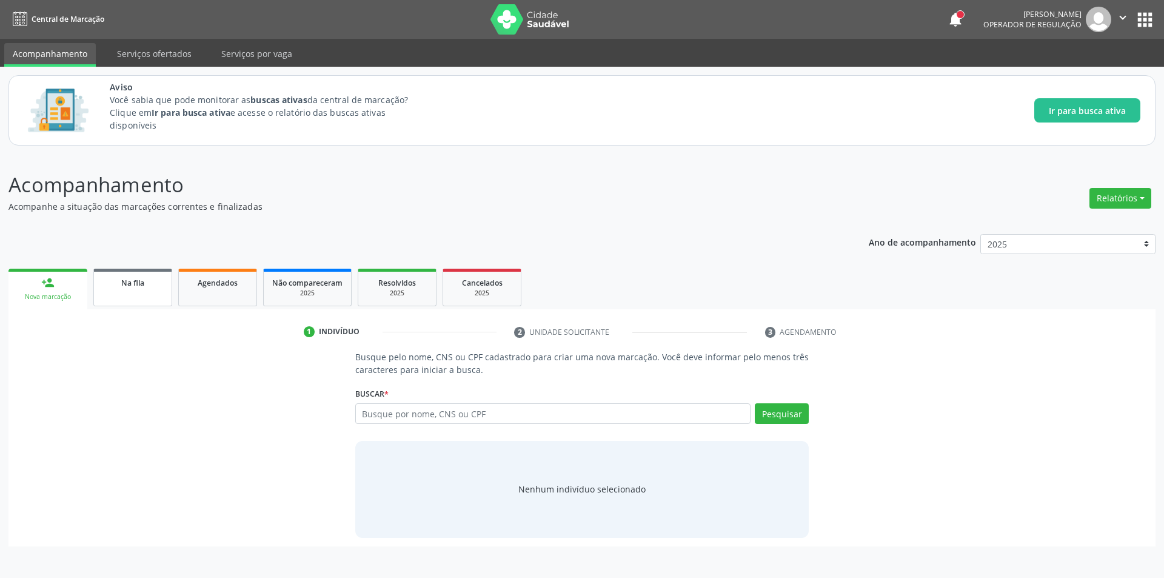
click at [143, 291] on link "Na fila" at bounding box center [132, 288] width 79 height 38
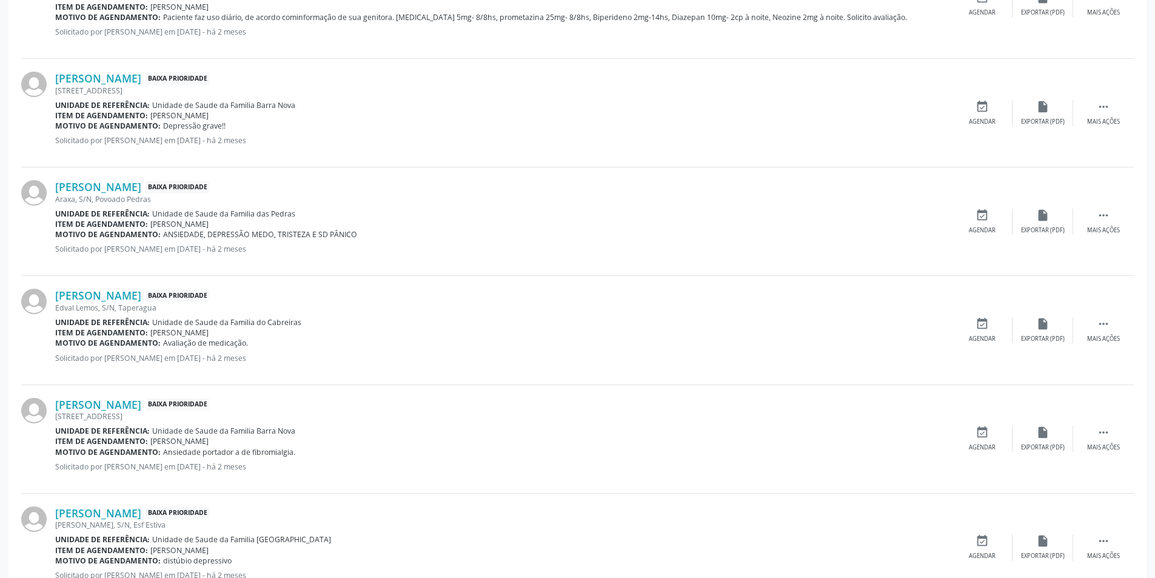
scroll to position [1516, 0]
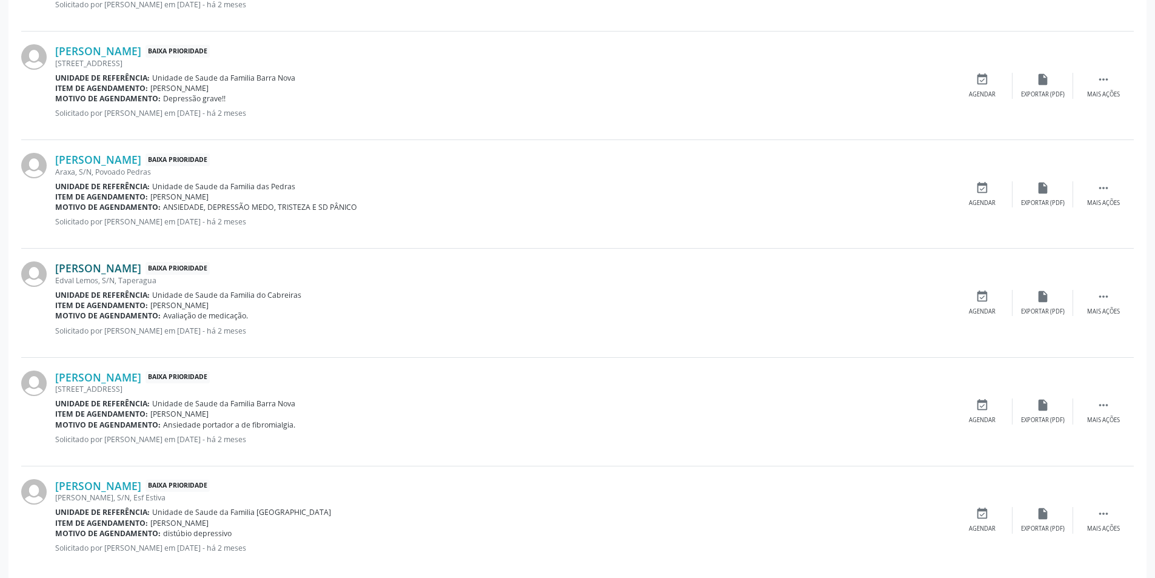
click at [105, 268] on link "[PERSON_NAME]" at bounding box center [98, 267] width 86 height 13
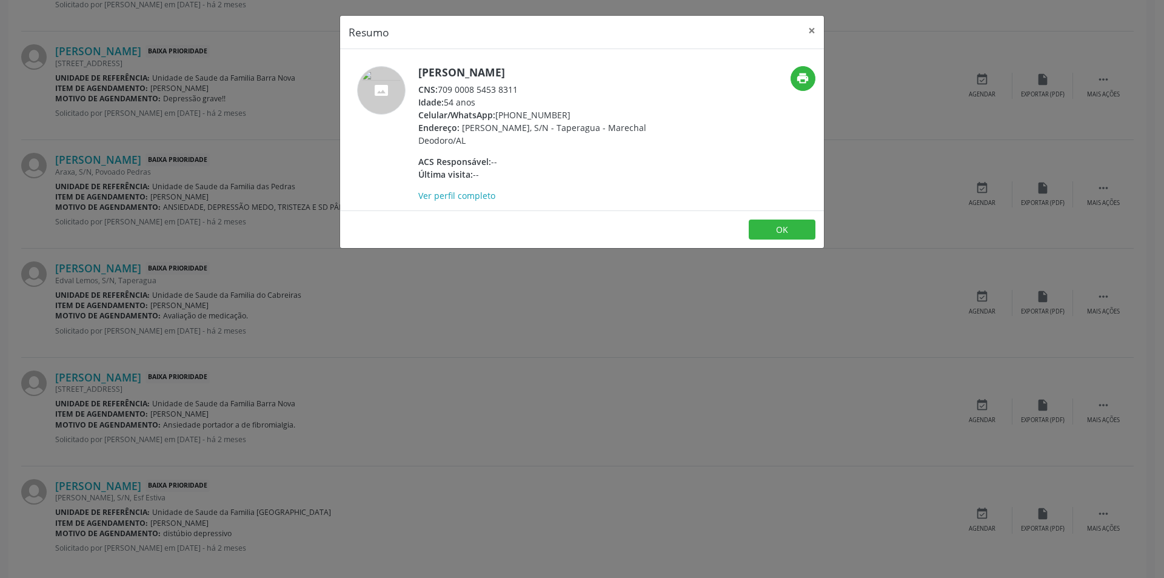
drag, startPoint x: 441, startPoint y: 90, endPoint x: 523, endPoint y: 87, distance: 81.3
click at [523, 87] on div "CNS: 709 0008 5453 8311" at bounding box center [536, 89] width 236 height 13
copy div "709 0008 5453 8311"
click at [785, 224] on button "OK" at bounding box center [782, 229] width 67 height 21
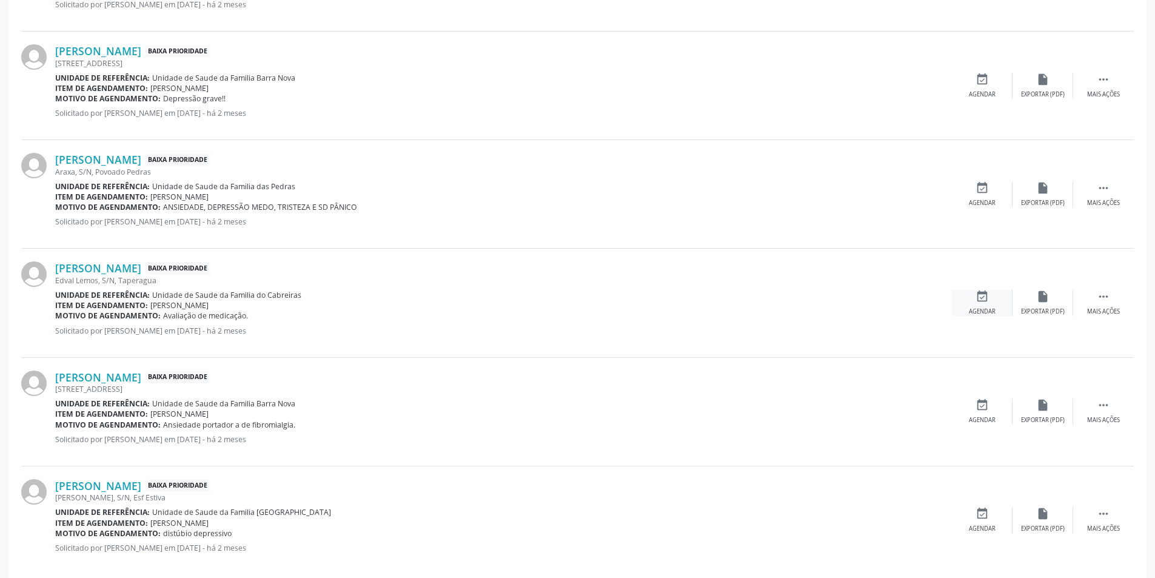
click at [967, 299] on div "event_available Agendar" at bounding box center [982, 303] width 61 height 26
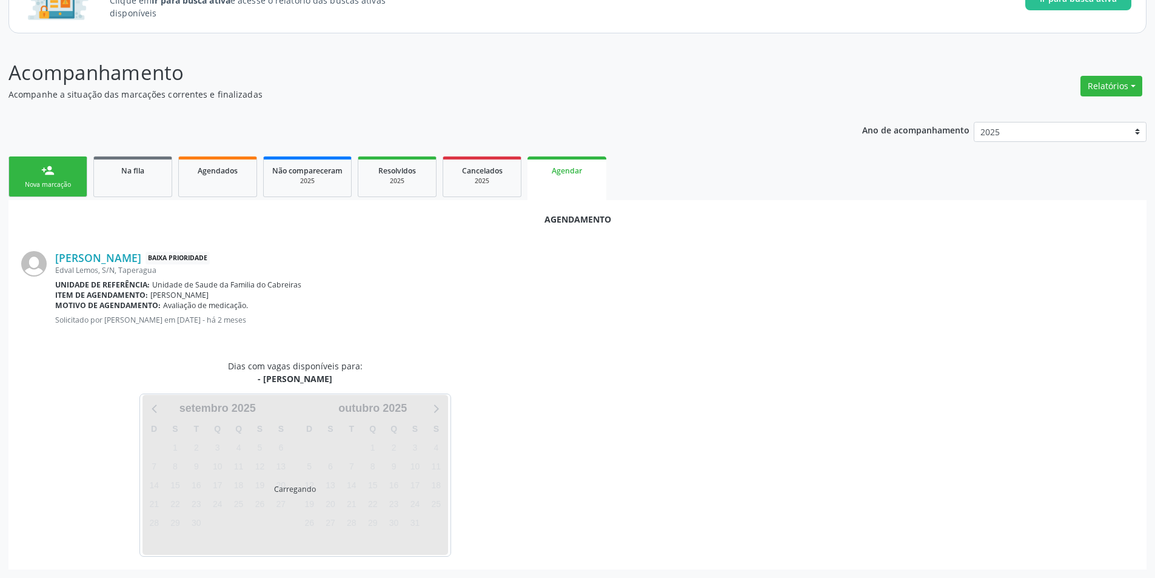
scroll to position [141, 0]
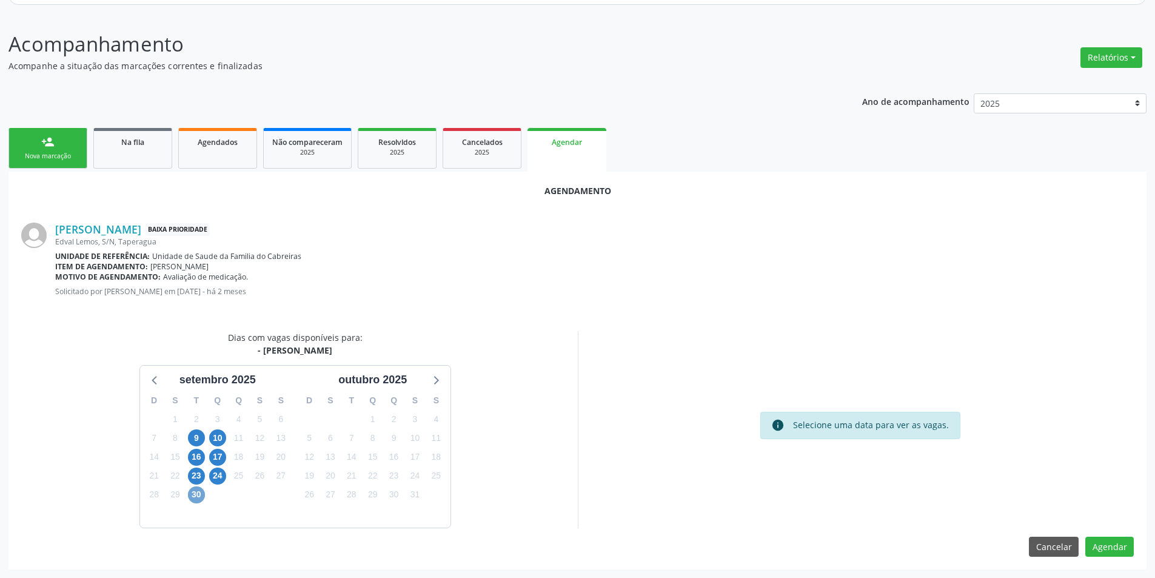
click at [197, 492] on span "30" at bounding box center [196, 494] width 17 height 17
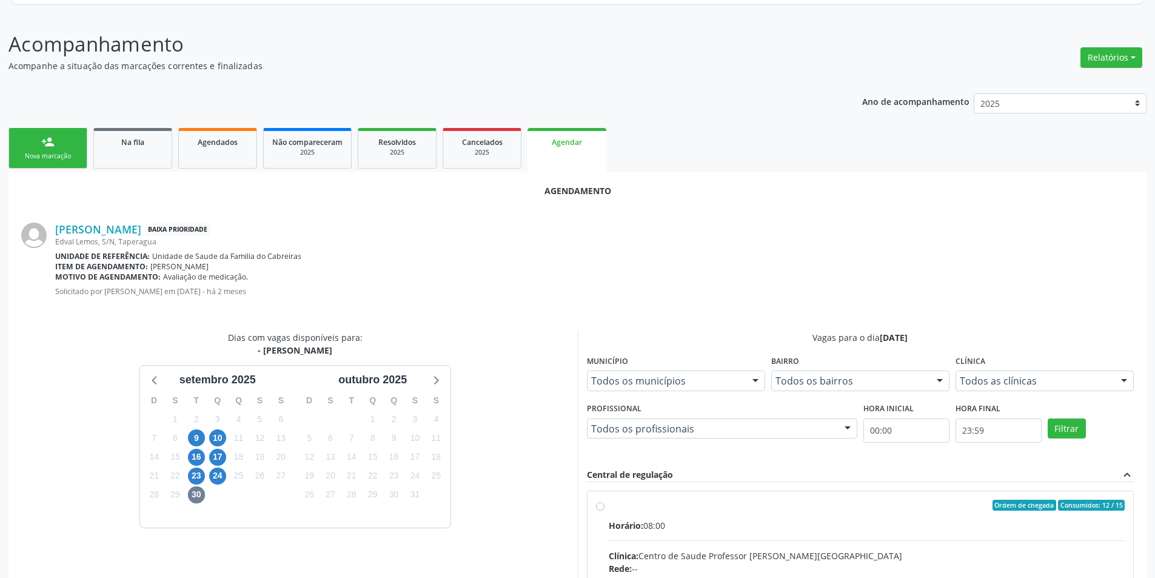
click at [600, 507] on input "Ordem de chegada Consumidos: 12 / 15 Horário: 08:00 Clínica: Centro de Saude Pr…" at bounding box center [600, 505] width 8 height 11
radio input "true"
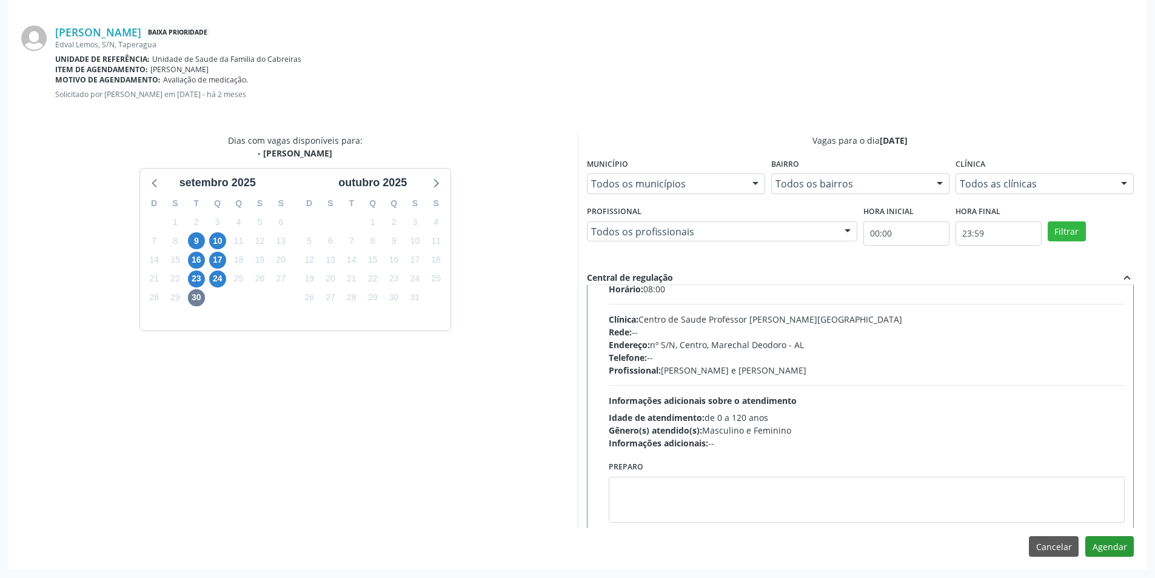
scroll to position [61, 0]
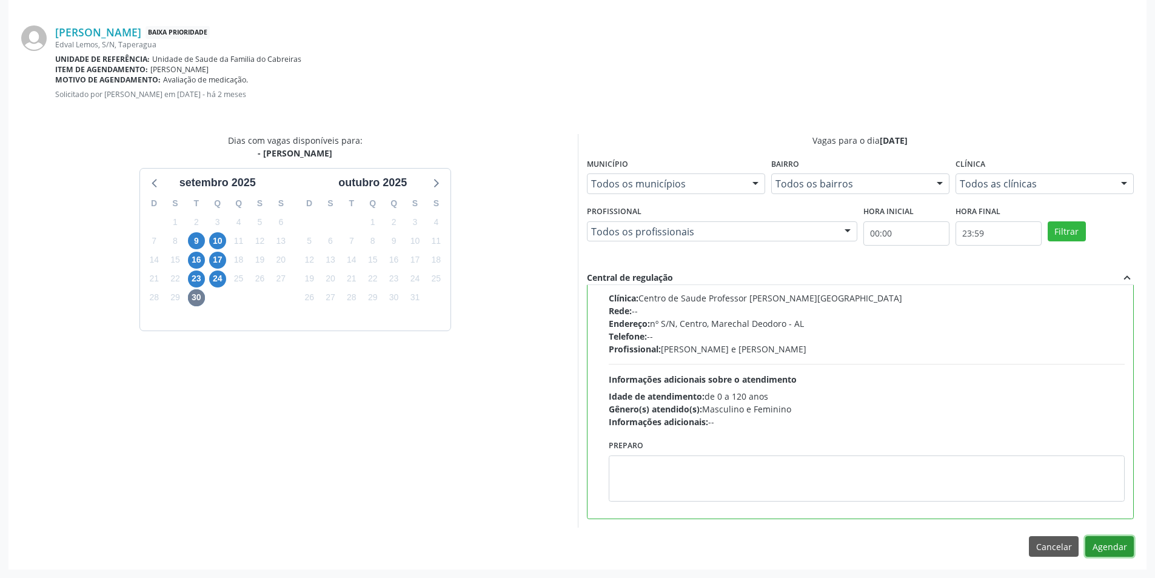
click at [1117, 544] on button "Agendar" at bounding box center [1109, 546] width 49 height 21
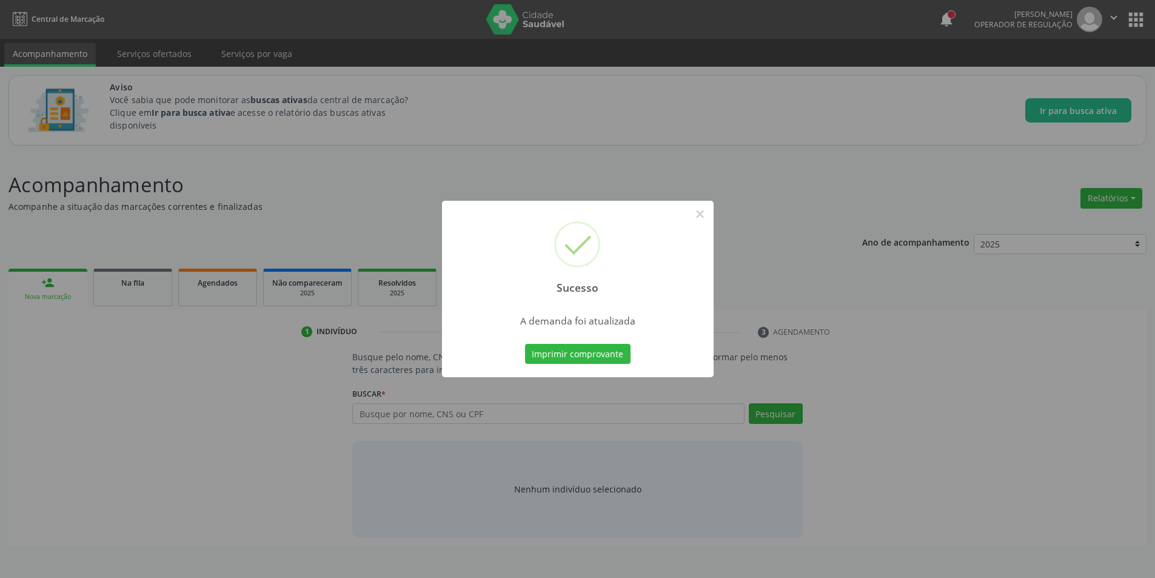
scroll to position [0, 0]
click at [705, 220] on button "×" at bounding box center [704, 214] width 21 height 21
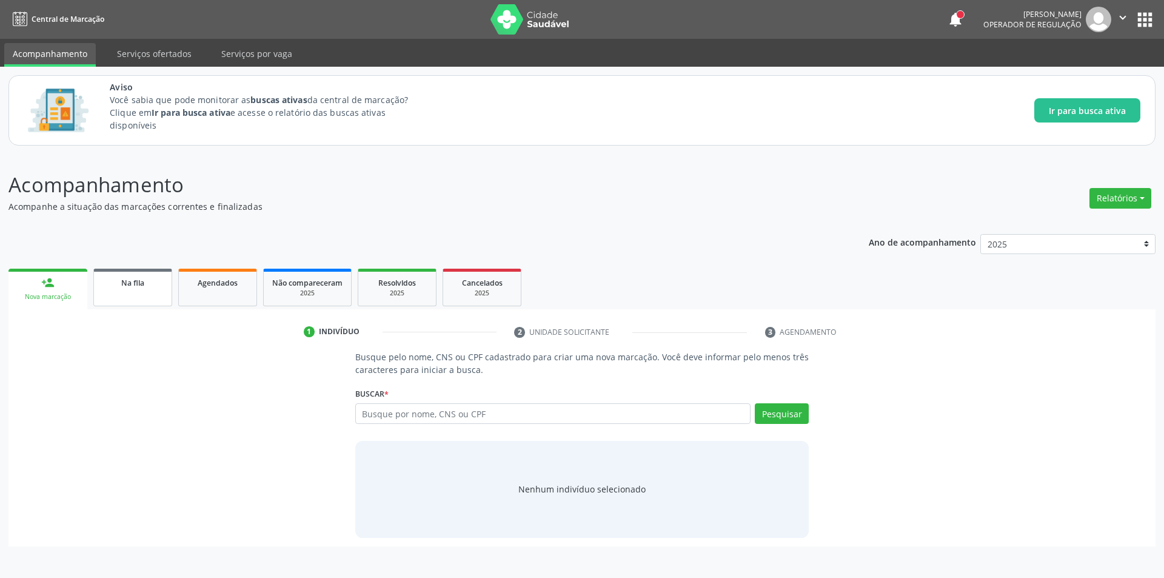
click at [127, 286] on span "Na fila" at bounding box center [132, 283] width 23 height 10
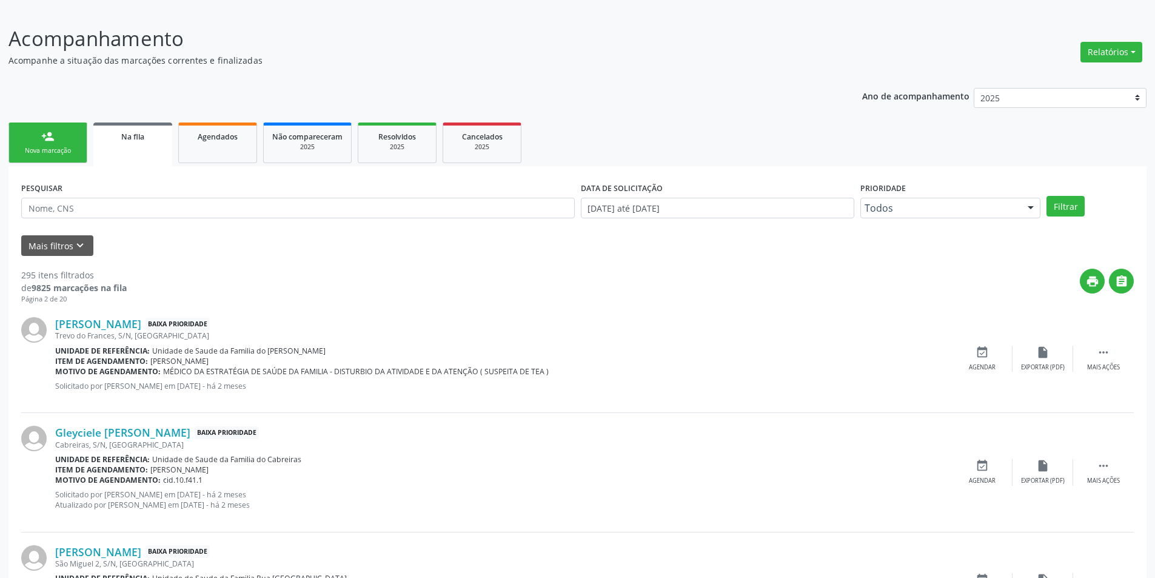
scroll to position [243, 0]
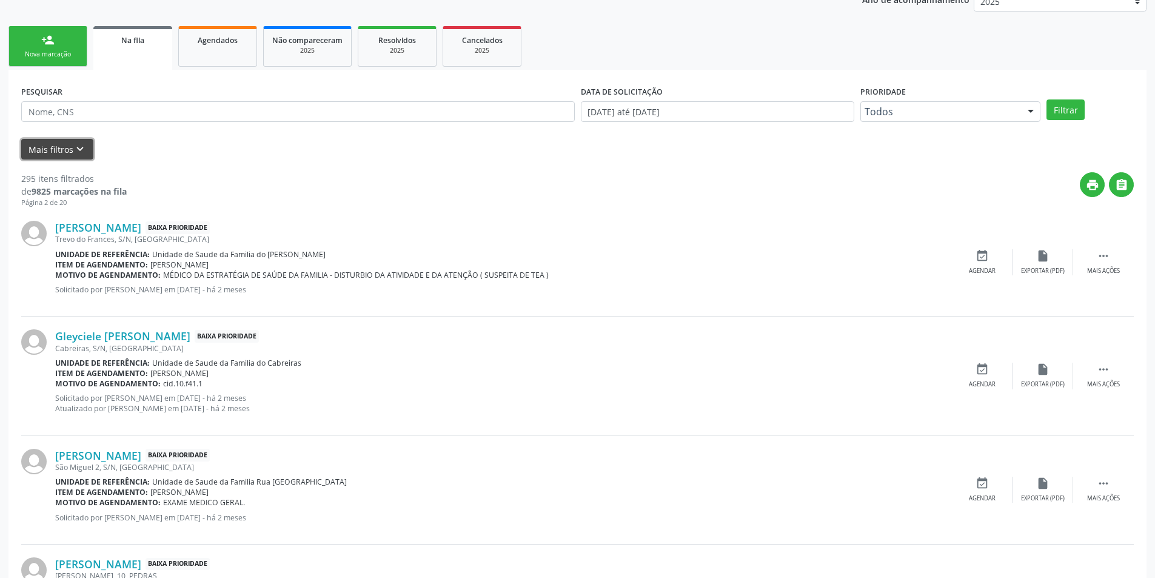
click at [80, 149] on icon "keyboard_arrow_down" at bounding box center [79, 148] width 13 height 13
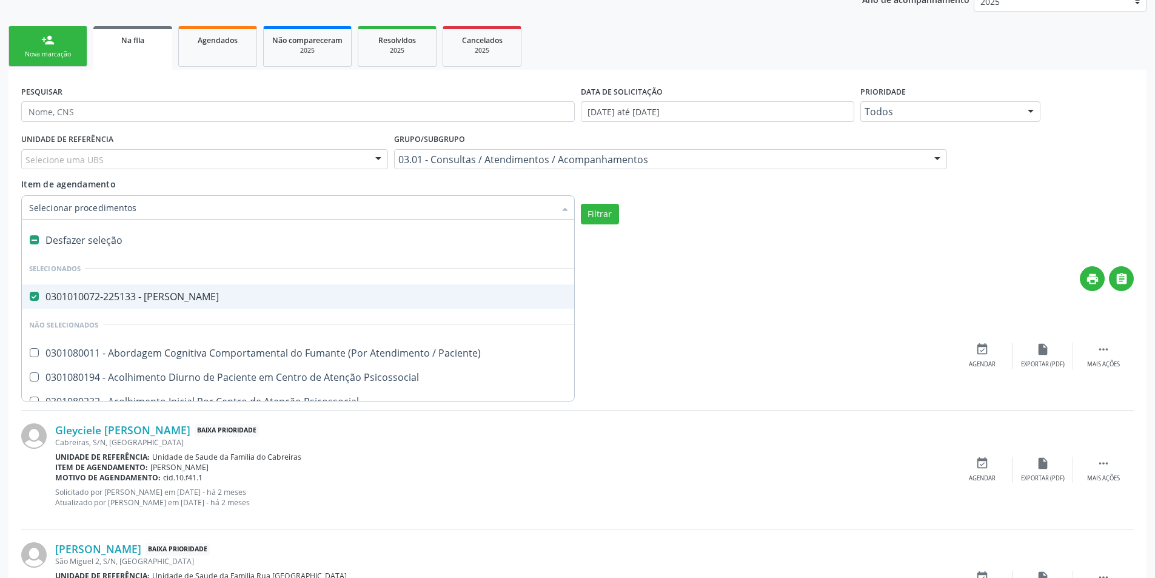
click at [35, 241] on label at bounding box center [34, 239] width 9 height 9
checkbox Psiquiatra "false"
click at [183, 212] on input "Item de agendamento" at bounding box center [292, 207] width 526 height 24
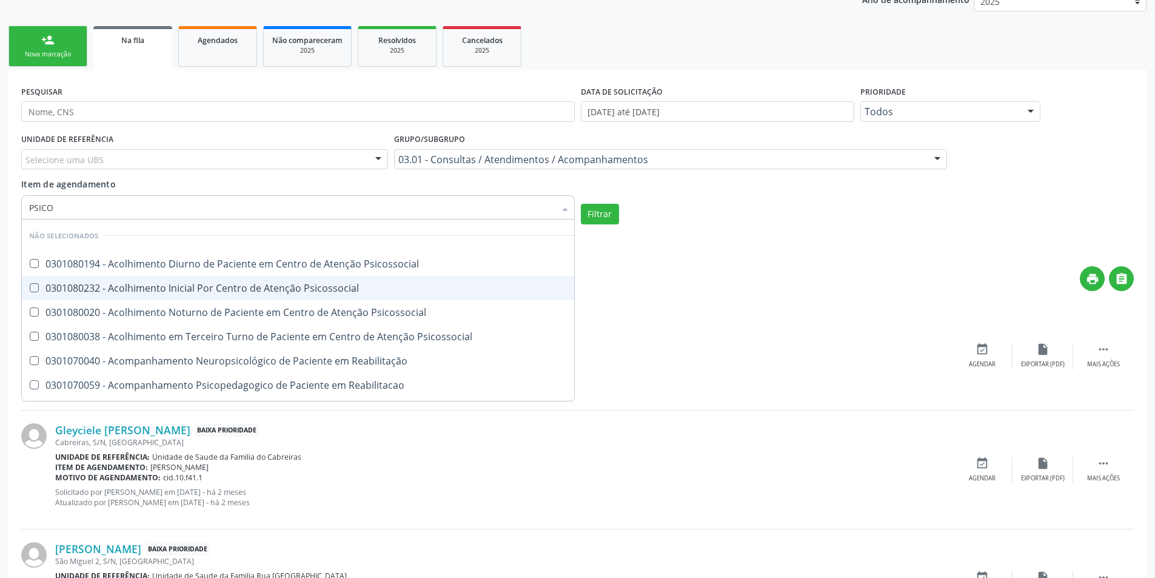
type input "PSIC"
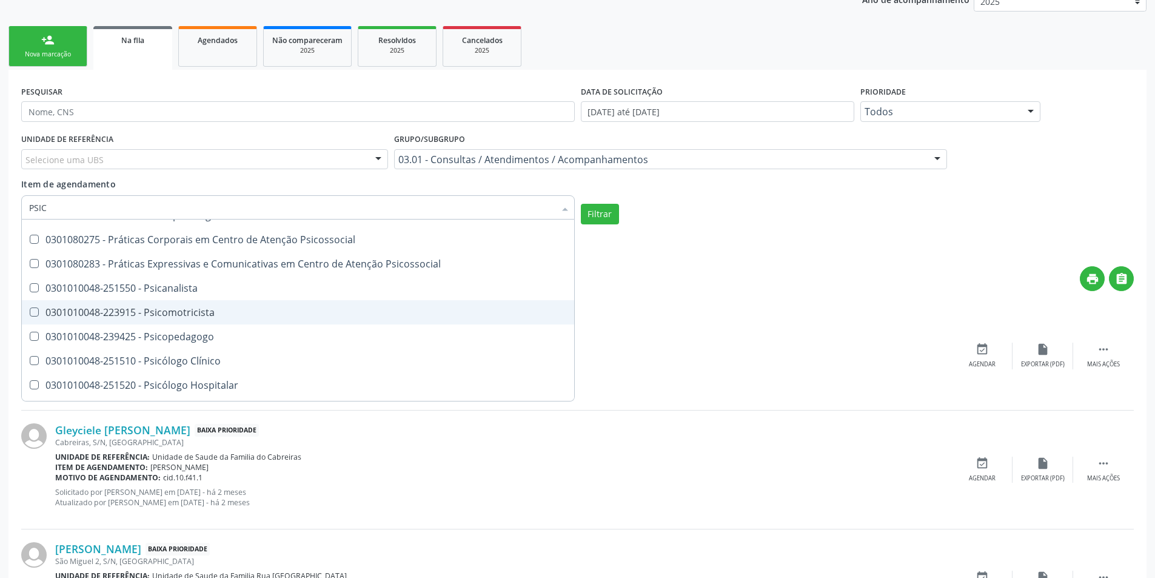
scroll to position [539, 0]
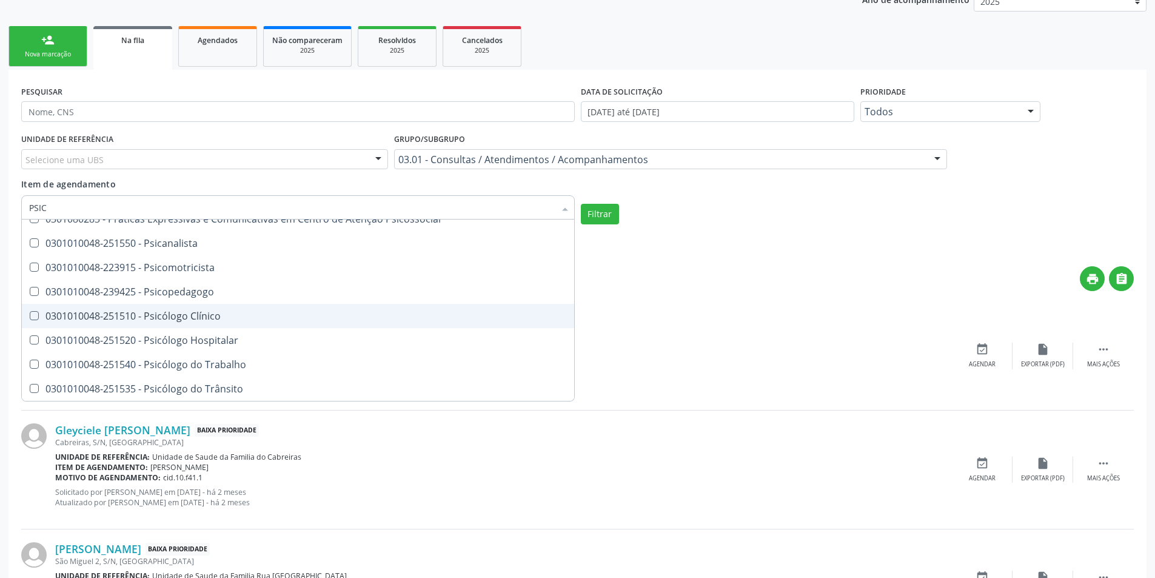
click at [218, 311] on div "0301010048-251510 - Psicólogo Clínico" at bounding box center [302, 316] width 546 height 10
checkbox Clínico "true"
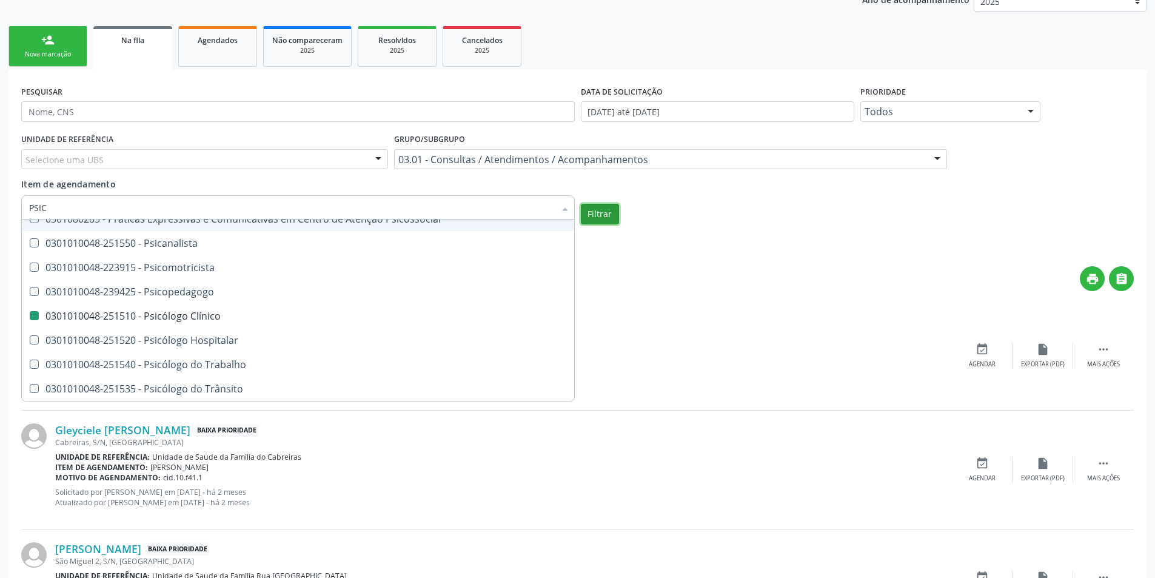
checkbox Psicossocial "true"
checkbox Clínico "false"
click at [602, 221] on button "Filtrar" at bounding box center [600, 214] width 38 height 21
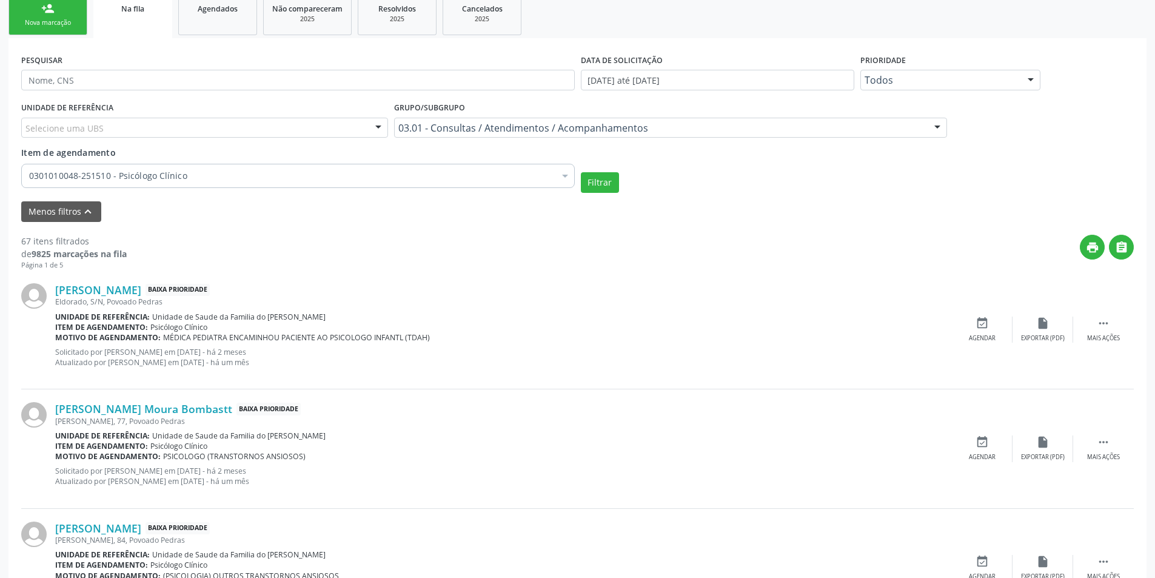
scroll to position [303, 0]
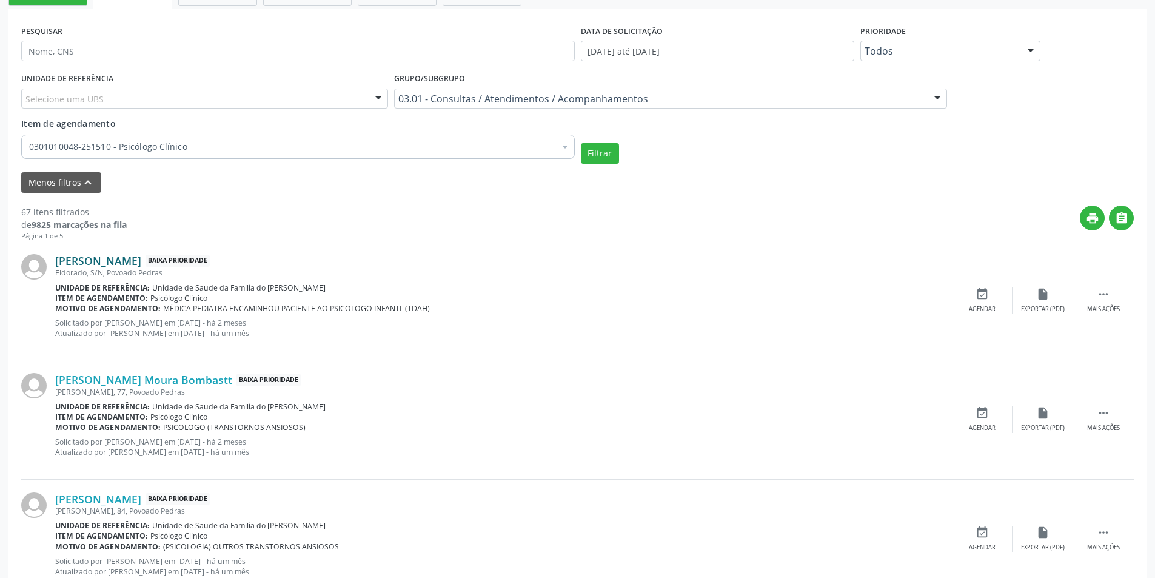
click at [123, 259] on link "[PERSON_NAME]" at bounding box center [98, 260] width 86 height 13
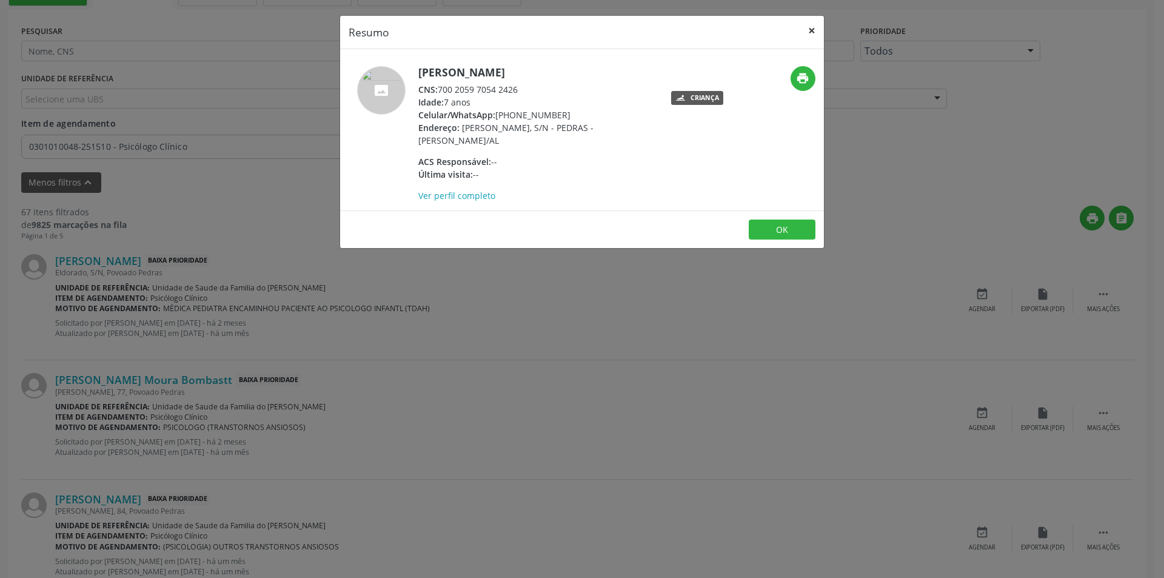
click at [810, 33] on button "×" at bounding box center [812, 31] width 24 height 30
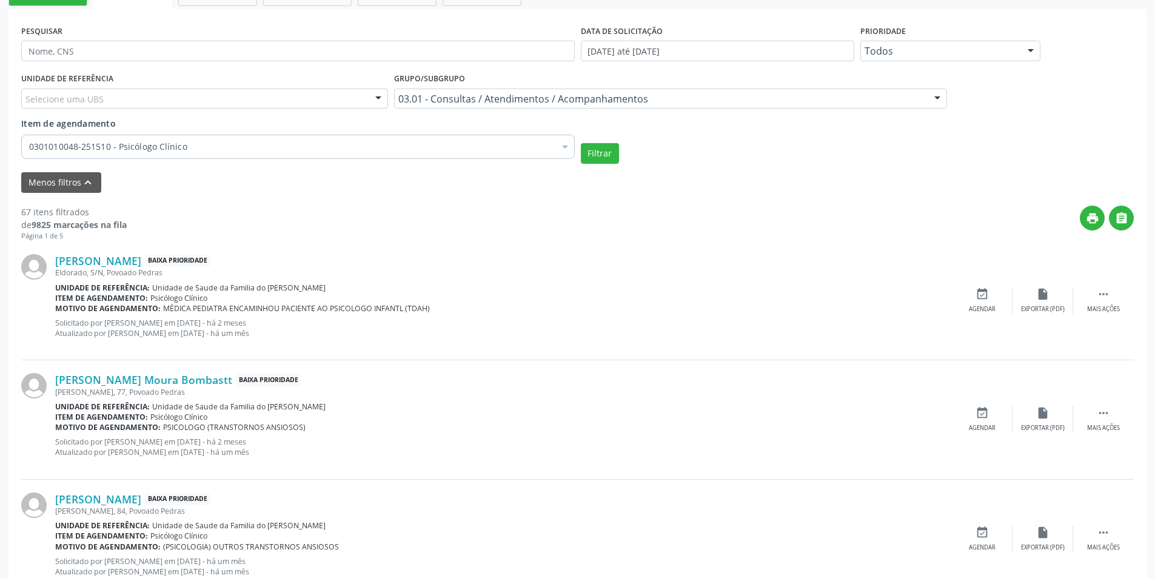
scroll to position [364, 0]
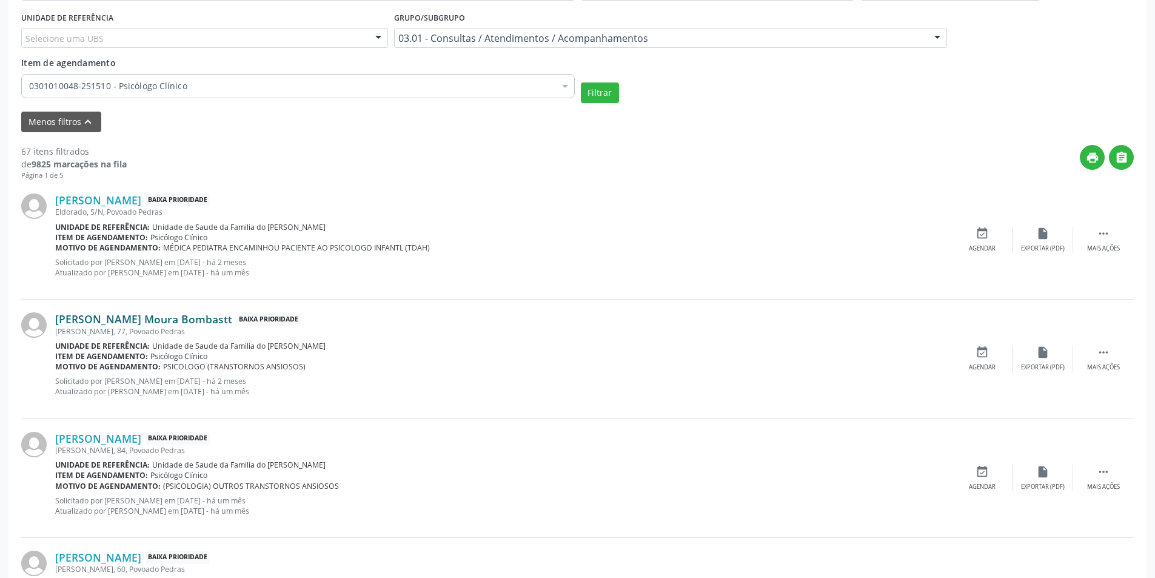
click at [152, 322] on link "[PERSON_NAME] Moura Bombastt" at bounding box center [143, 318] width 177 height 13
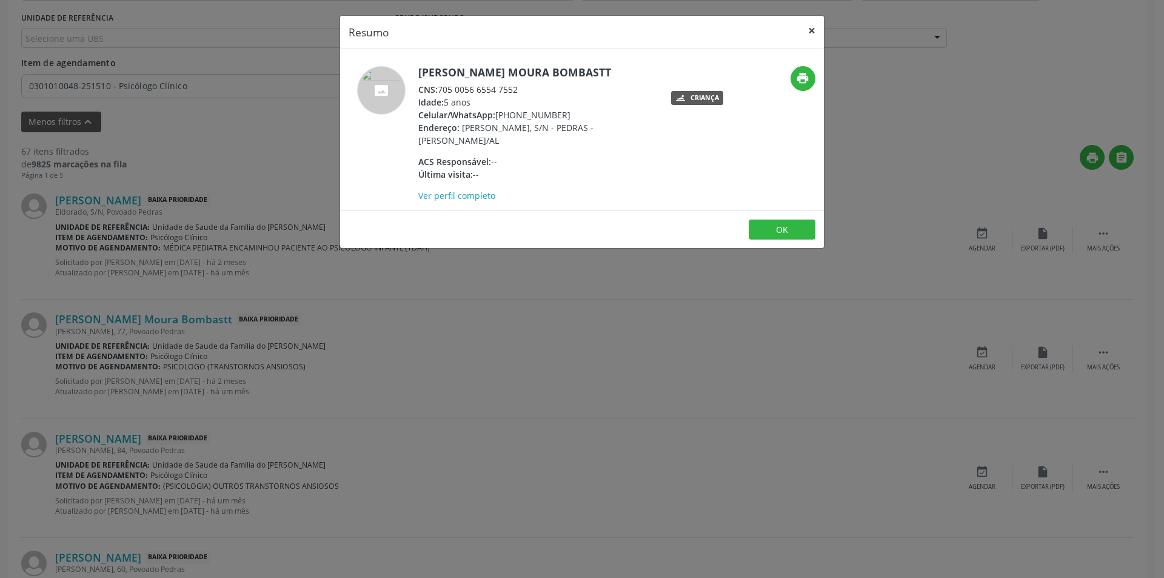
click at [809, 28] on button "×" at bounding box center [812, 31] width 24 height 30
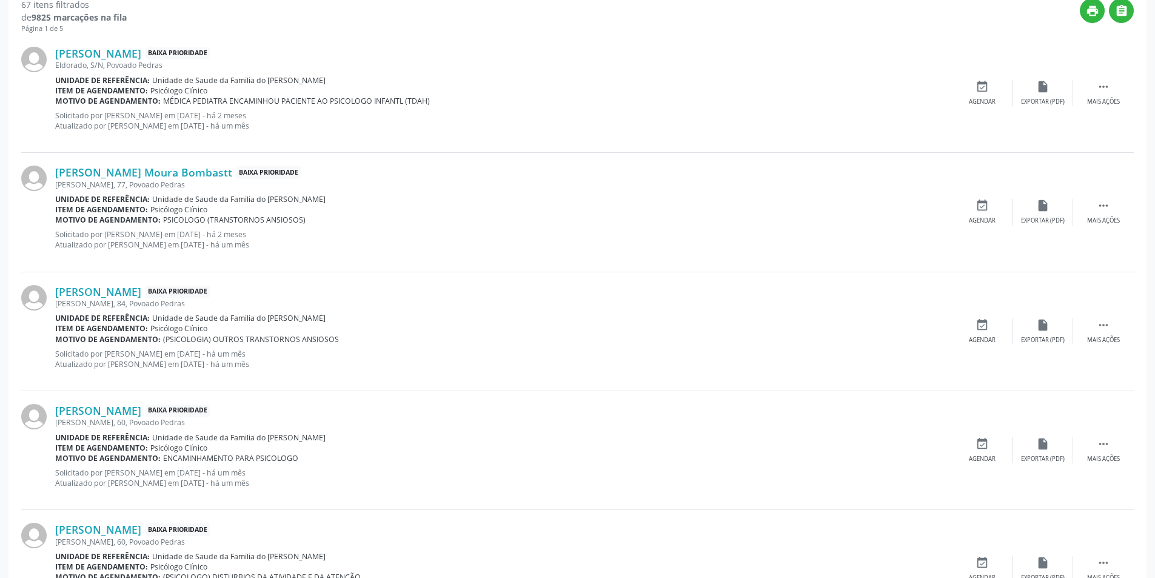
scroll to position [546, 0]
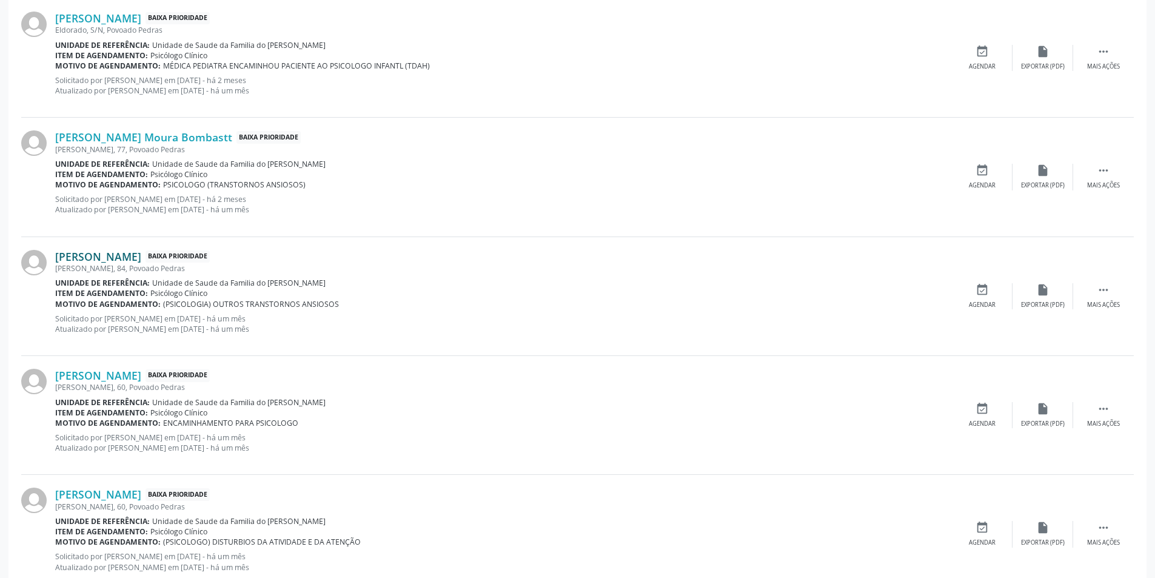
click at [141, 256] on link "[PERSON_NAME]" at bounding box center [98, 256] width 86 height 13
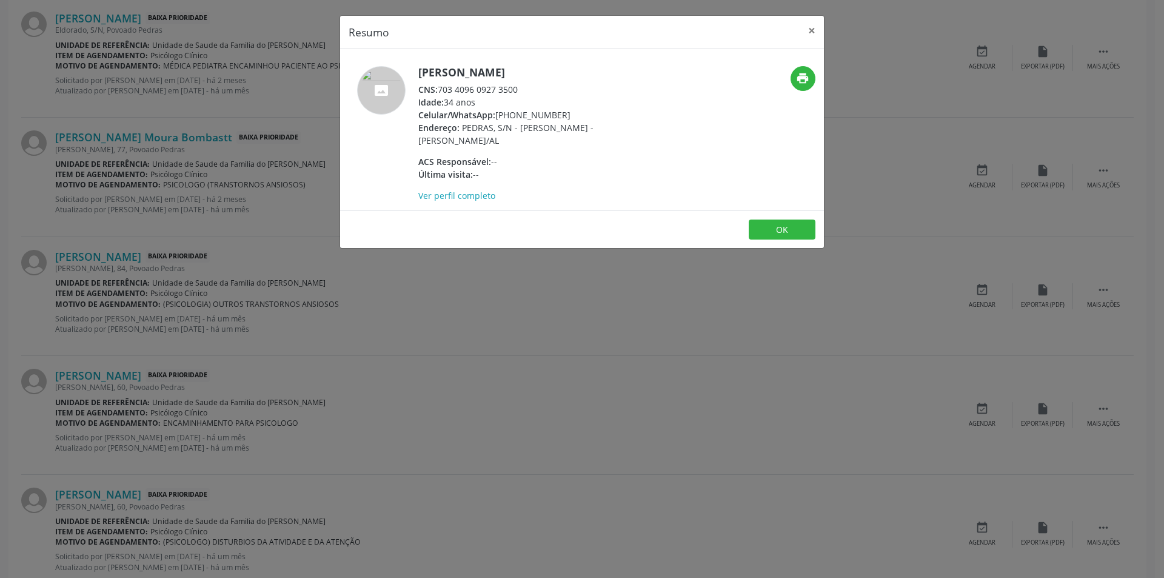
drag, startPoint x: 440, startPoint y: 90, endPoint x: 525, endPoint y: 87, distance: 85.5
click at [525, 87] on div "CNS: 703 4096 0927 3500" at bounding box center [536, 89] width 236 height 13
copy div "703 4096 0927 3500"
click at [780, 229] on button "OK" at bounding box center [782, 229] width 67 height 21
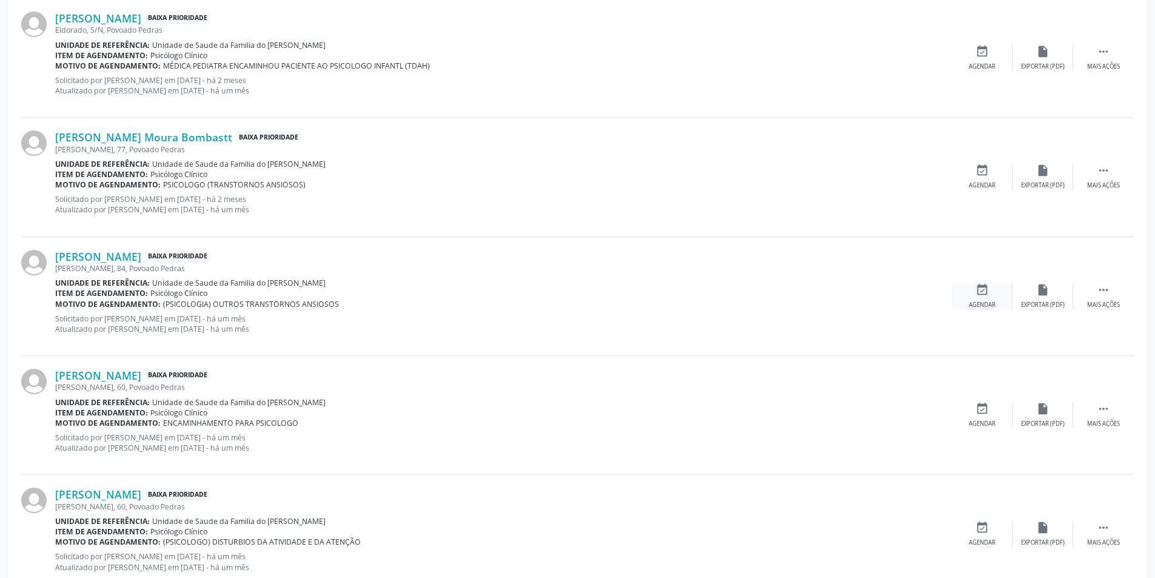
click at [989, 295] on div "event_available Agendar" at bounding box center [982, 296] width 61 height 26
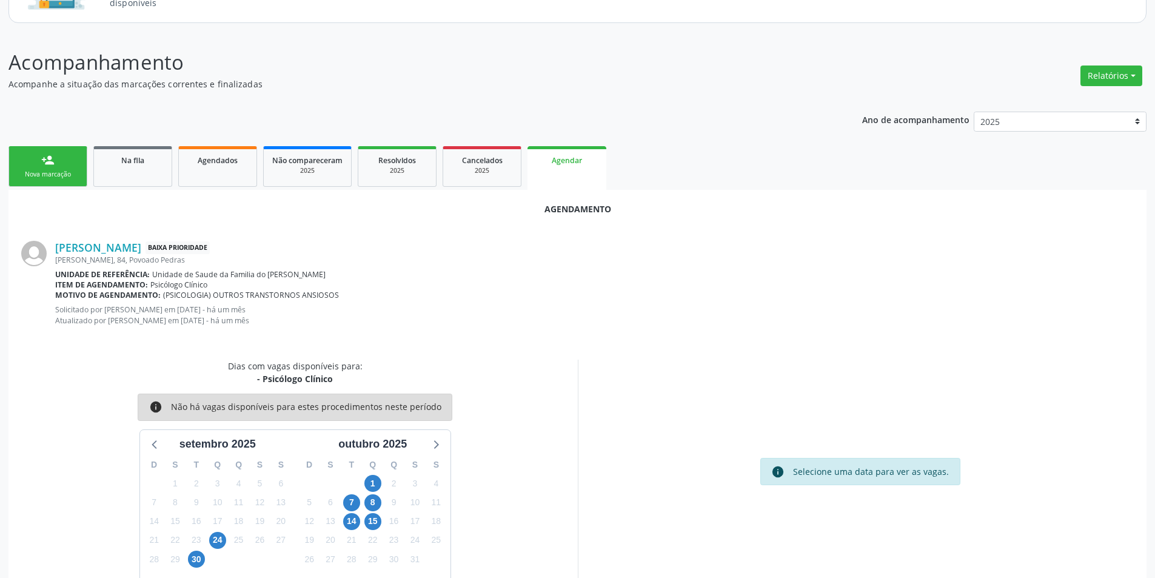
scroll to position [151, 0]
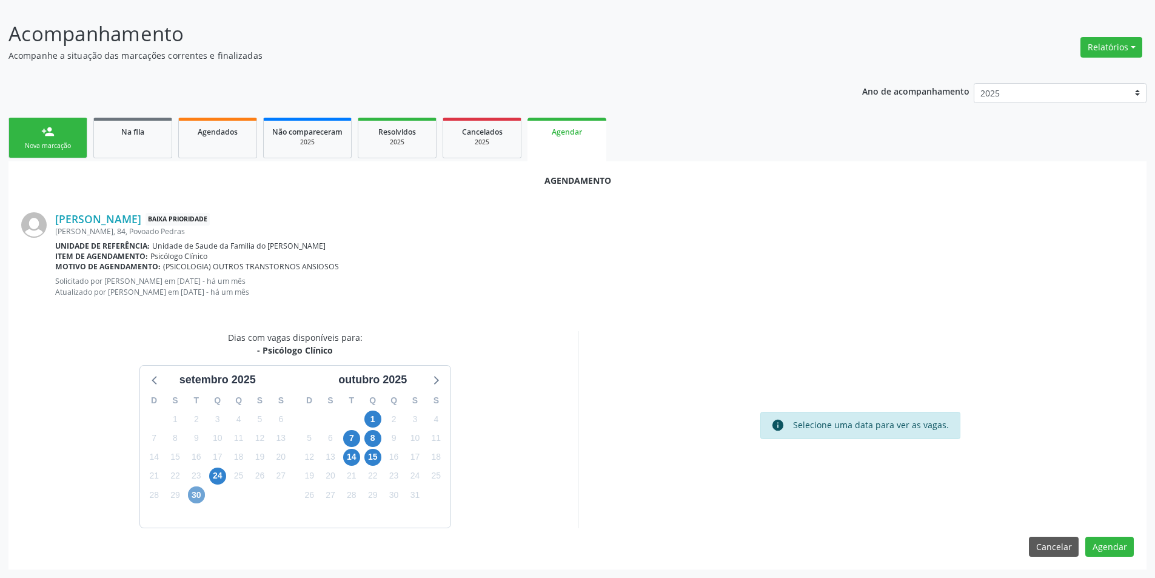
click at [197, 494] on span "30" at bounding box center [196, 494] width 17 height 17
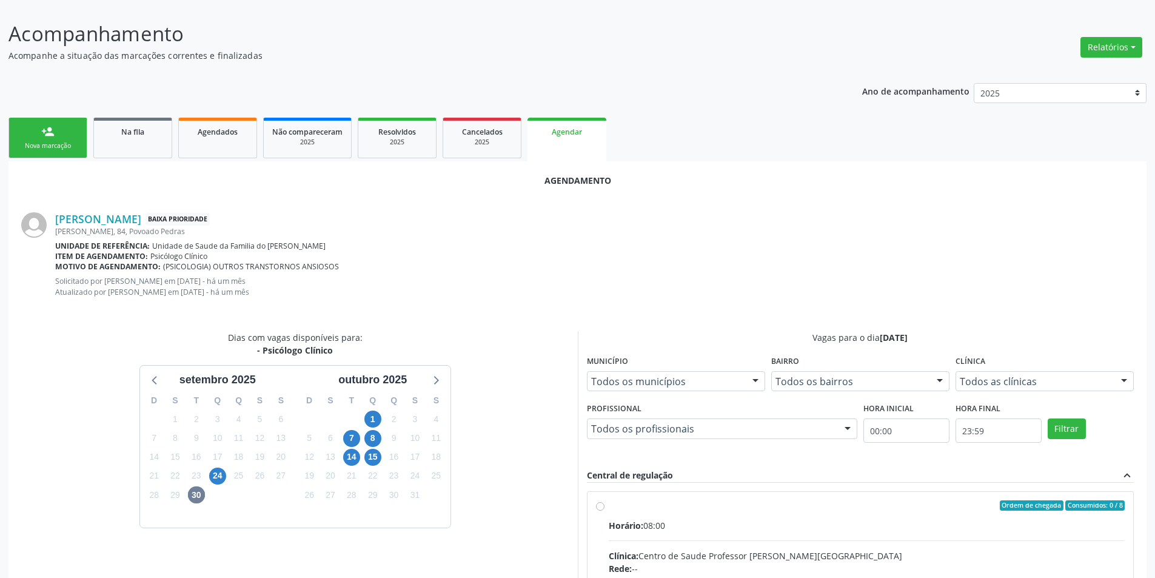
click at [597, 504] on input "Ordem de chegada Consumidos: 0 / 8 Horário: 08:00 Clínica: Centro de Saude Prof…" at bounding box center [600, 505] width 8 height 11
radio input "true"
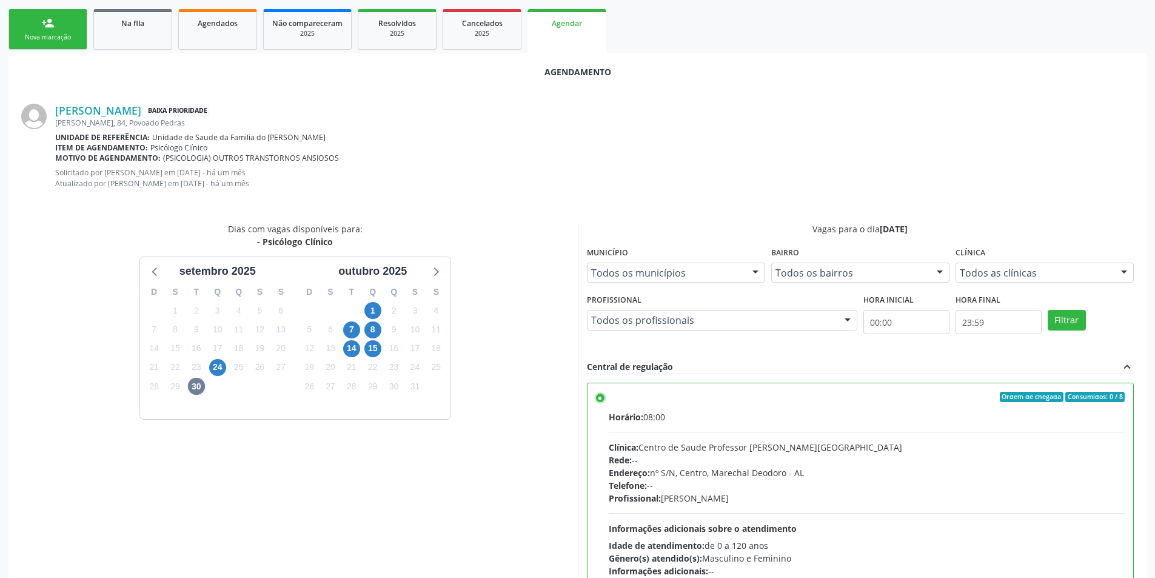
scroll to position [348, 0]
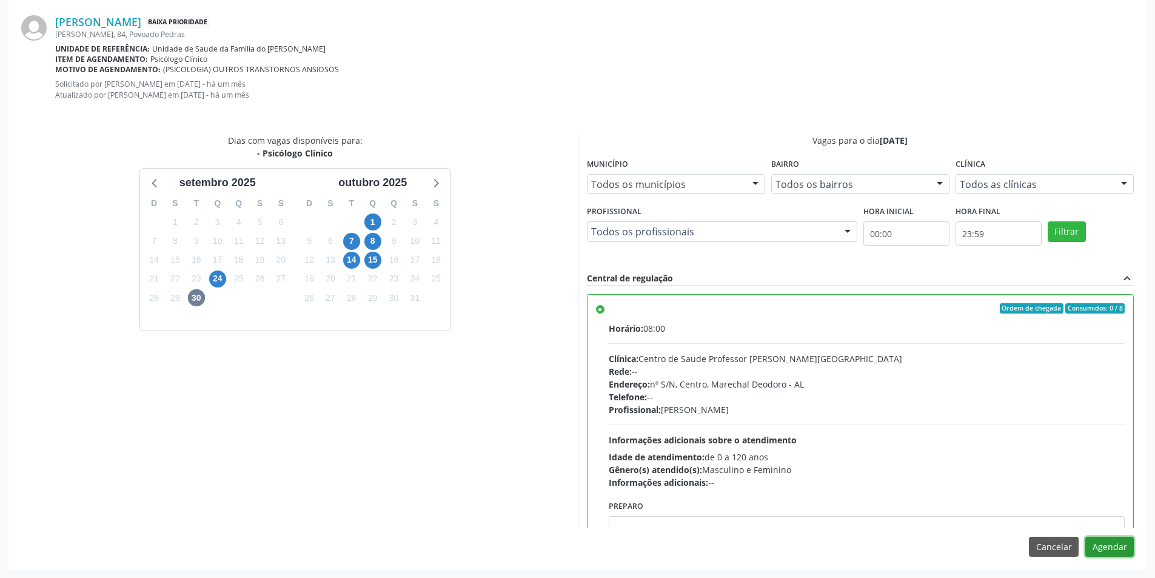
click at [1114, 550] on button "Agendar" at bounding box center [1109, 547] width 49 height 21
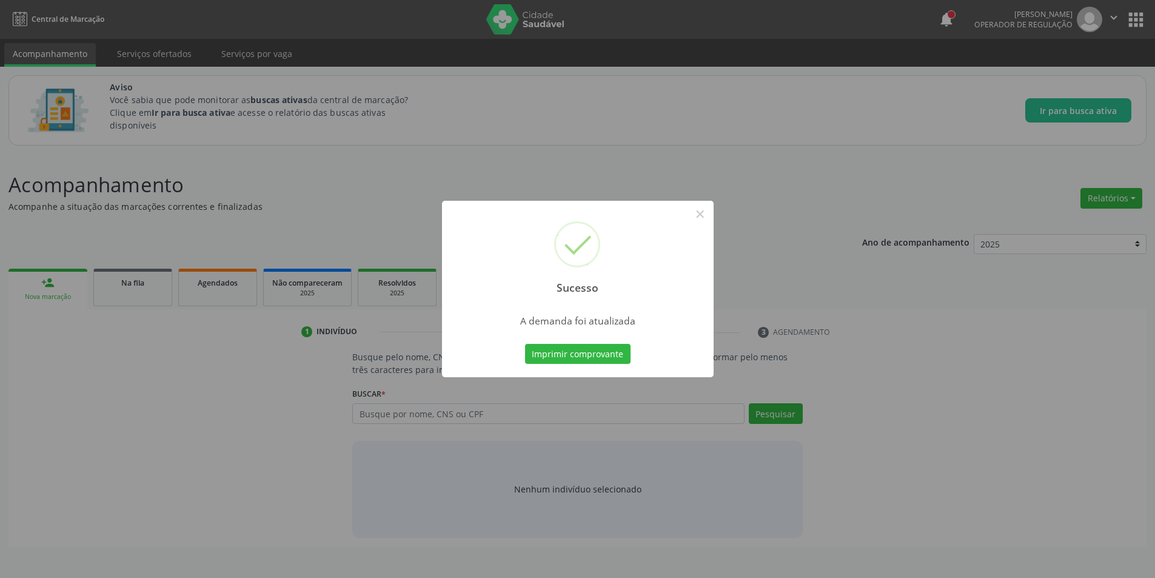
scroll to position [0, 0]
click at [703, 213] on button "×" at bounding box center [704, 214] width 21 height 21
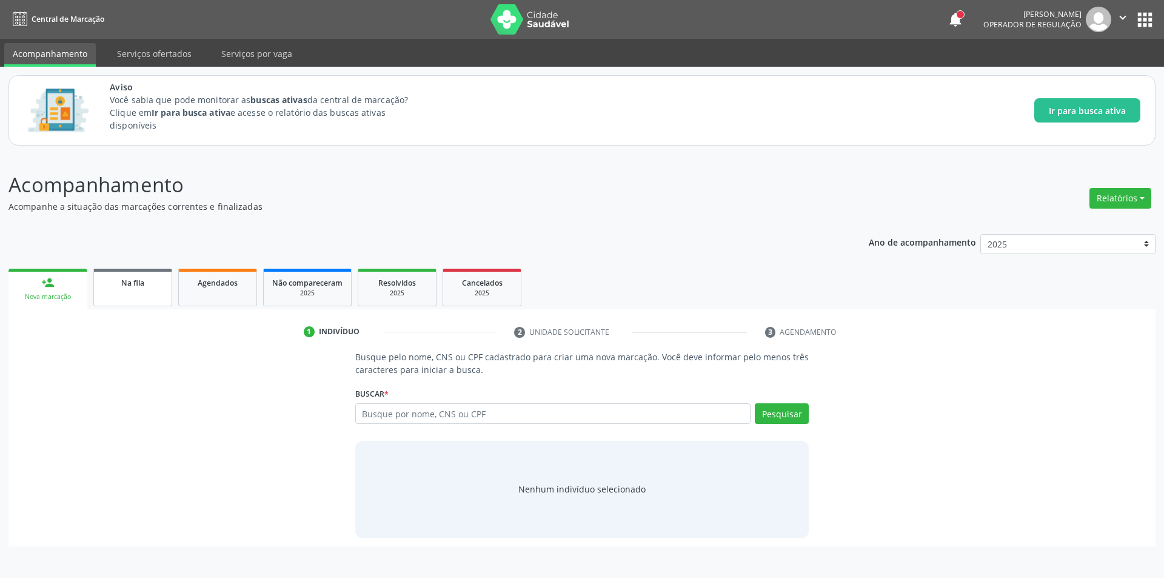
click at [135, 296] on link "Na fila" at bounding box center [132, 288] width 79 height 38
click at [144, 292] on link "Na fila" at bounding box center [132, 288] width 79 height 38
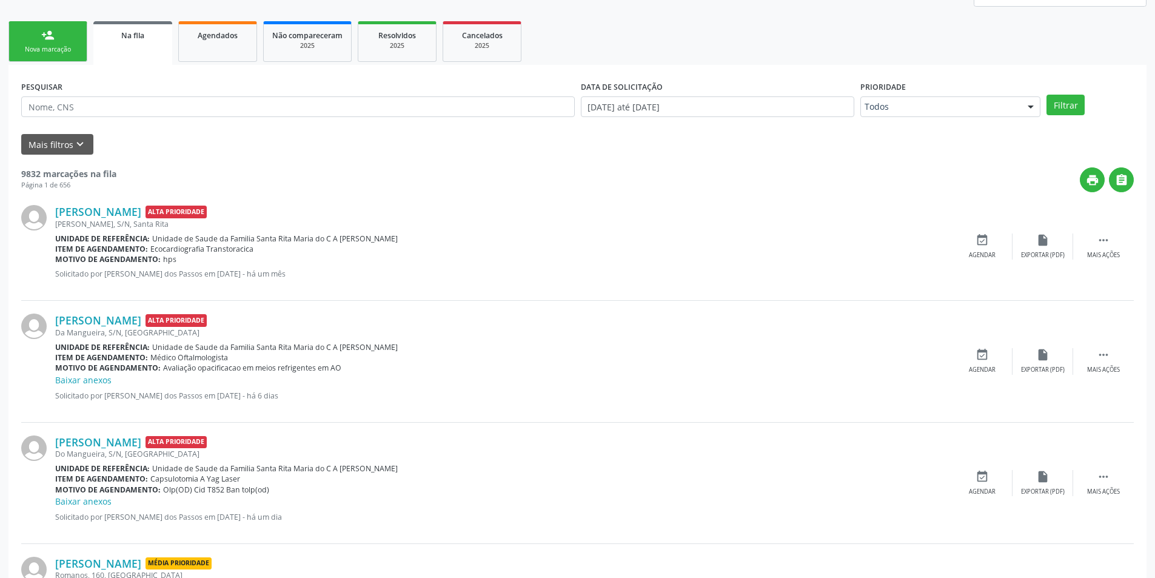
scroll to position [243, 0]
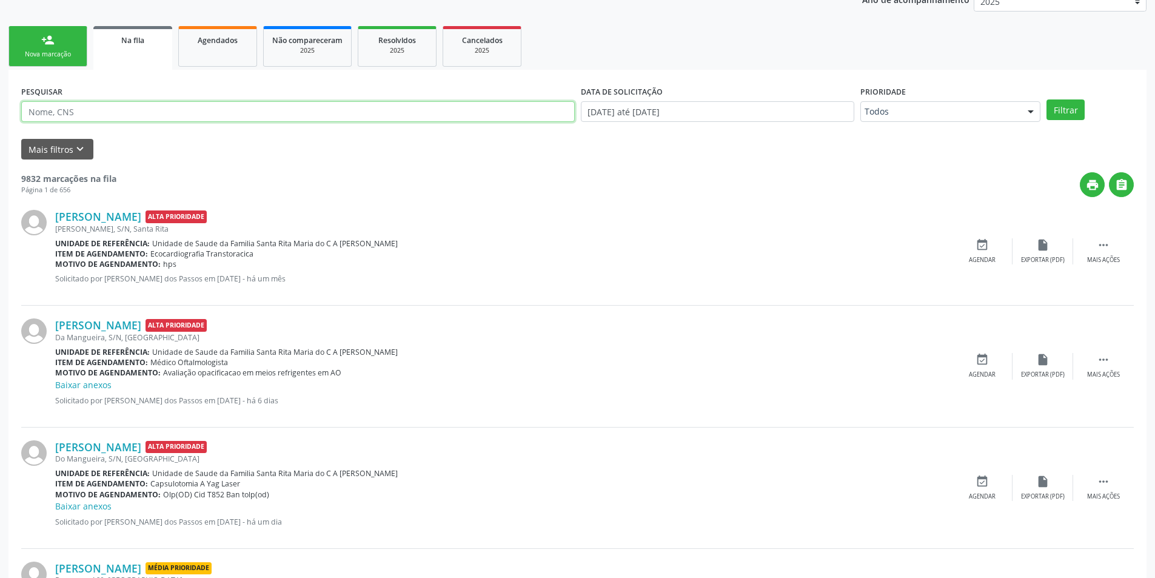
click at [139, 111] on input "text" at bounding box center [298, 111] width 554 height 21
click at [420, 148] on div "Mais filtros keyboard_arrow_down" at bounding box center [577, 149] width 1119 height 21
click at [82, 147] on icon "keyboard_arrow_down" at bounding box center [79, 148] width 13 height 13
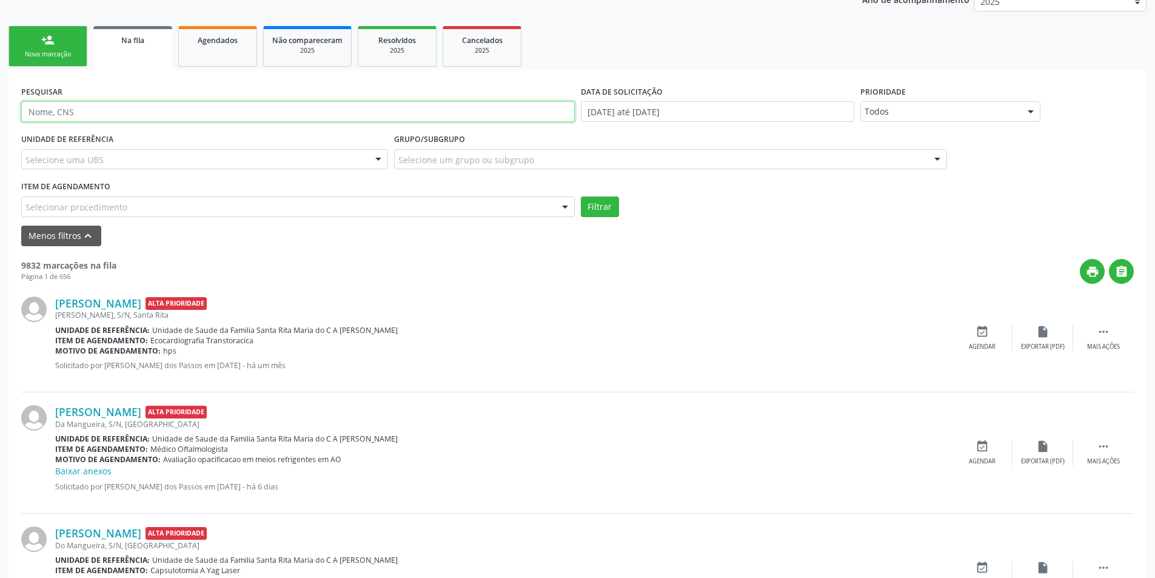
click at [107, 109] on input "text" at bounding box center [298, 111] width 554 height 21
type input "708204199769542"
click at [596, 211] on button "Filtrar" at bounding box center [600, 206] width 38 height 21
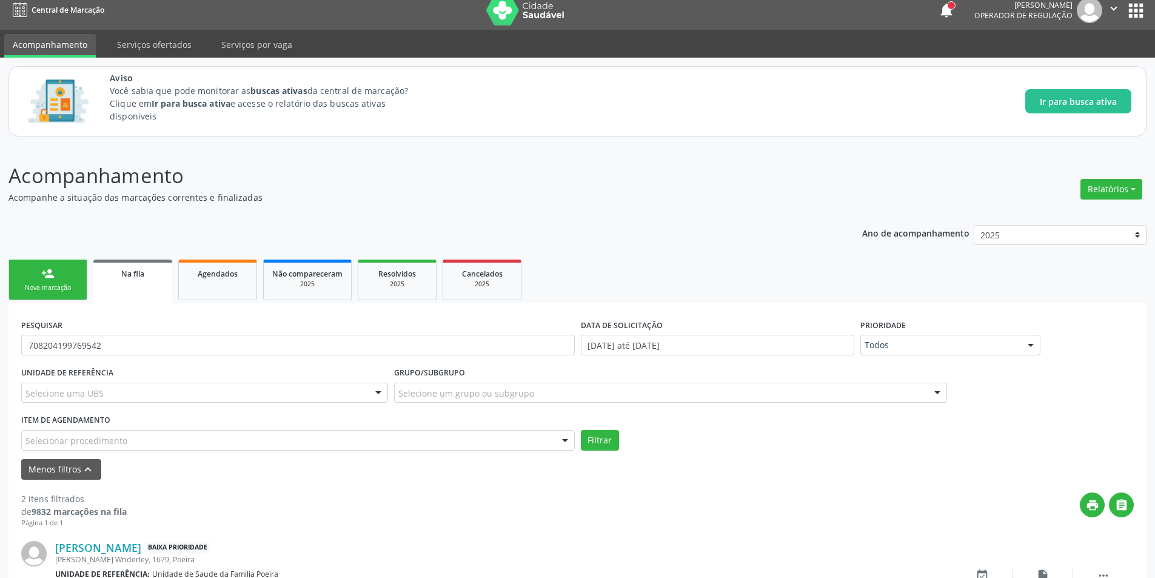
scroll to position [197, 0]
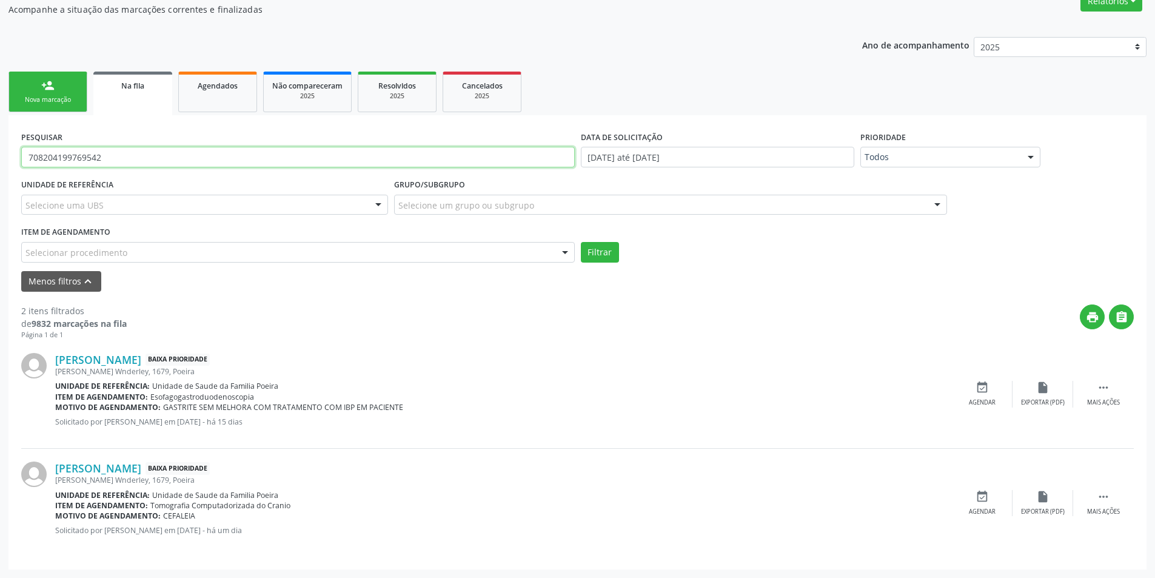
drag, startPoint x: 152, startPoint y: 156, endPoint x: 16, endPoint y: 153, distance: 135.9
click at [16, 153] on div "PESQUISAR 708204199769542 DATA DE SOLICITAÇÃO 01/01/2025 até 23/09/2025 Priorid…" at bounding box center [577, 342] width 1138 height 454
type input "708601001373981"
click at [599, 259] on button "Filtrar" at bounding box center [600, 252] width 38 height 21
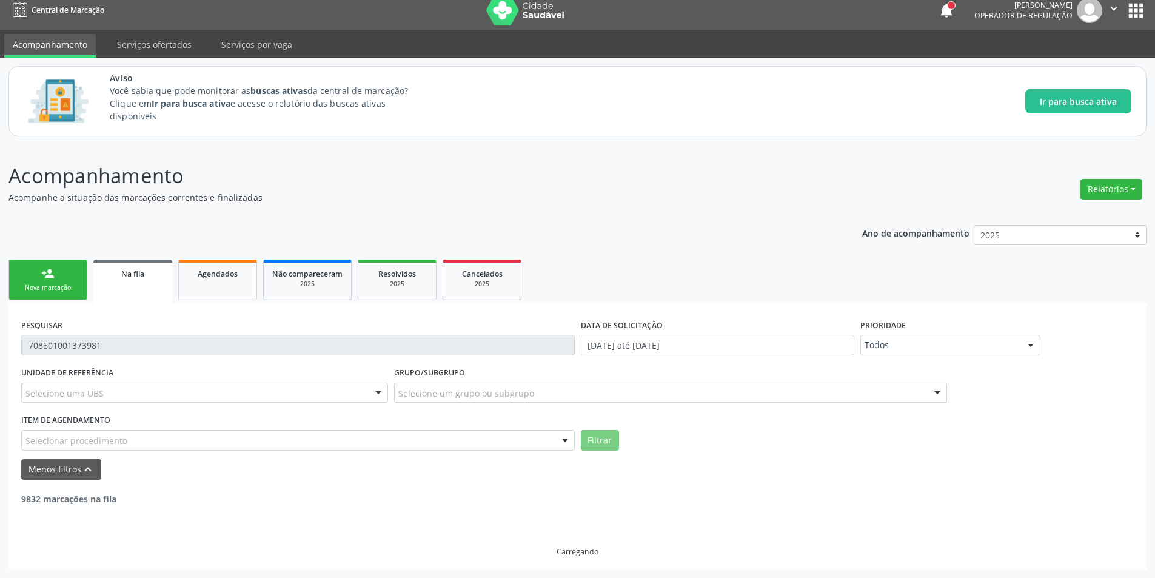
scroll to position [89, 0]
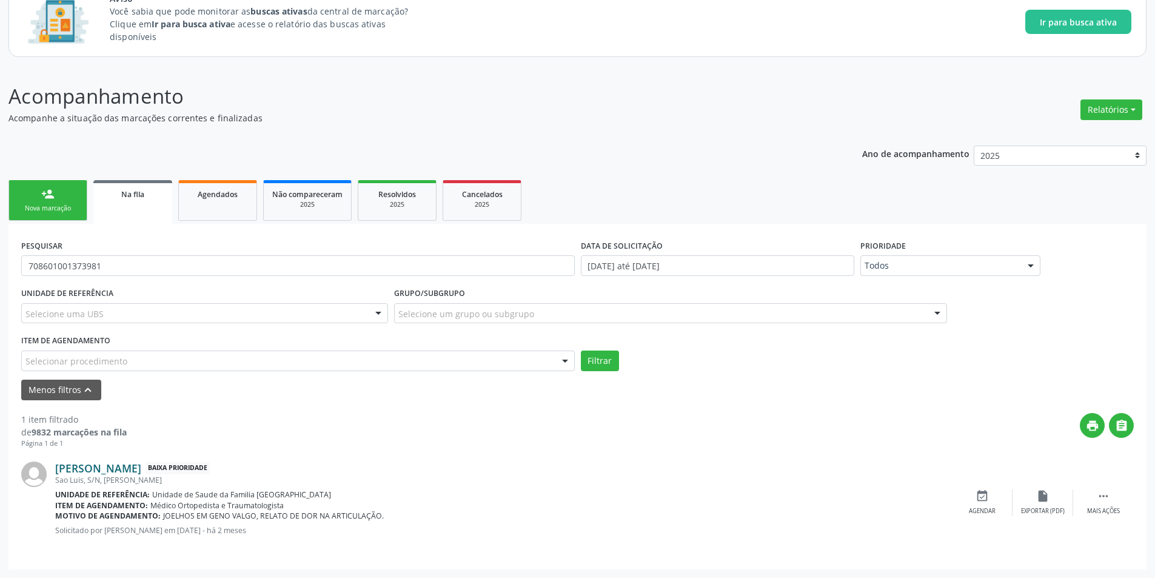
click at [141, 467] on link "Ewerton Ruan da Silva" at bounding box center [98, 467] width 86 height 13
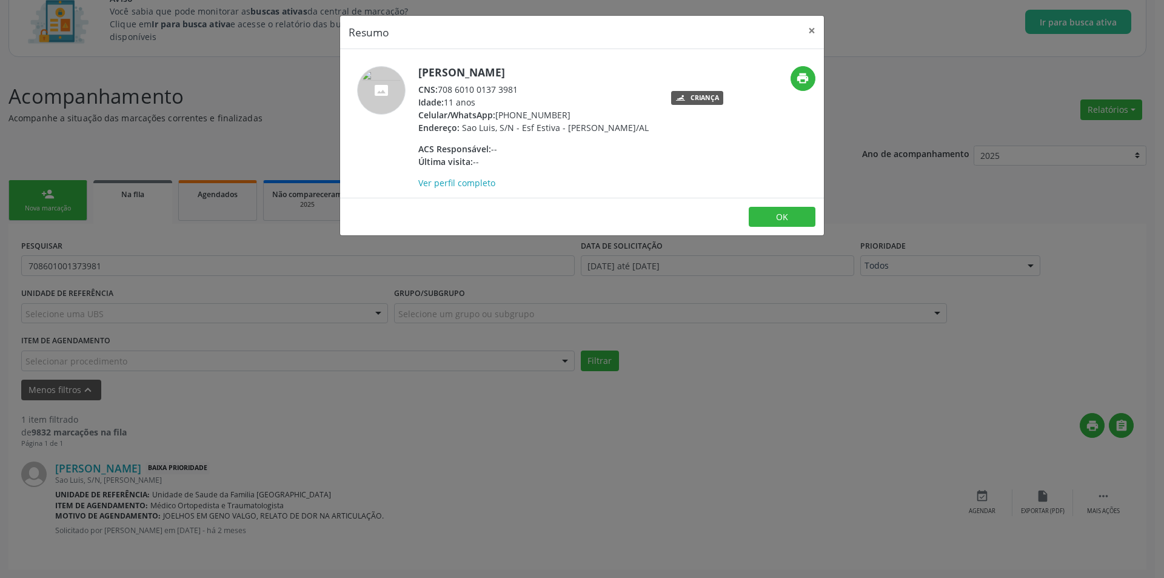
drag, startPoint x: 439, startPoint y: 87, endPoint x: 532, endPoint y: 86, distance: 93.4
click at [532, 86] on div "CNS: 708 6010 0137 3981" at bounding box center [533, 89] width 230 height 13
copy div "708 6010 0137 3981"
click at [789, 218] on button "OK" at bounding box center [782, 217] width 67 height 21
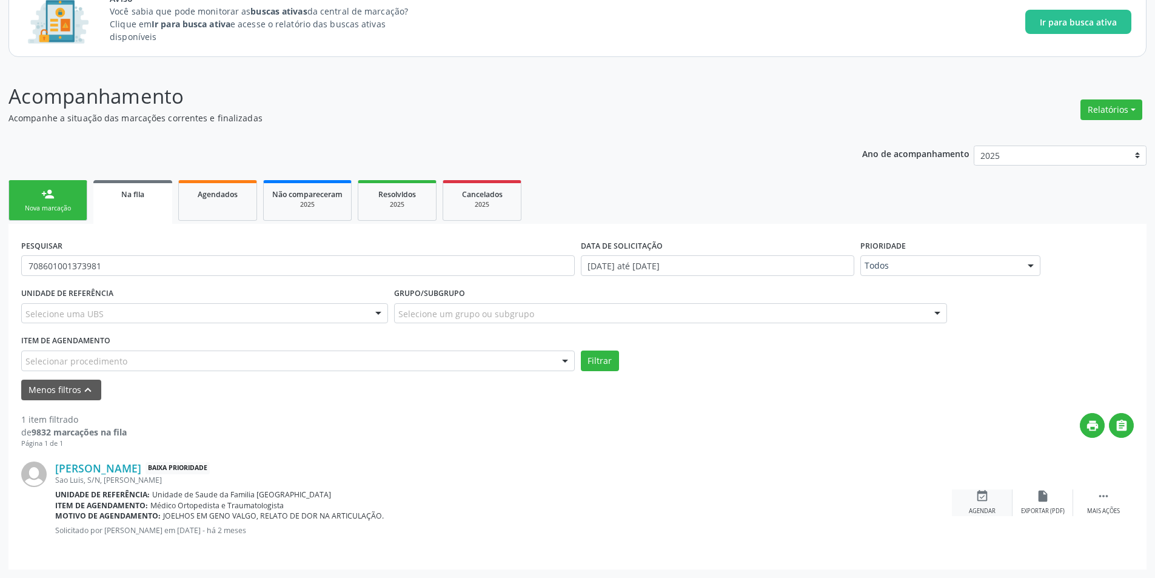
click at [978, 499] on icon "event_available" at bounding box center [981, 495] width 13 height 13
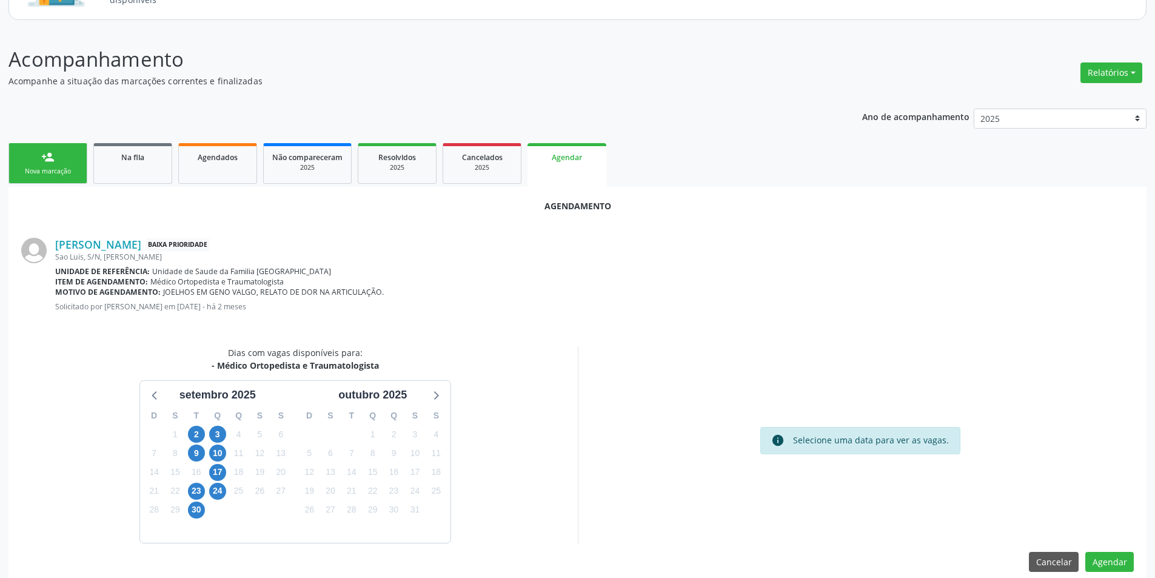
scroll to position [141, 0]
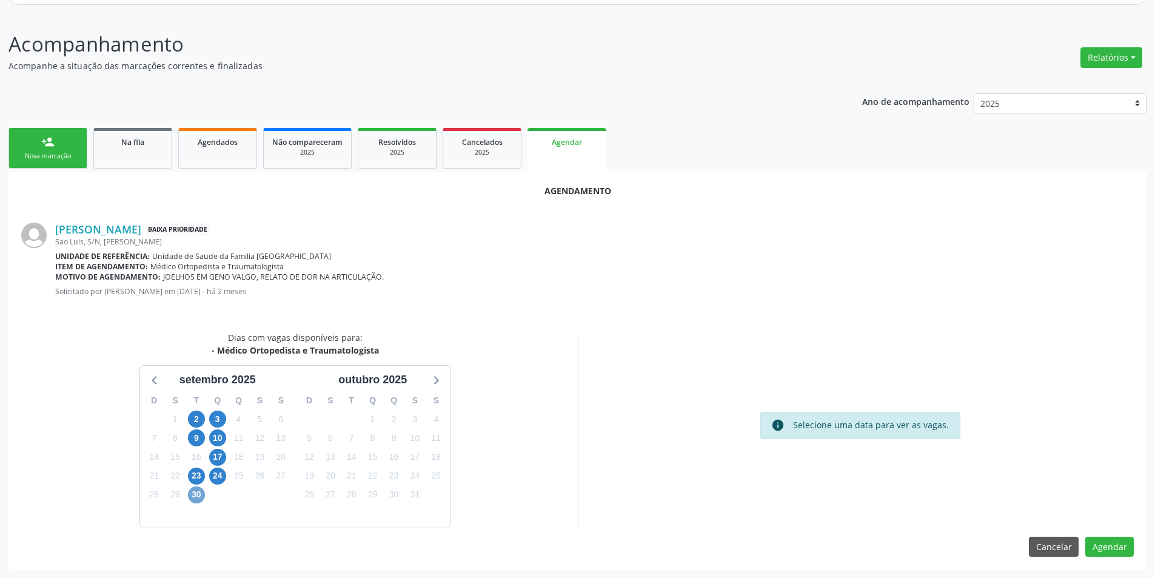
click at [196, 493] on span "30" at bounding box center [196, 494] width 17 height 17
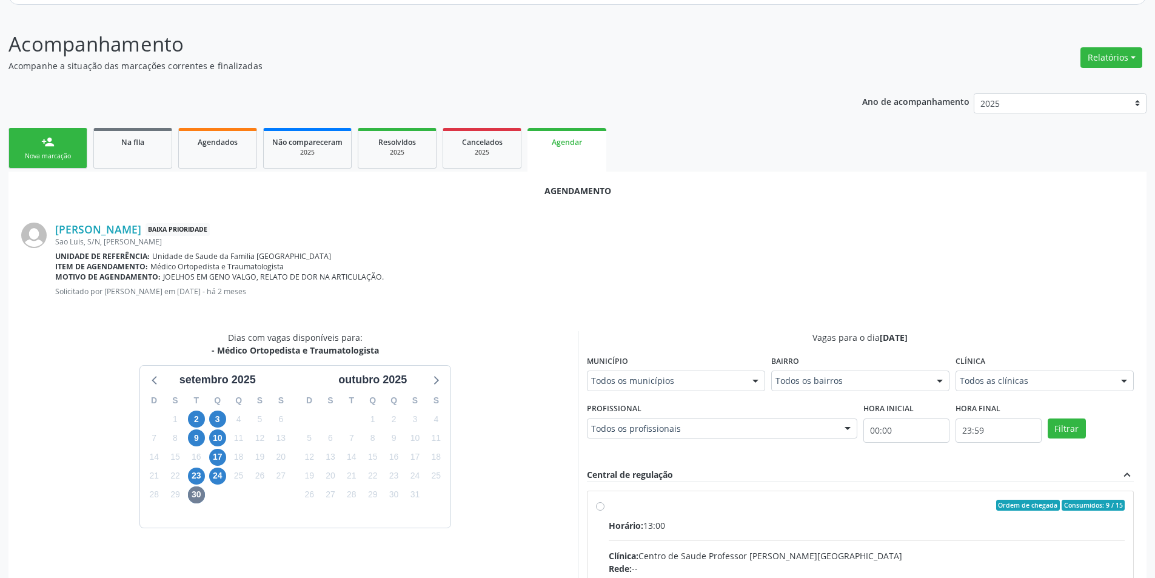
click at [601, 508] on input "Ordem de chegada Consumidos: 9 / 15 Horário: 13:00 Clínica: Centro de Saude Pro…" at bounding box center [600, 505] width 8 height 11
radio input "true"
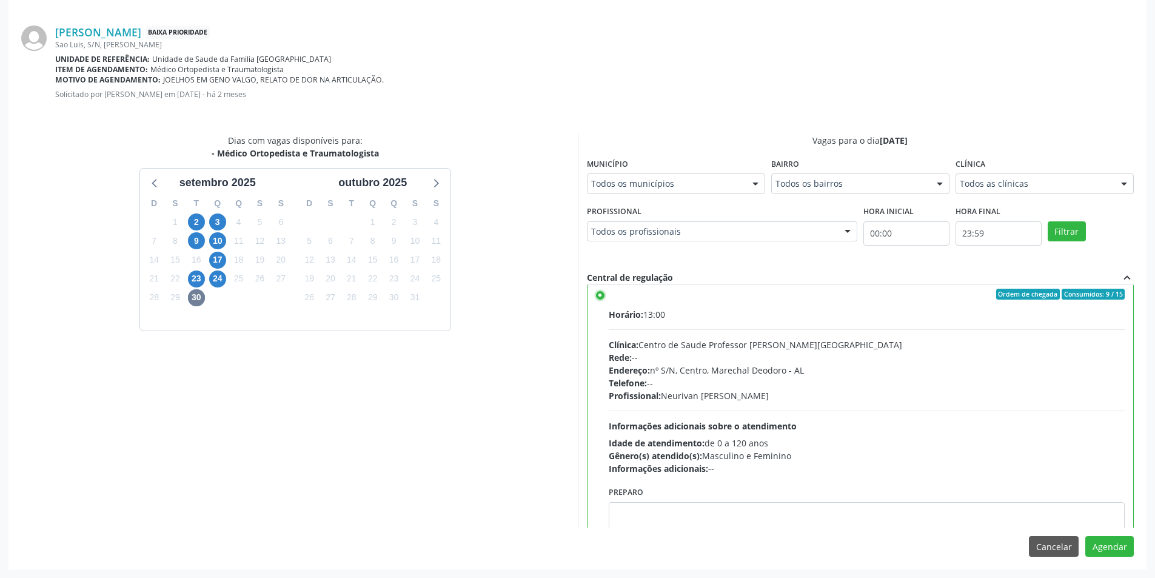
scroll to position [0, 0]
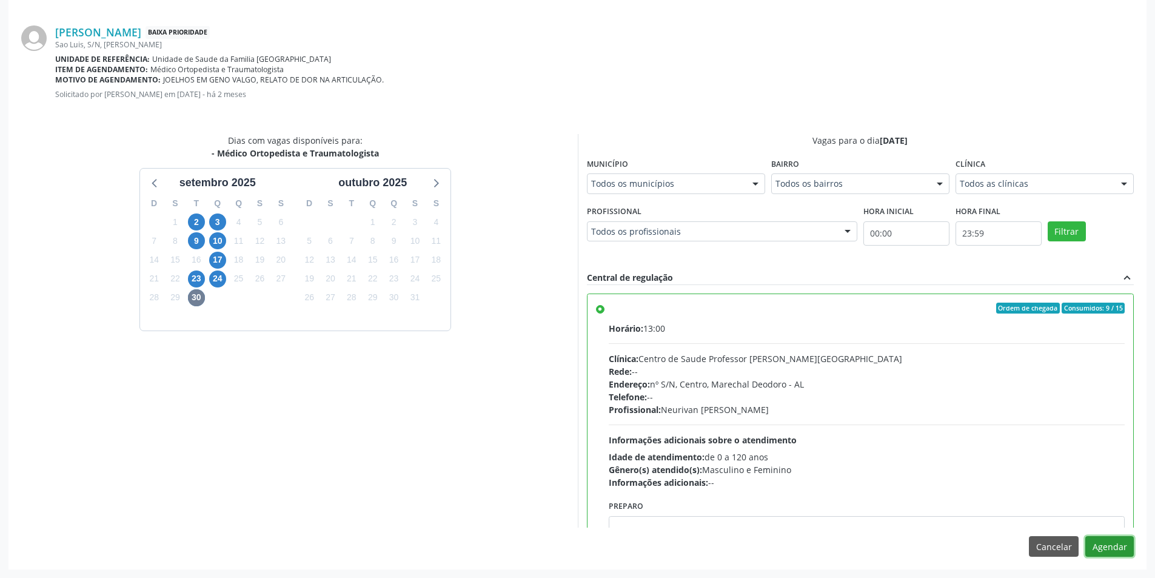
click at [1119, 546] on button "Agendar" at bounding box center [1109, 546] width 49 height 21
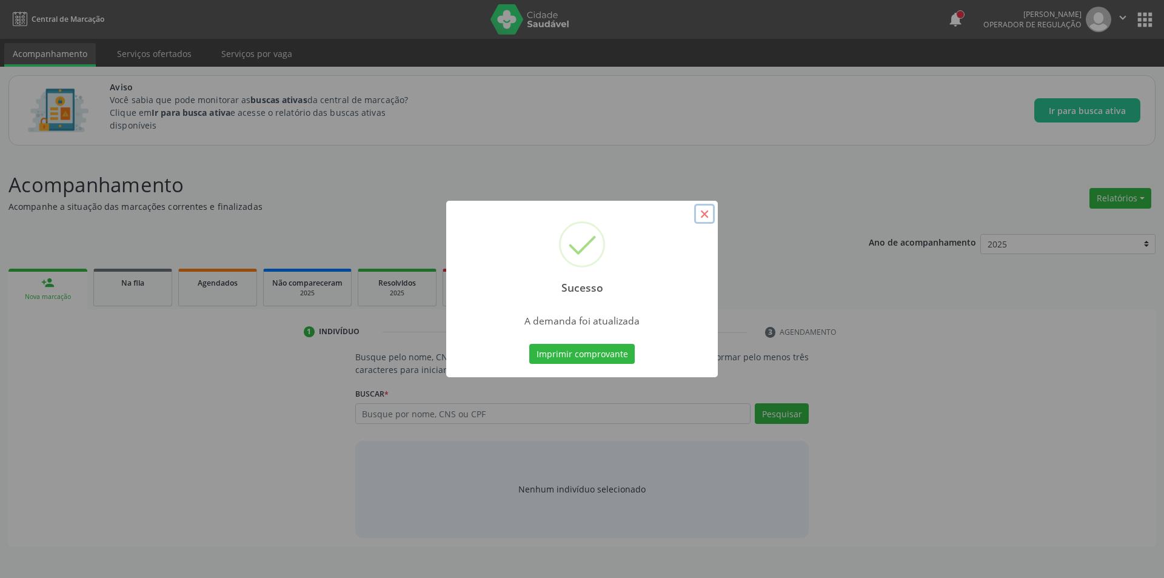
click at [706, 216] on button "×" at bounding box center [704, 214] width 21 height 21
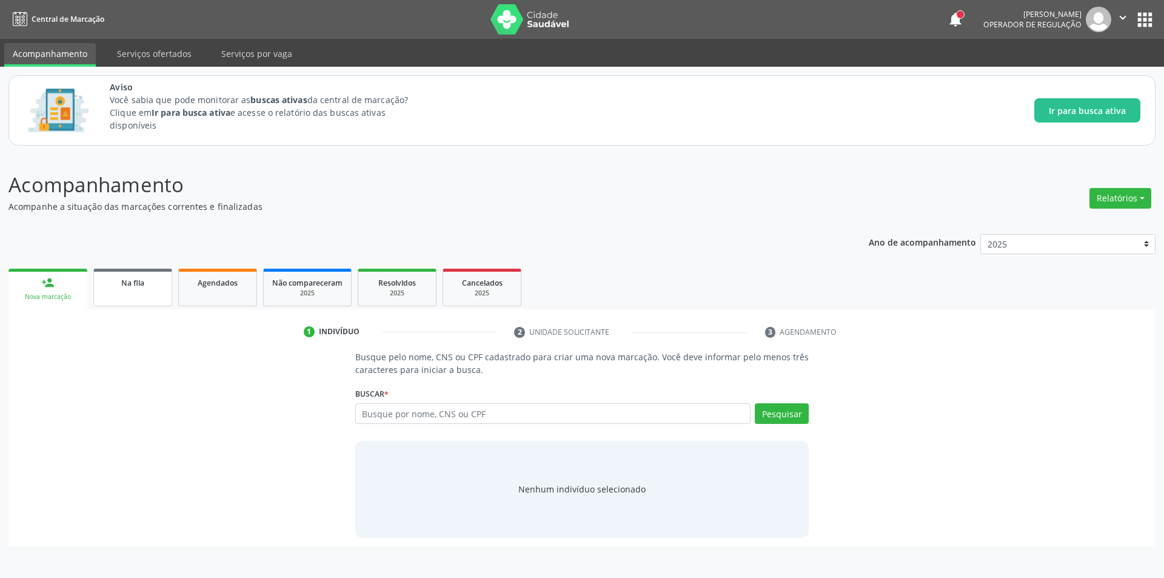
click at [135, 273] on link "Na fila" at bounding box center [132, 288] width 79 height 38
